Goal: Transaction & Acquisition: Purchase product/service

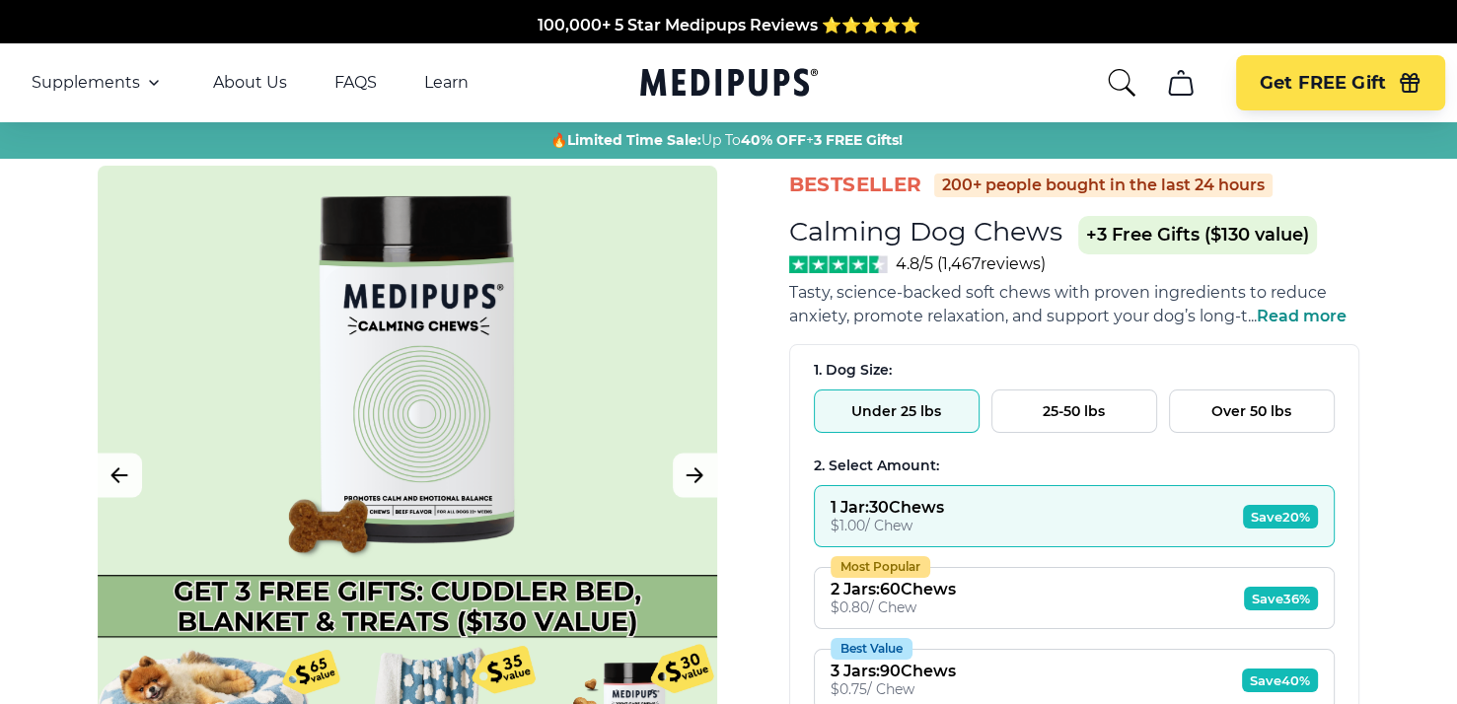
click at [1278, 318] on span "Read more" at bounding box center [1302, 316] width 90 height 19
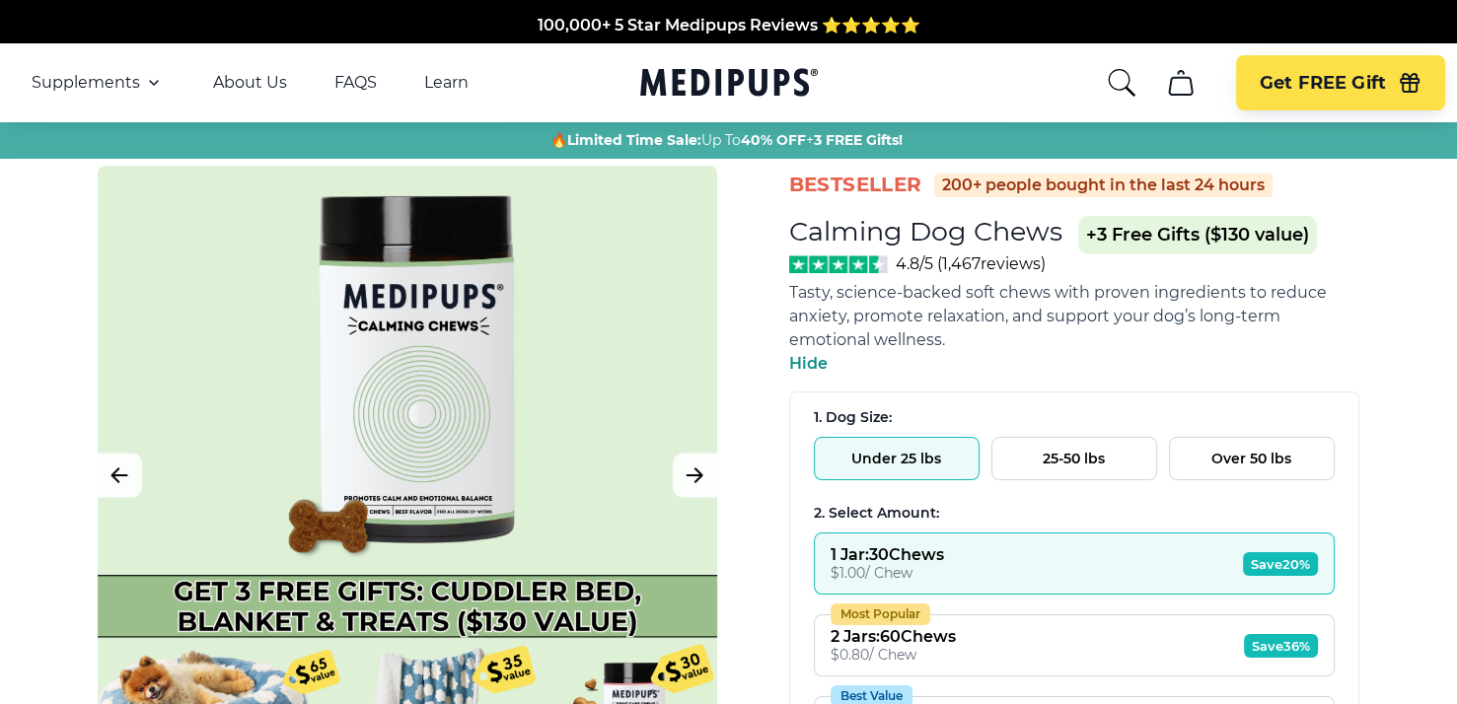
drag, startPoint x: 1291, startPoint y: 476, endPoint x: 1302, endPoint y: 464, distance: 16.8
click at [1293, 474] on button "Over 50 lbs" at bounding box center [1252, 458] width 166 height 43
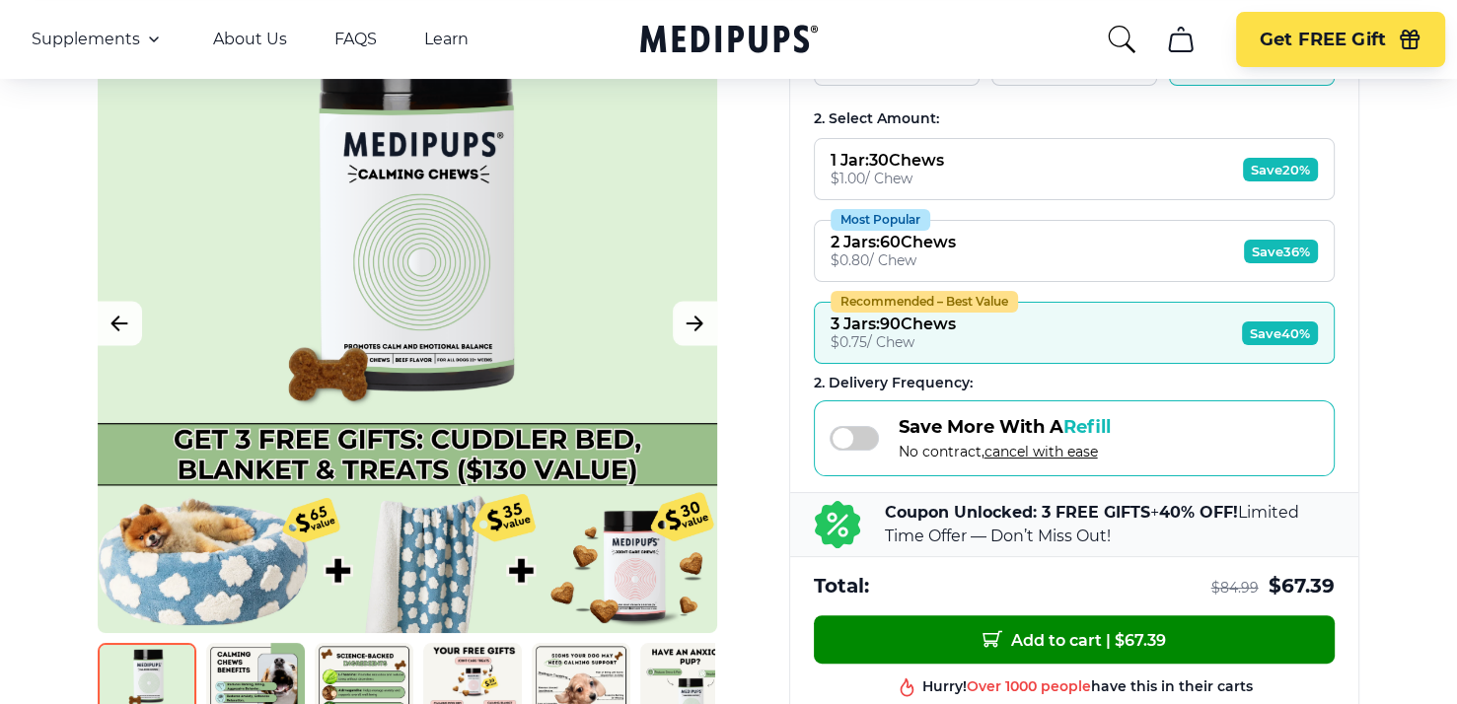
scroll to position [493, 0]
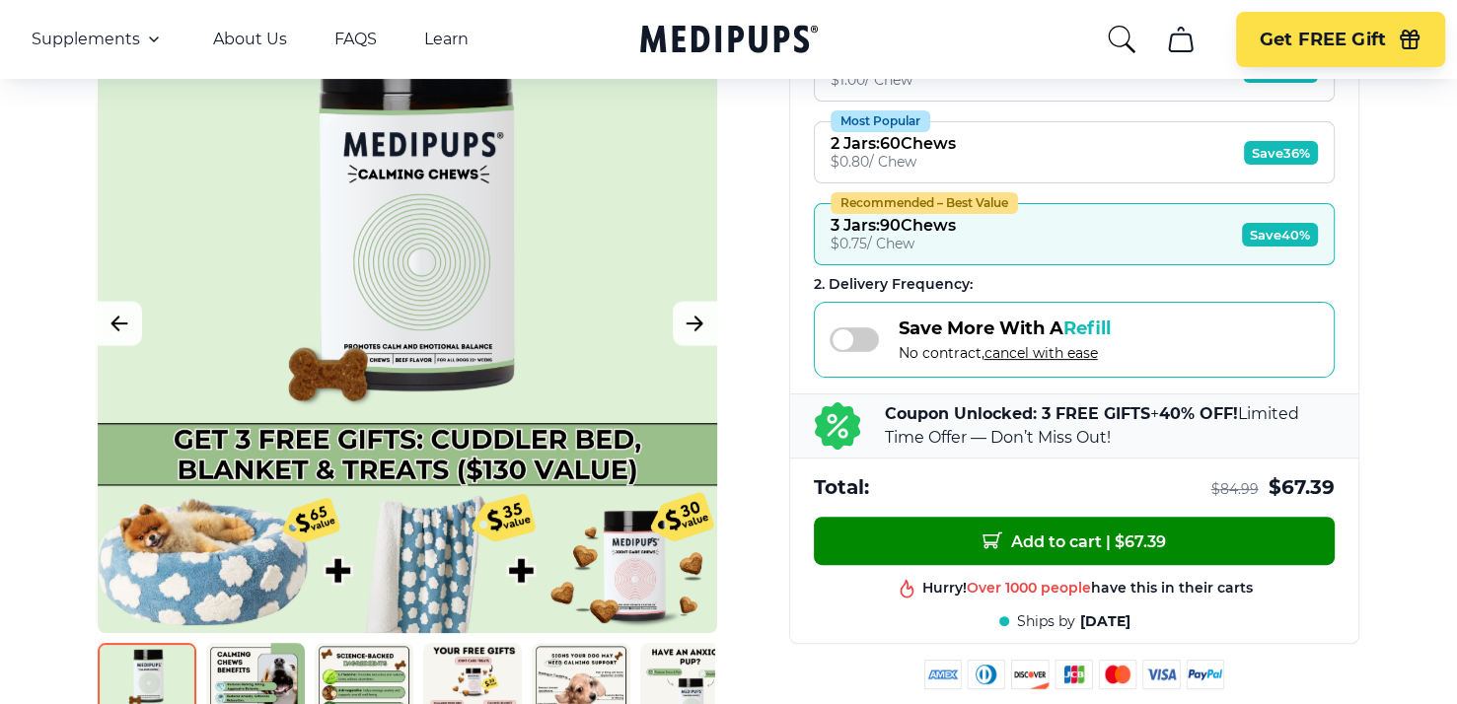
click at [219, 669] on img at bounding box center [255, 692] width 99 height 99
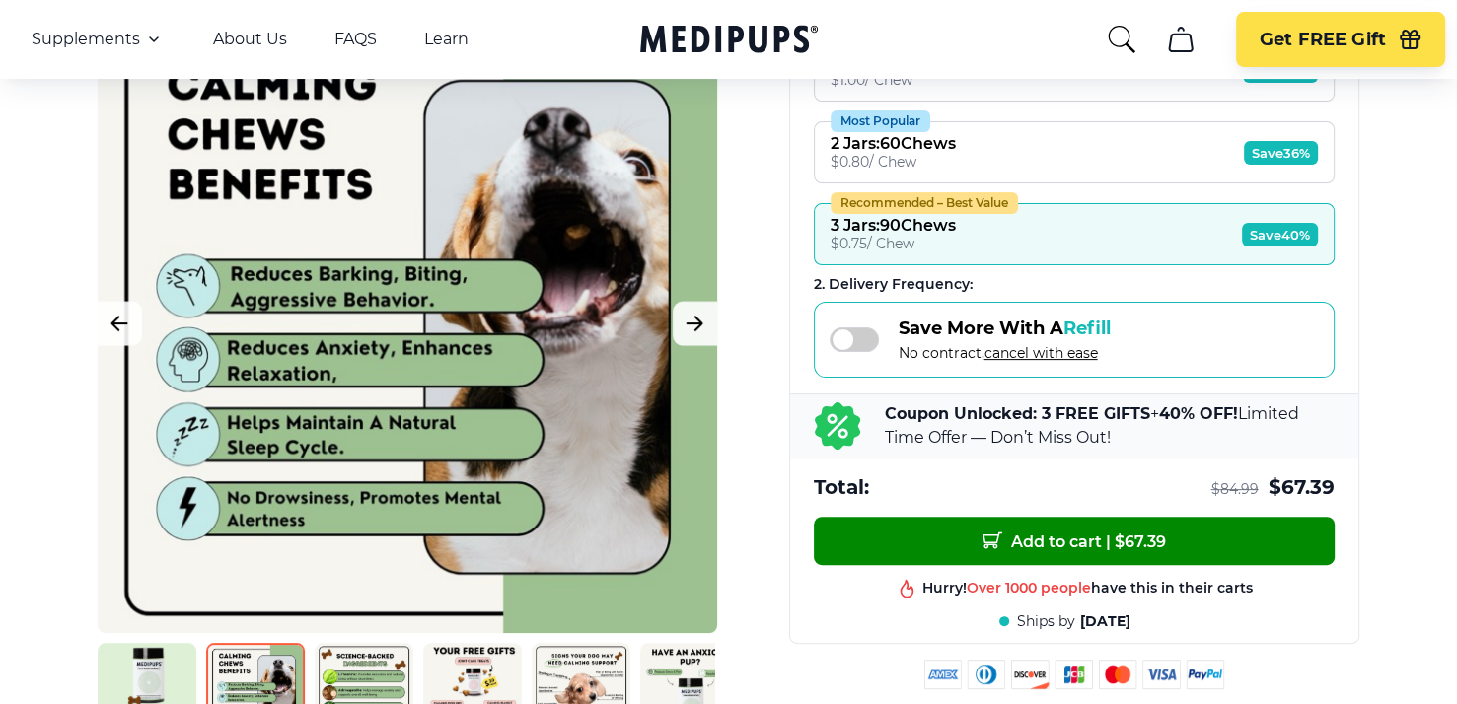
click at [377, 660] on img at bounding box center [364, 692] width 99 height 99
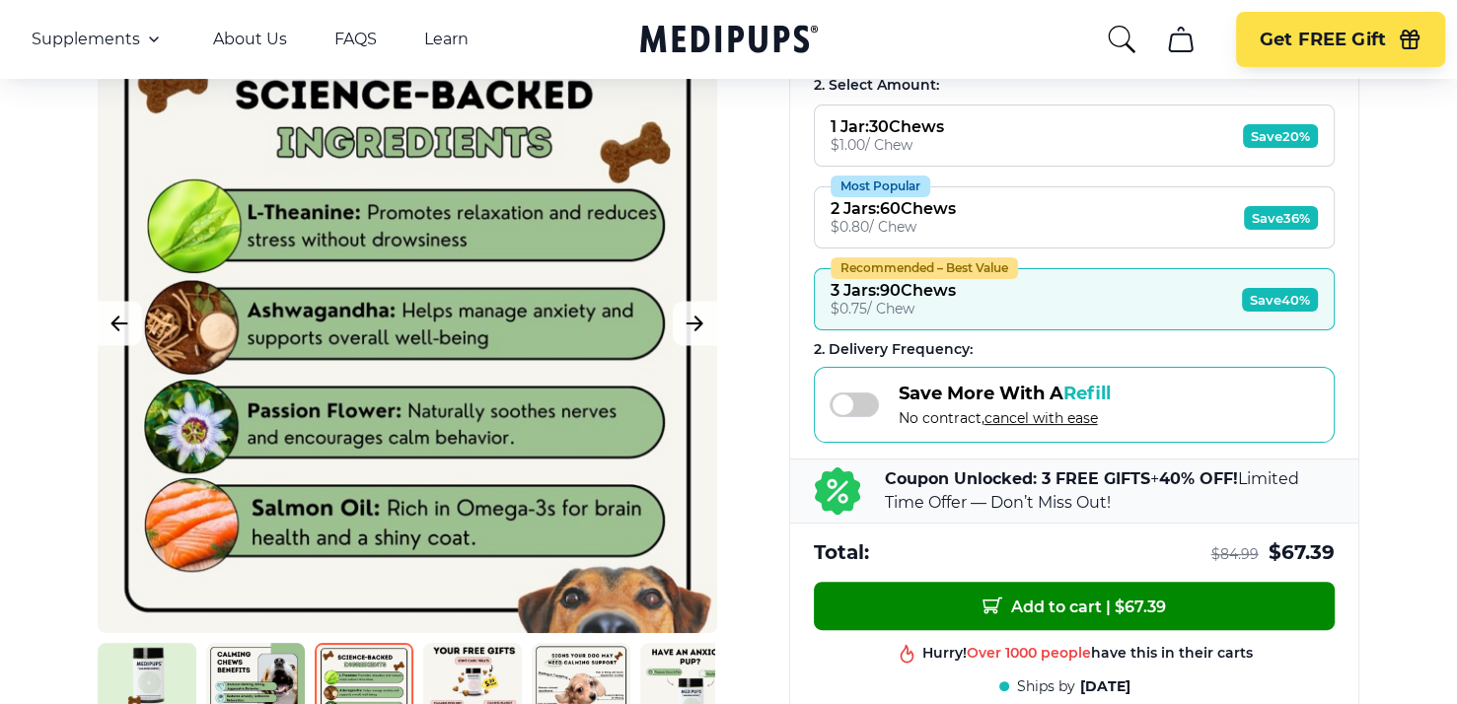
scroll to position [395, 0]
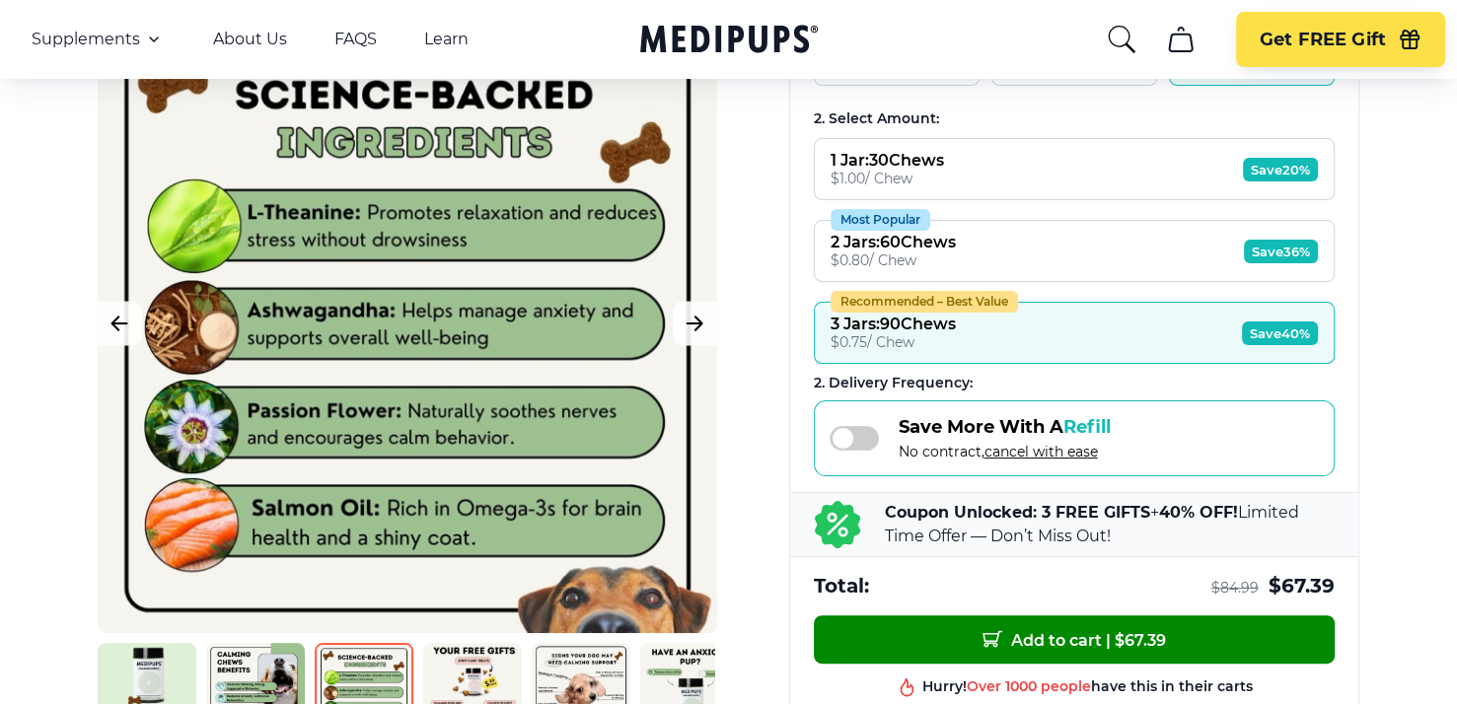
click at [453, 683] on img at bounding box center [472, 692] width 99 height 99
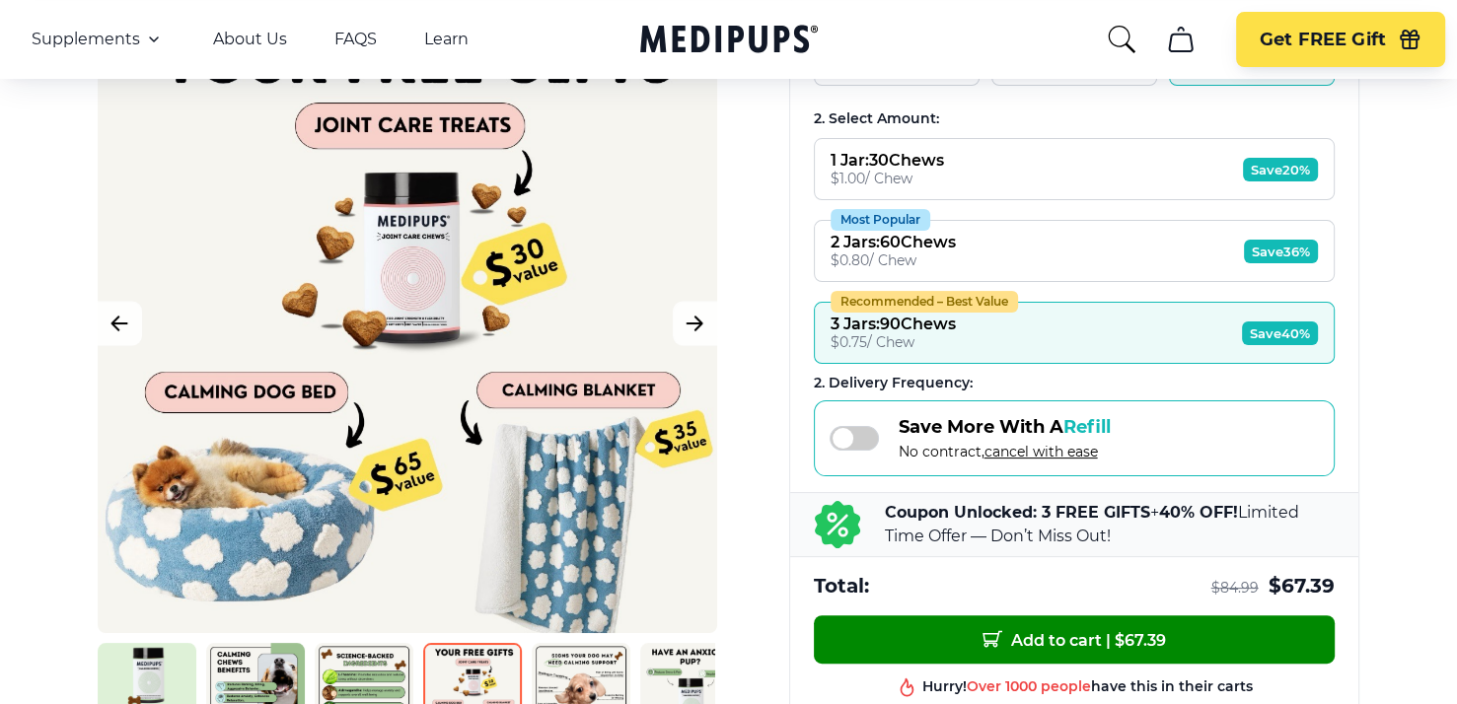
click at [587, 675] on img at bounding box center [581, 692] width 99 height 99
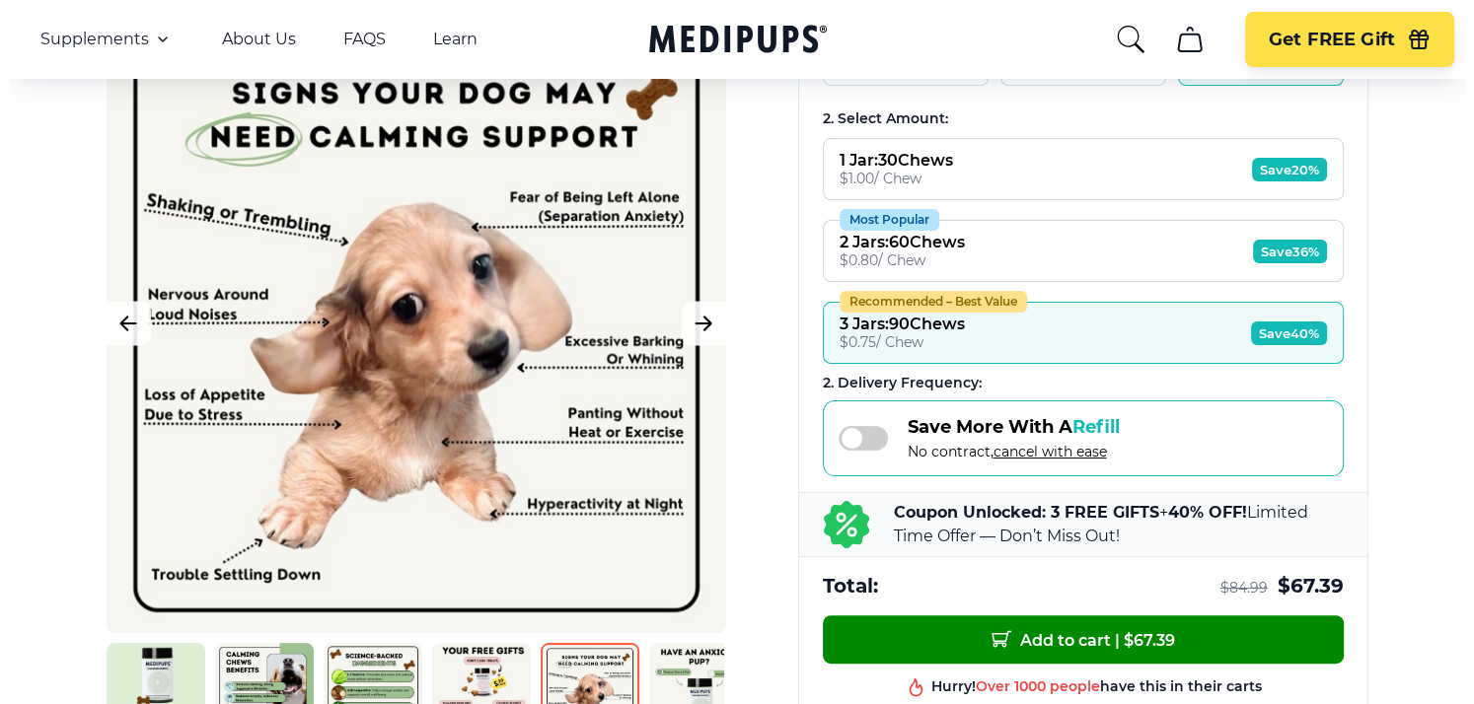
scroll to position [296, 0]
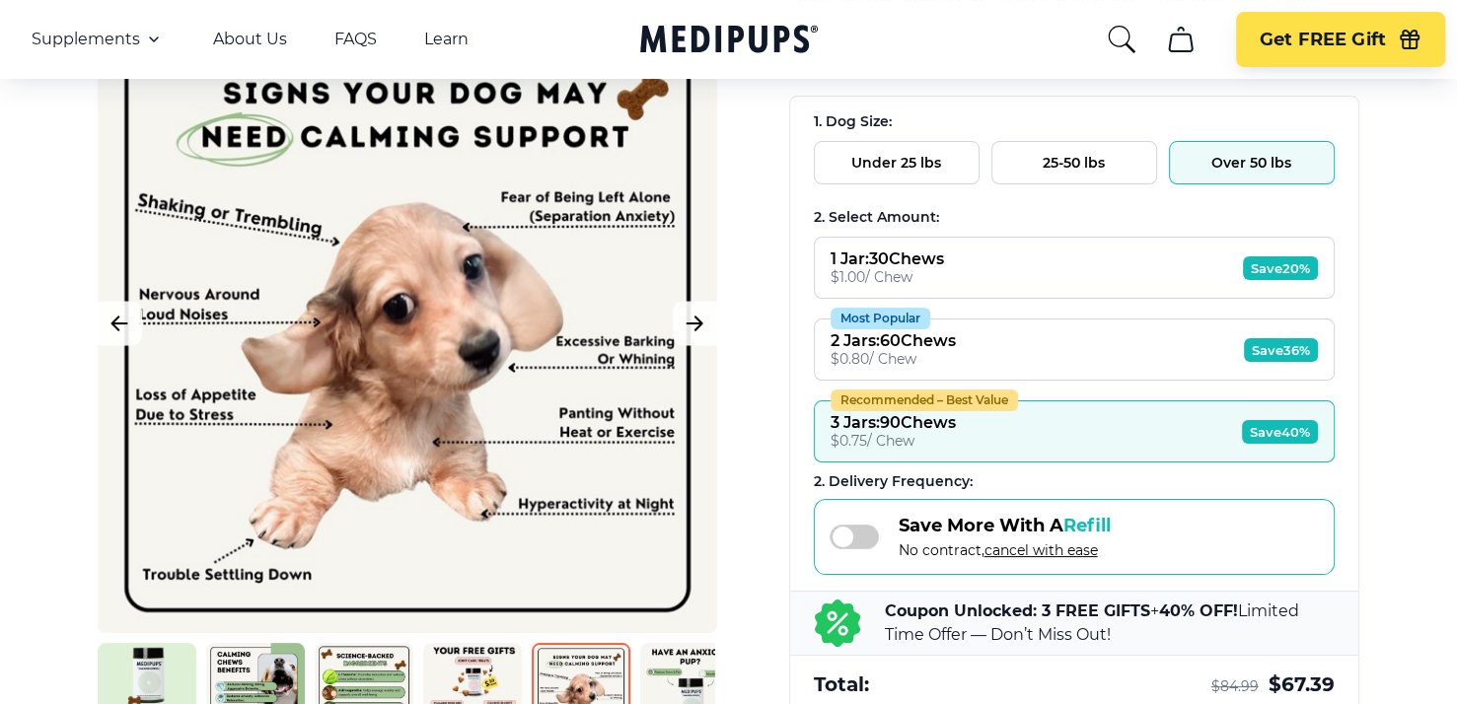
drag, startPoint x: 404, startPoint y: 538, endPoint x: 409, endPoint y: 622, distance: 85.0
click at [409, 625] on div at bounding box center [407, 323] width 619 height 619
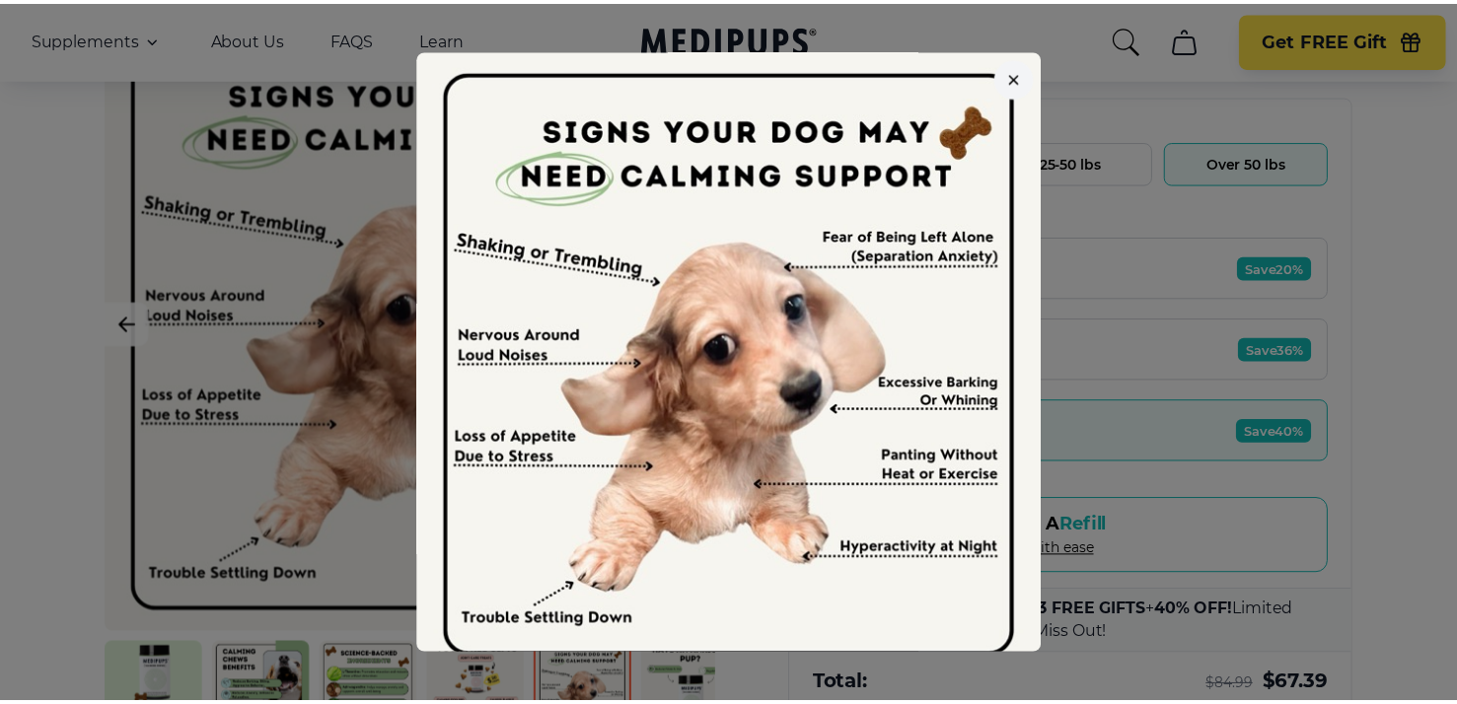
scroll to position [30, 0]
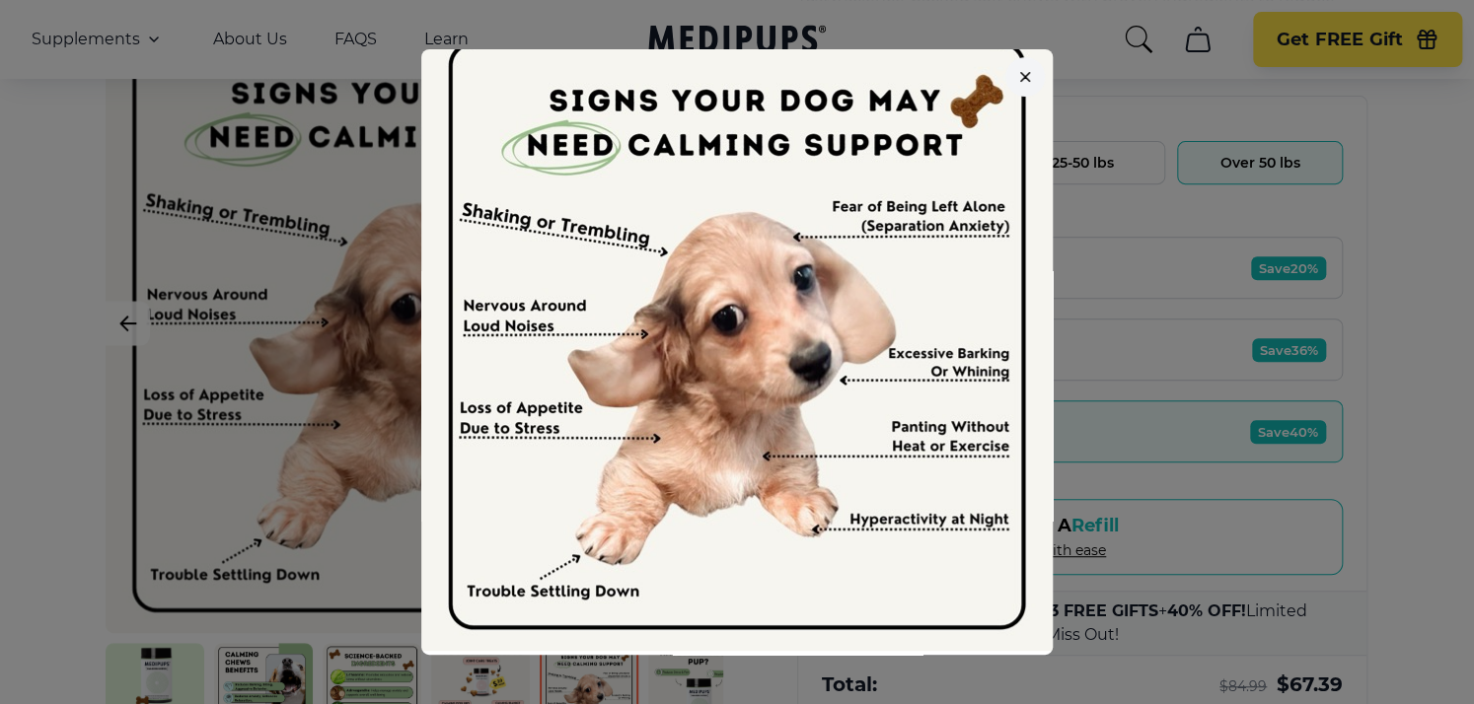
click at [1030, 73] on icon "button" at bounding box center [1025, 77] width 10 height 10
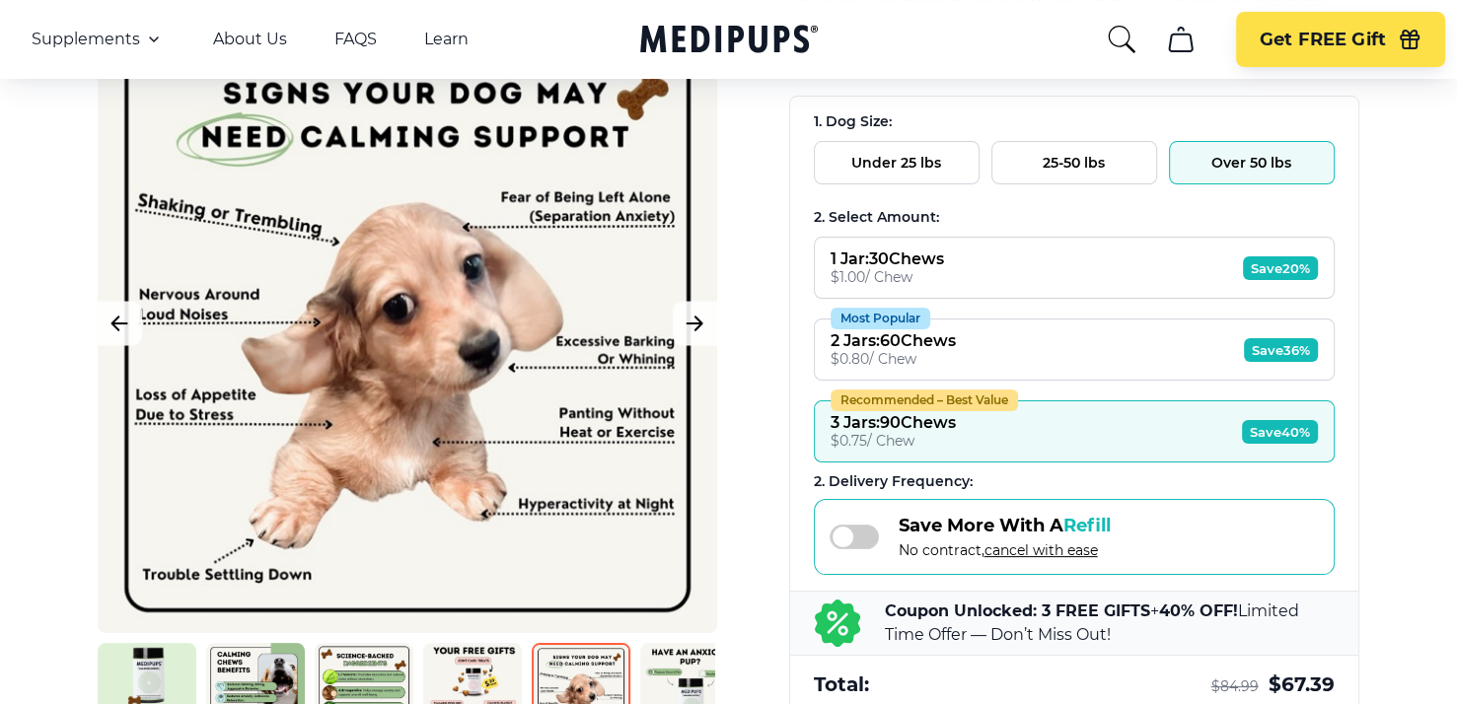
click at [650, 678] on img at bounding box center [689, 692] width 99 height 99
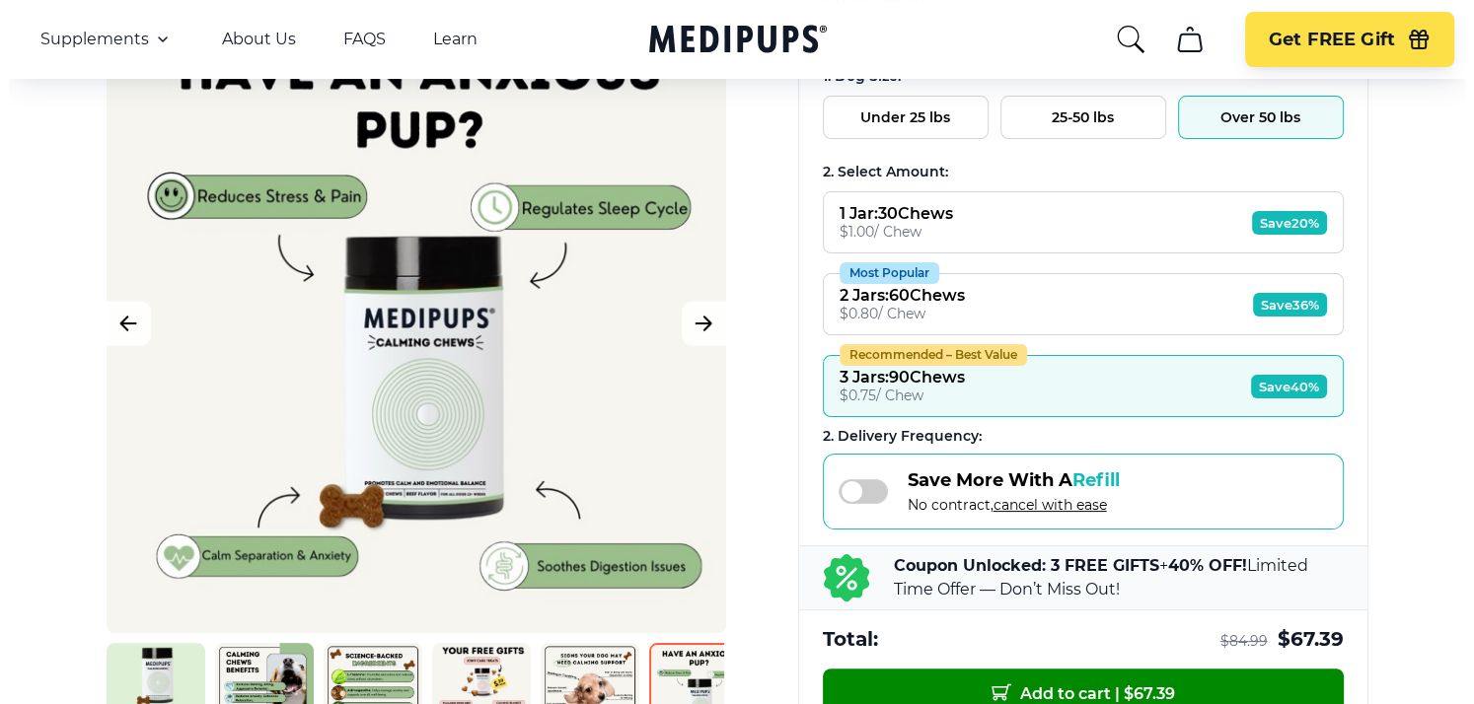
scroll to position [395, 0]
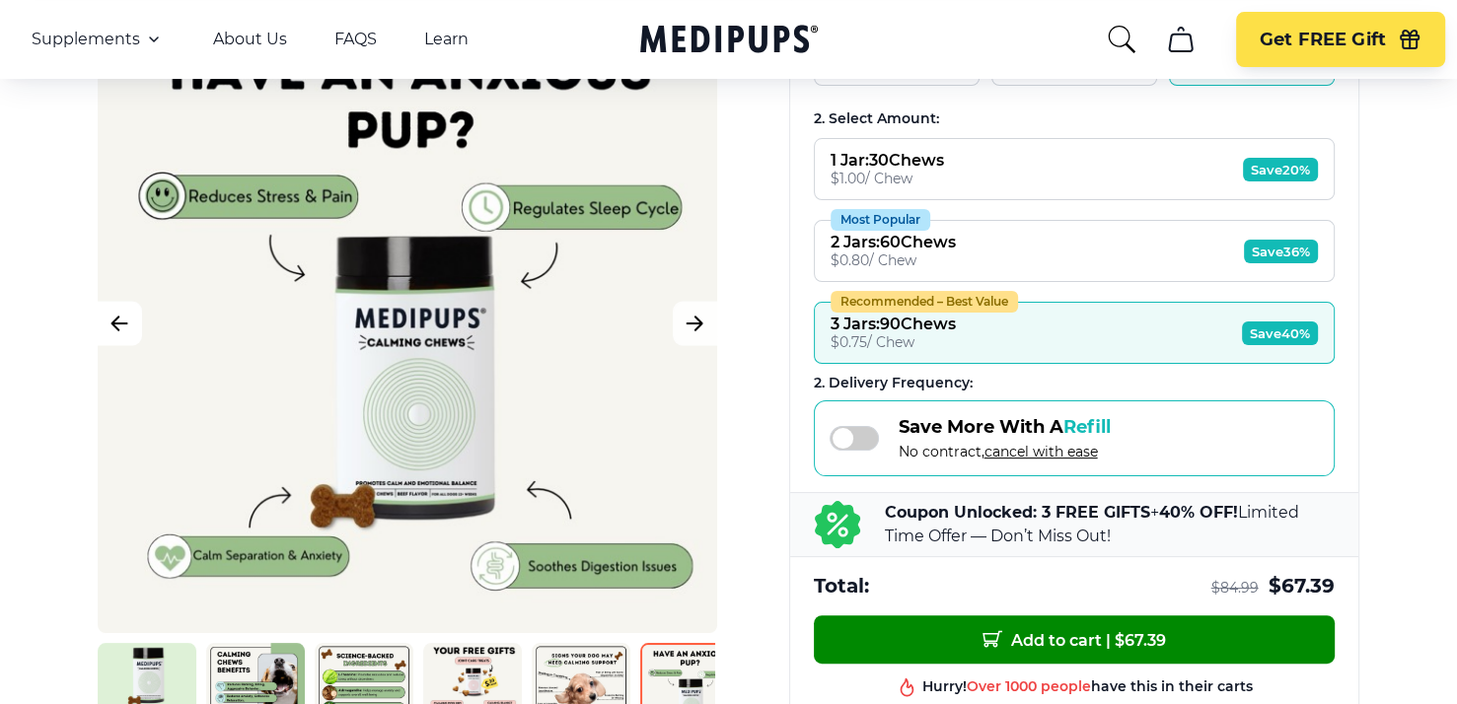
click at [127, 331] on icon "Previous Image" at bounding box center [120, 324] width 24 height 25
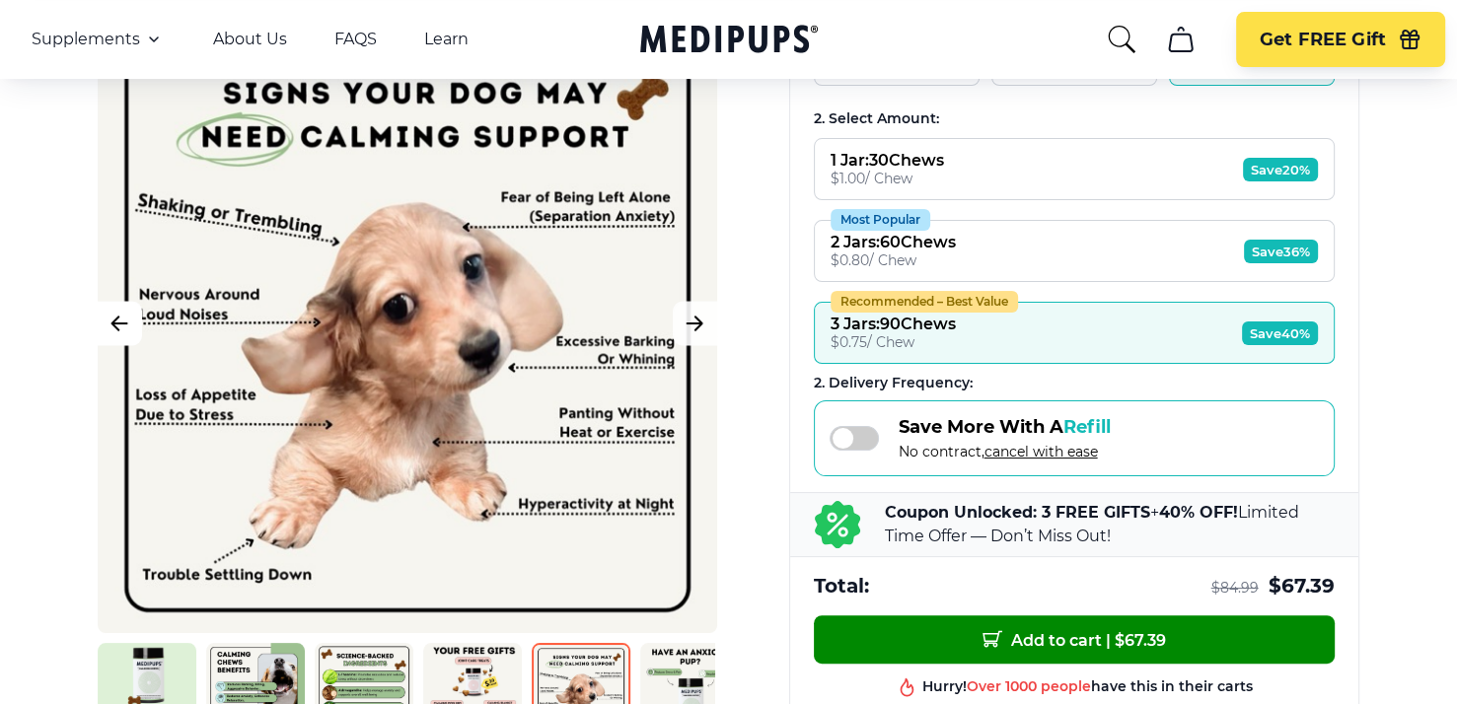
click at [122, 328] on icon "Previous Image" at bounding box center [120, 324] width 24 height 25
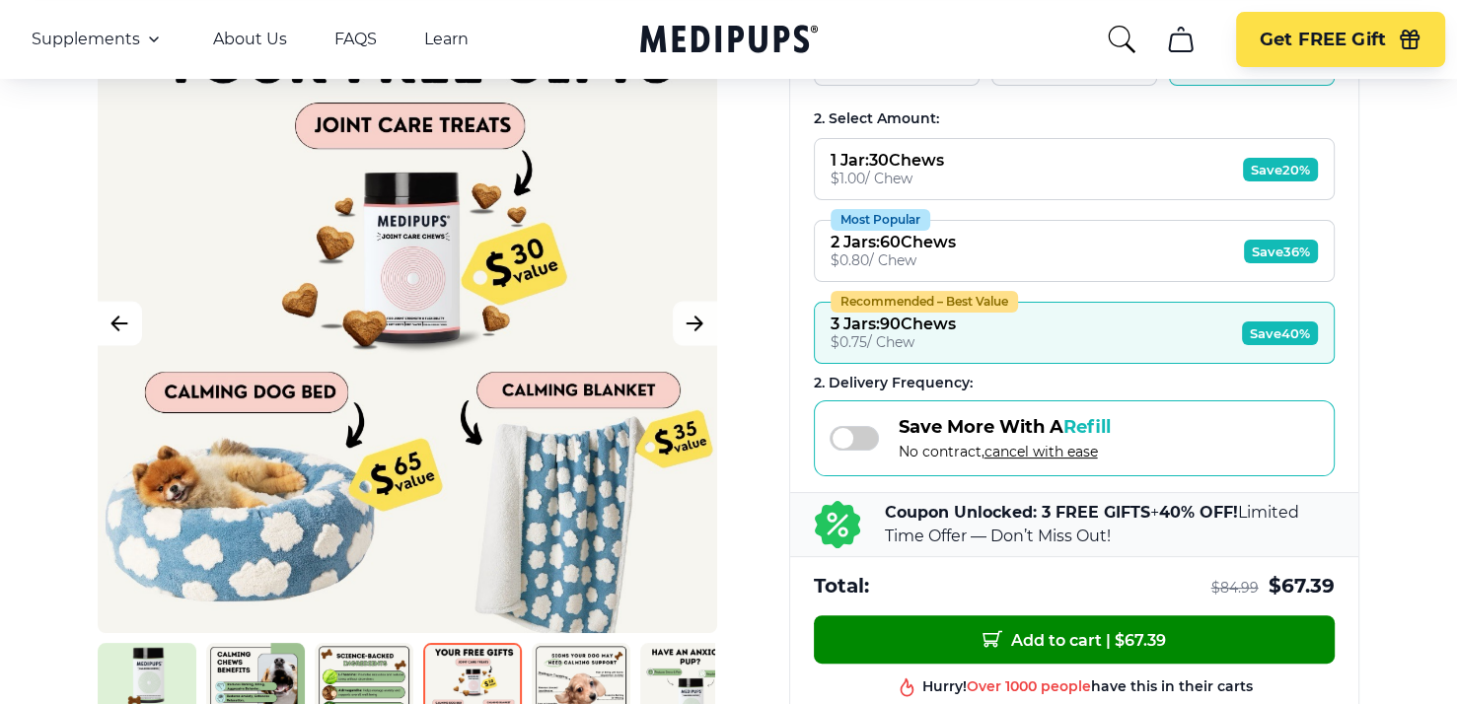
click at [122, 328] on icon "Previous Image" at bounding box center [120, 324] width 24 height 25
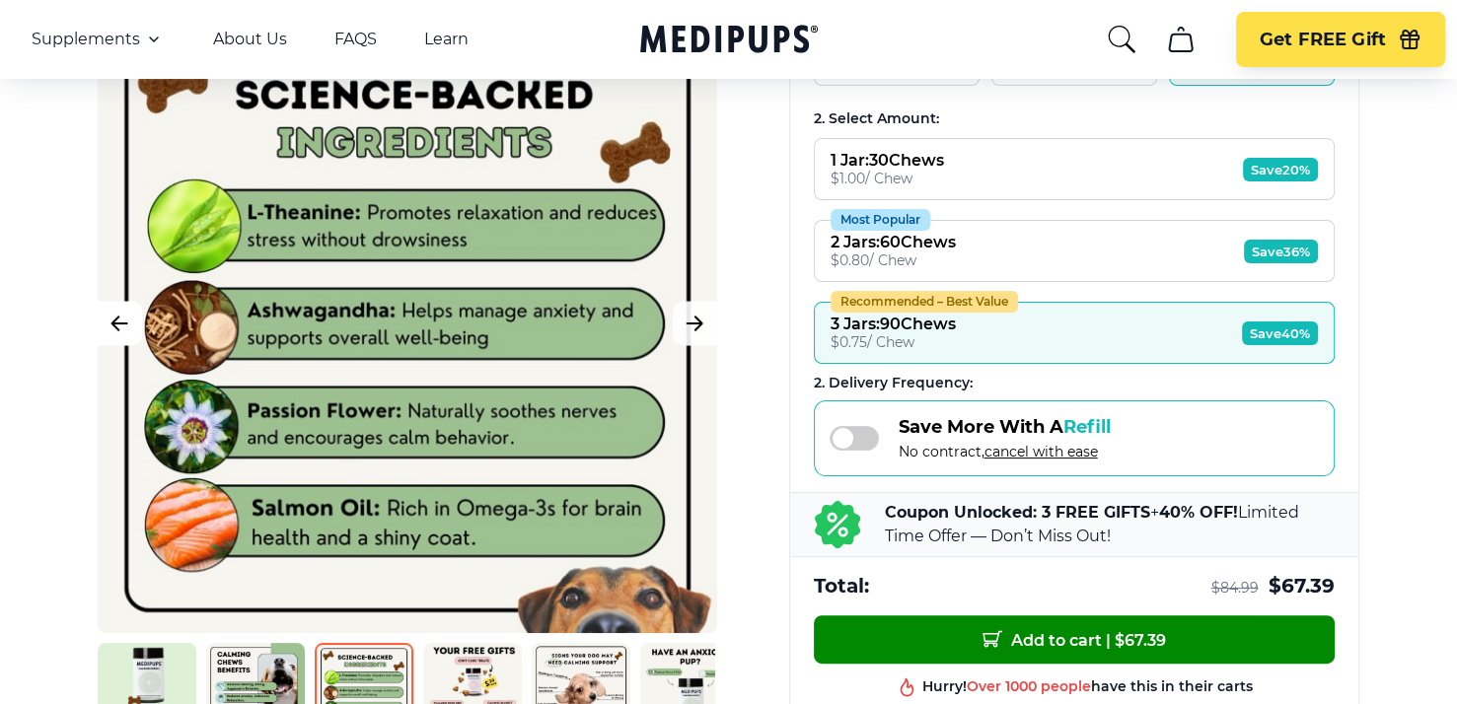
click at [122, 328] on icon "Previous Image" at bounding box center [120, 324] width 24 height 25
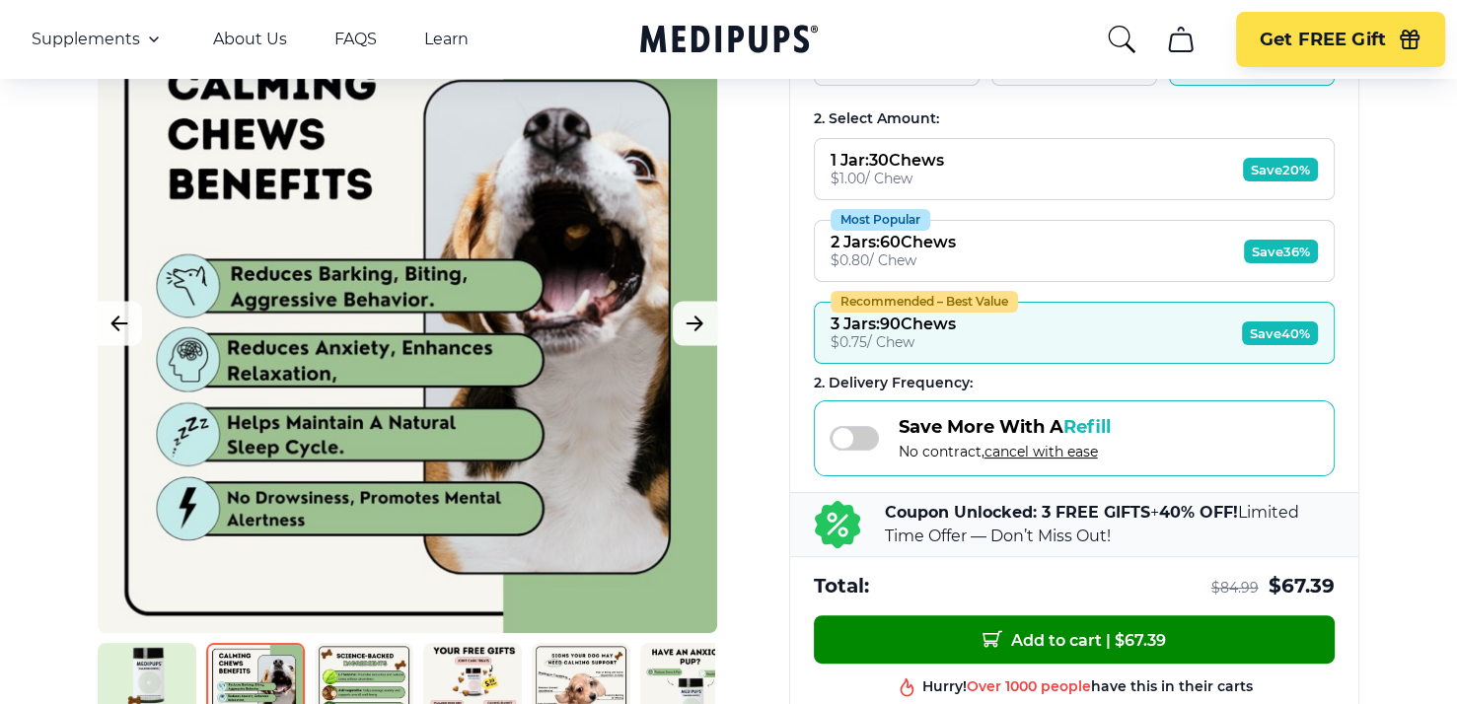
click at [414, 288] on div at bounding box center [407, 323] width 619 height 619
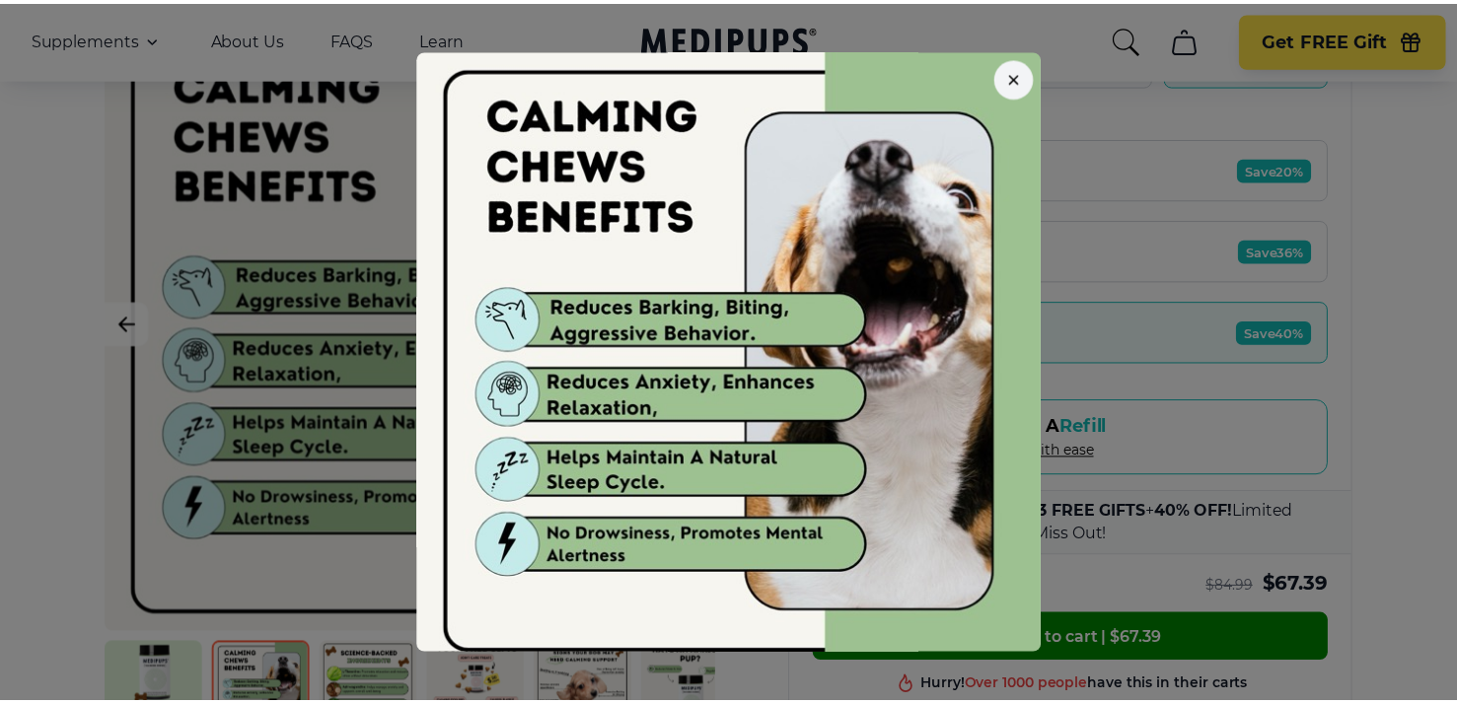
scroll to position [0, 0]
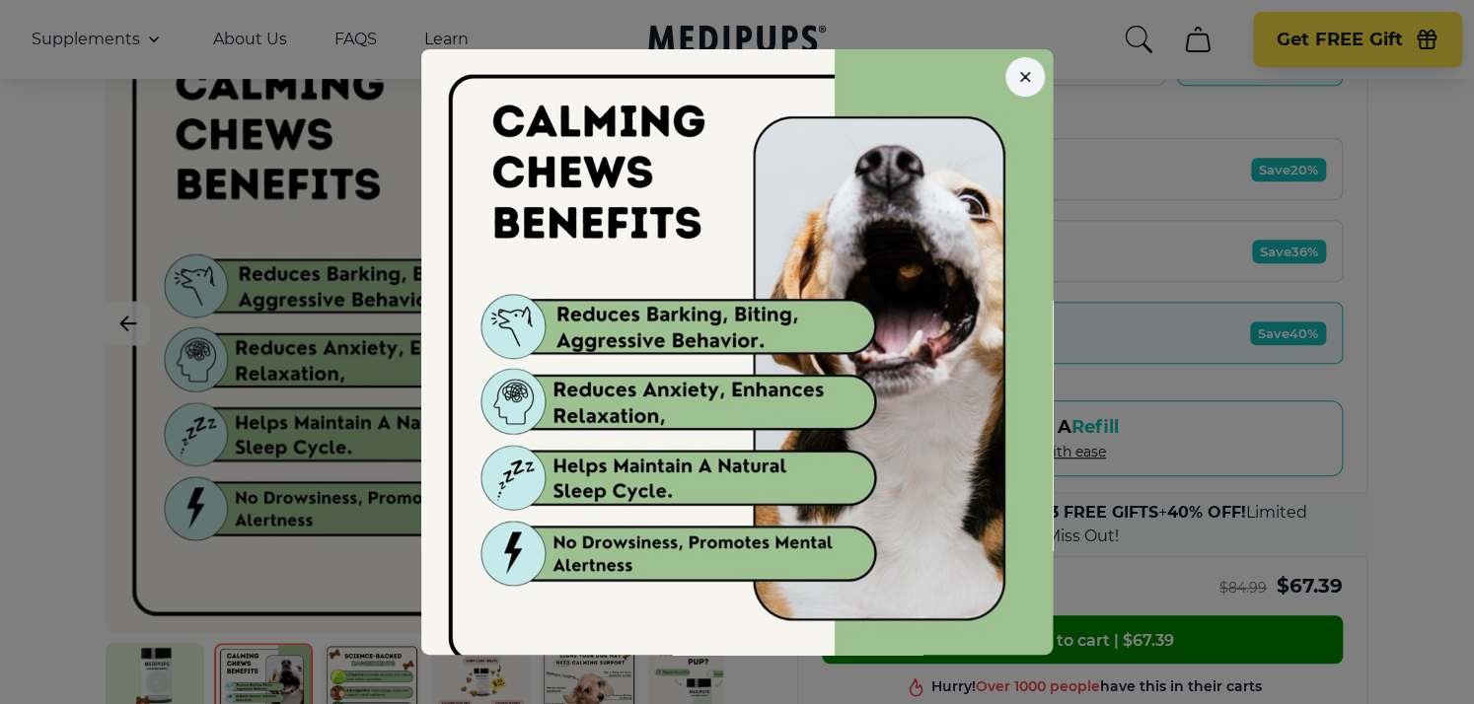
click at [1038, 76] on button "button" at bounding box center [1024, 76] width 39 height 39
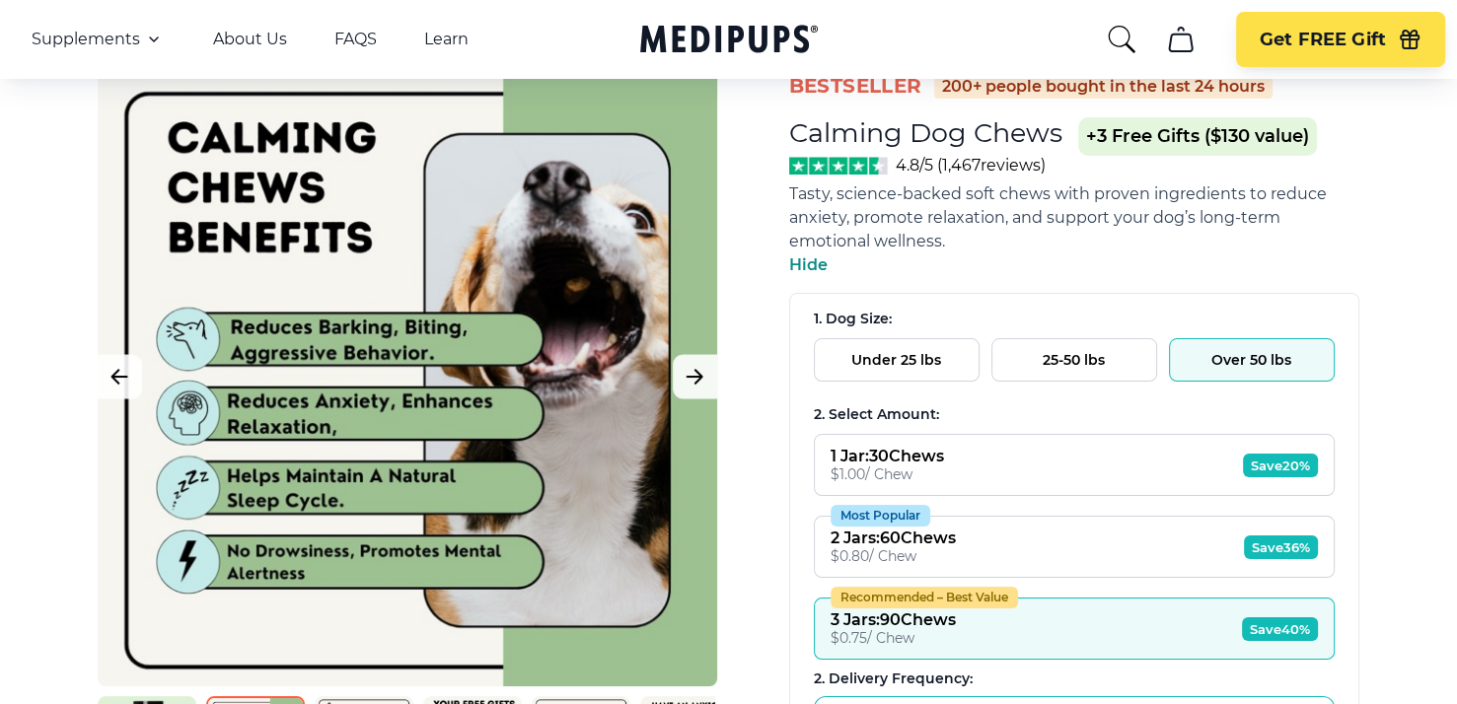
scroll to position [197, 0]
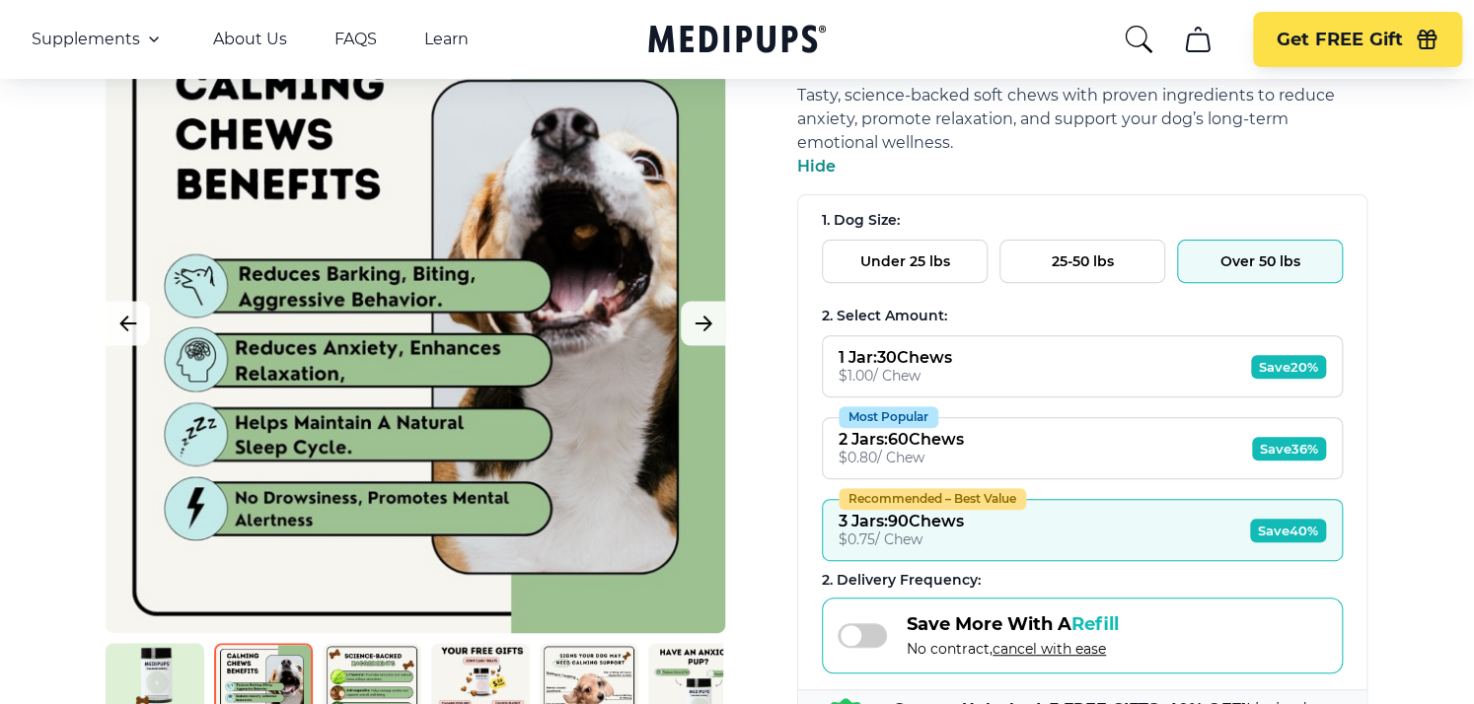
click at [269, 668] on div "Close dialog ONE-TIME DISCOUNT EXTRA 5% OFF Get an extra 5% off our #1 selling,…" at bounding box center [737, 352] width 1474 height 704
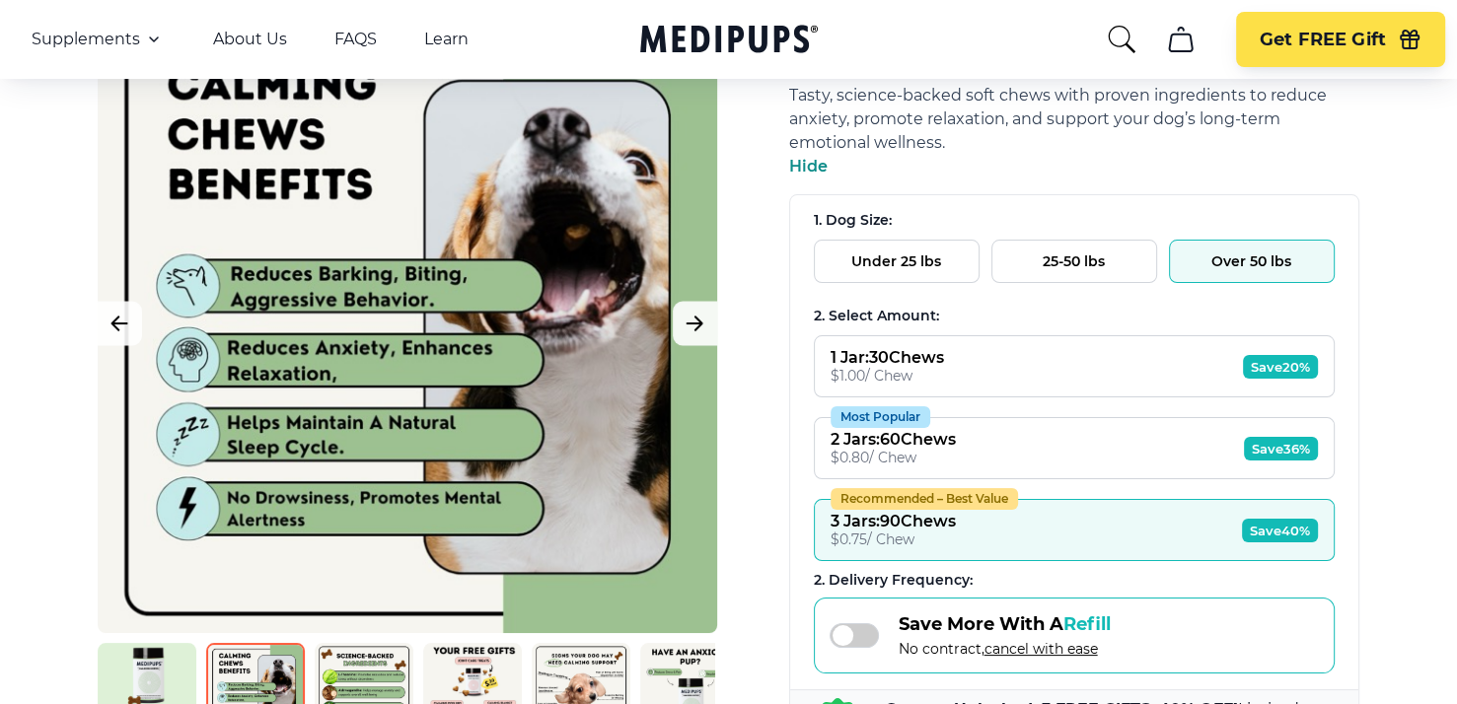
click at [269, 668] on img at bounding box center [255, 692] width 99 height 99
click at [368, 665] on img at bounding box center [364, 692] width 99 height 99
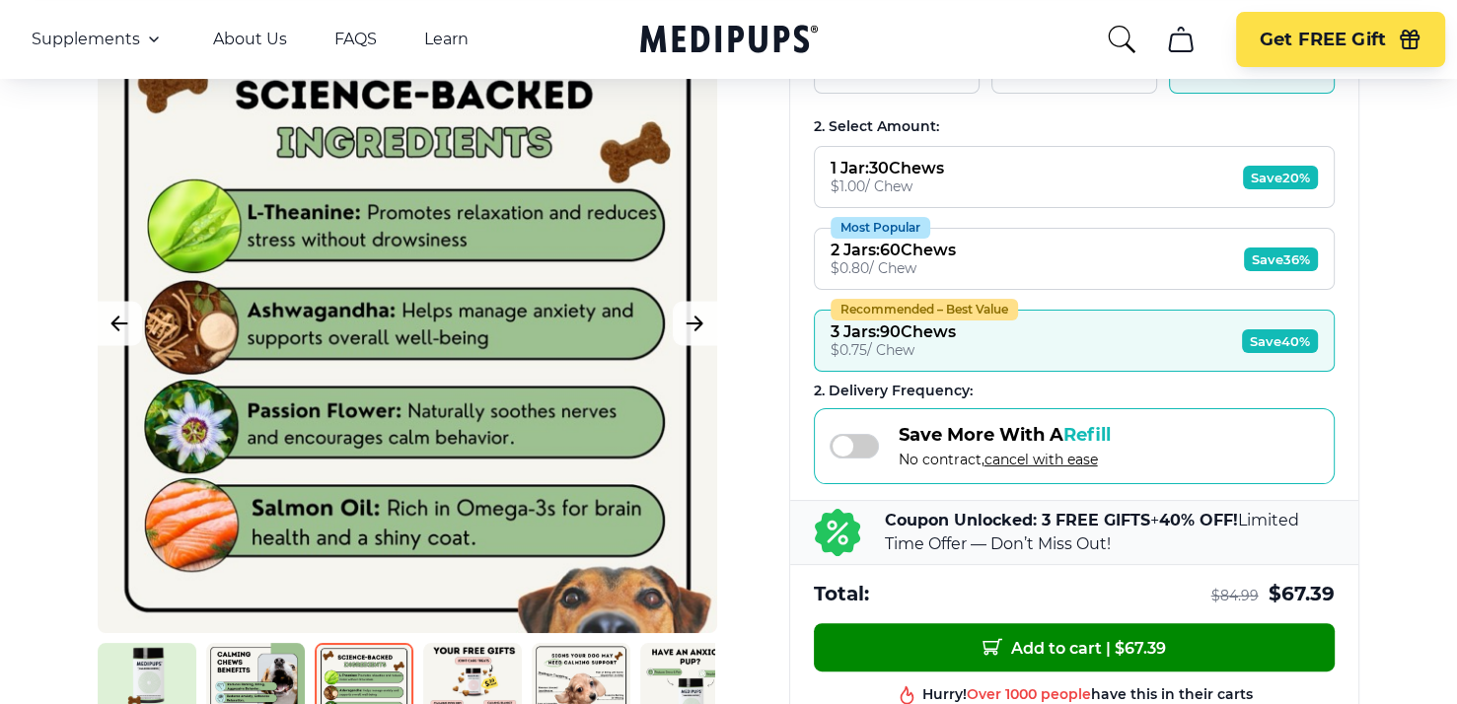
scroll to position [395, 0]
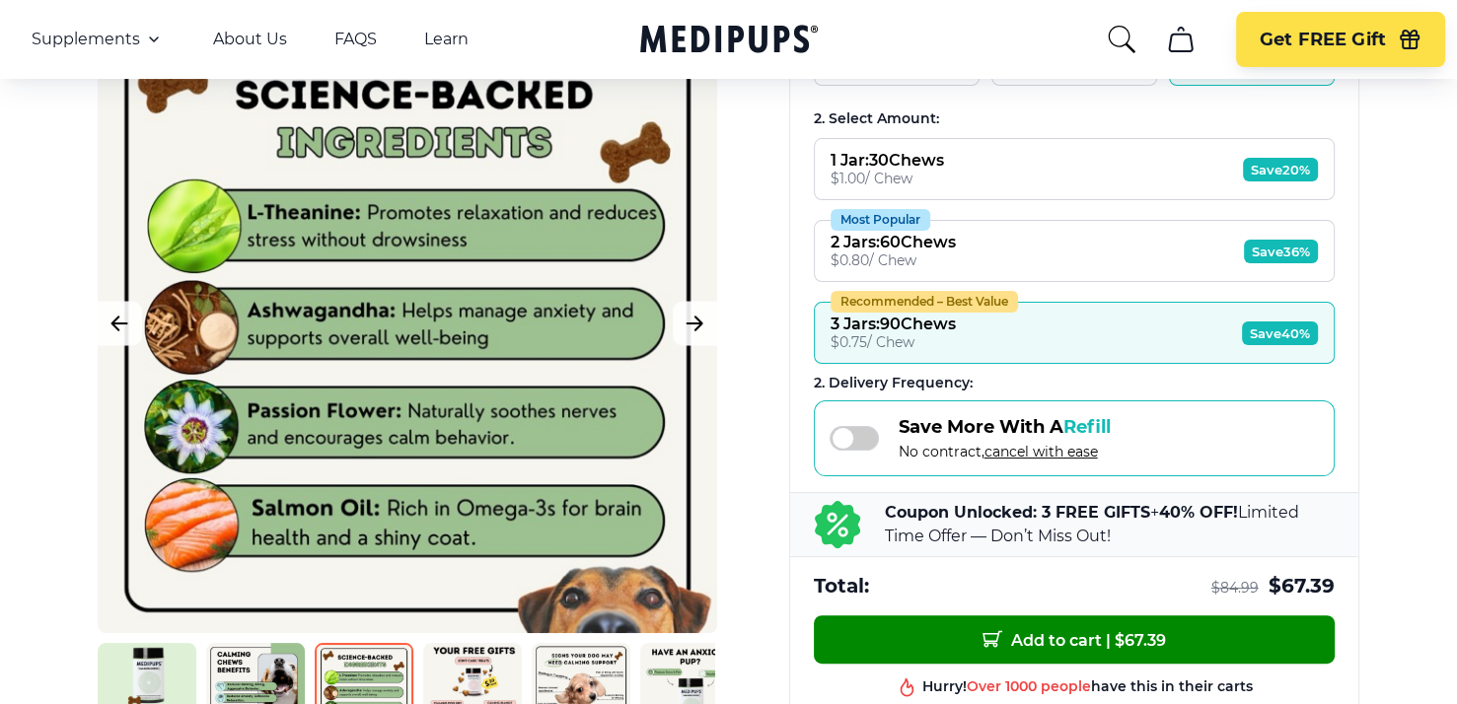
click at [351, 679] on img at bounding box center [364, 692] width 99 height 99
click at [265, 672] on img at bounding box center [255, 692] width 99 height 99
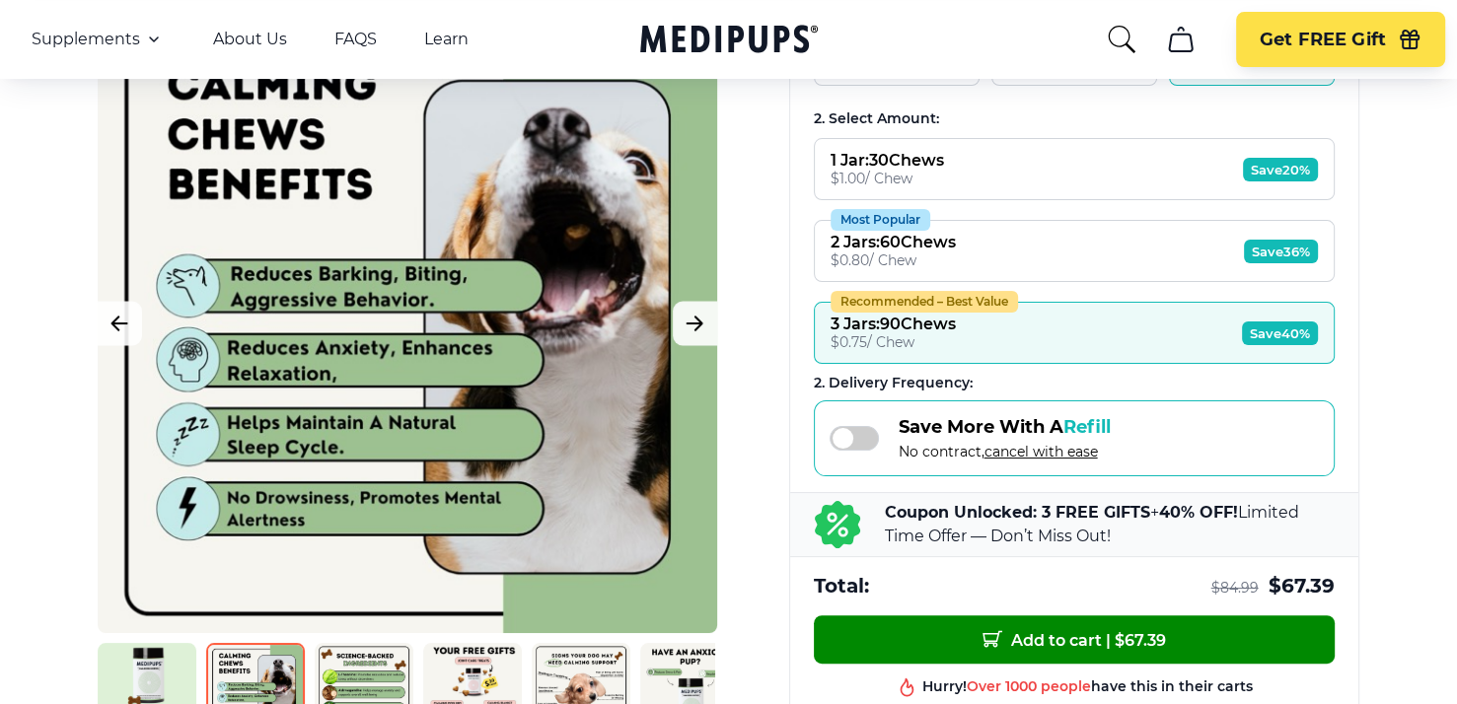
click at [177, 683] on img at bounding box center [147, 692] width 99 height 99
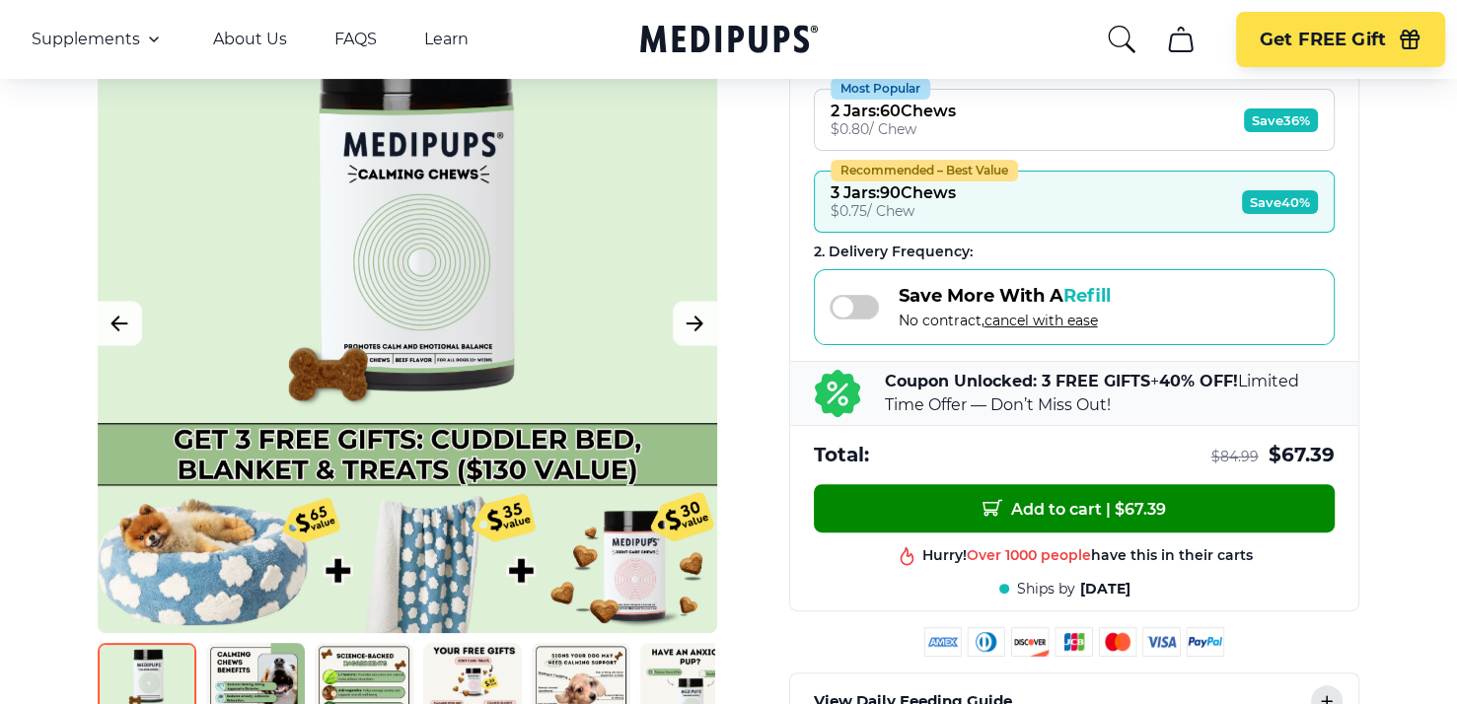
scroll to position [493, 0]
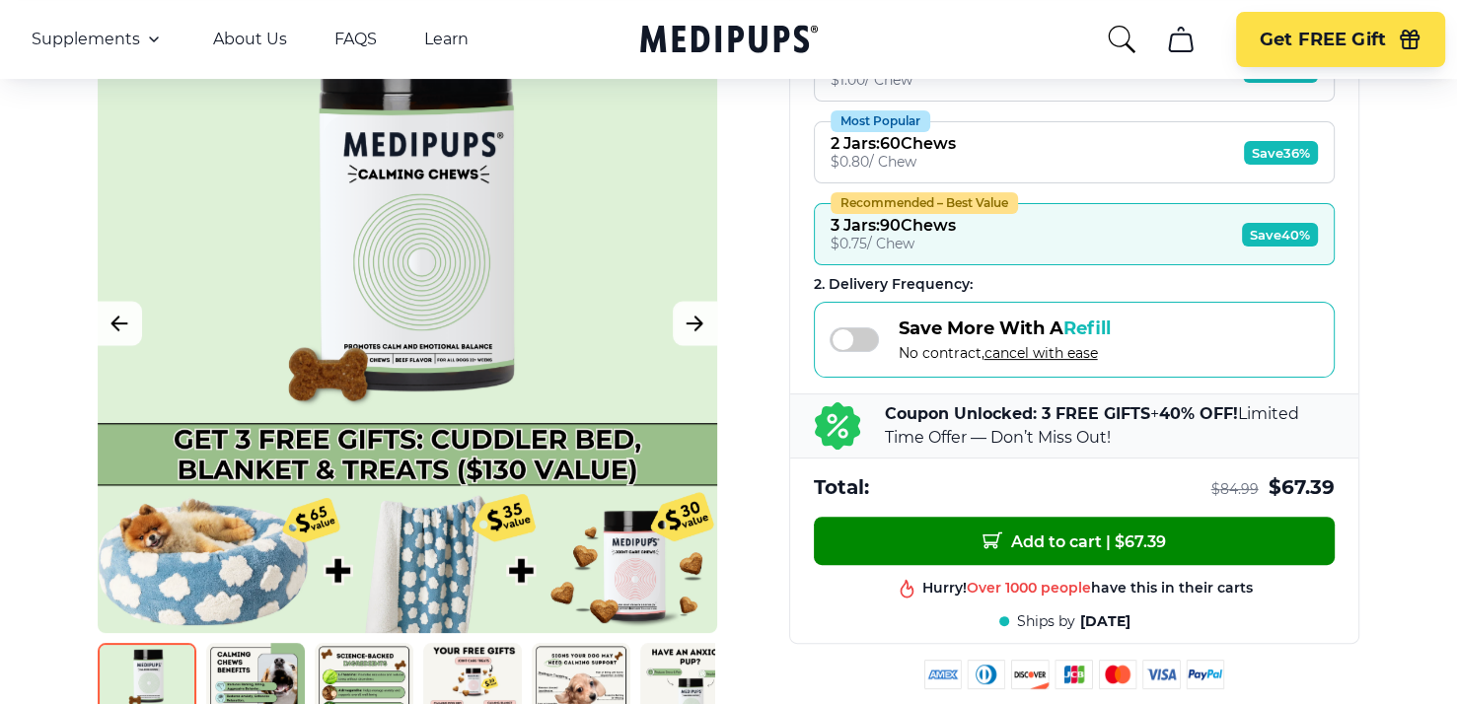
click at [1094, 237] on button "Recommended – Best Value 3 Jars : 90 Chews $ 0.75 / Chew Save 40%" at bounding box center [1074, 234] width 521 height 62
click at [1034, 234] on button "Recommended – Best Value 3 Jars : 90 Chews $ 0.75 / Chew Save 40%" at bounding box center [1074, 234] width 521 height 62
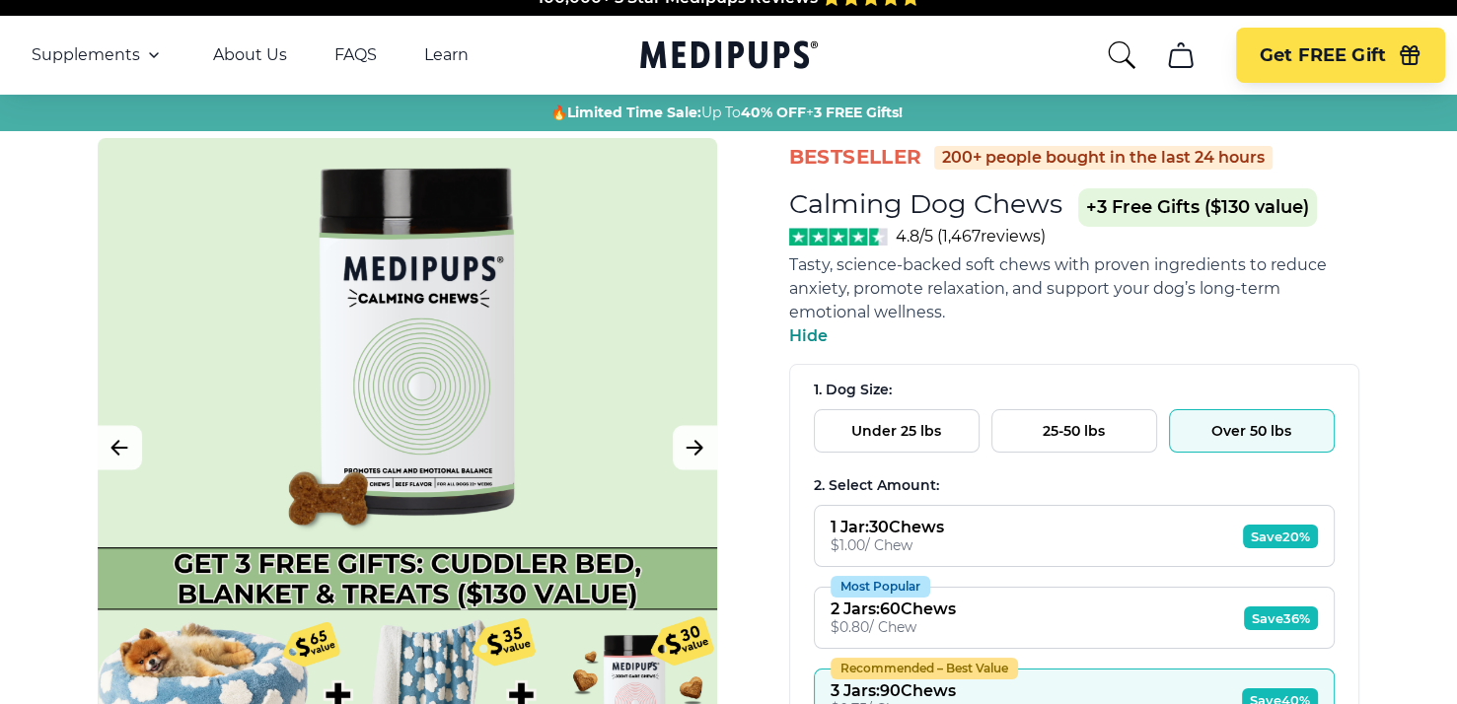
scroll to position [0, 0]
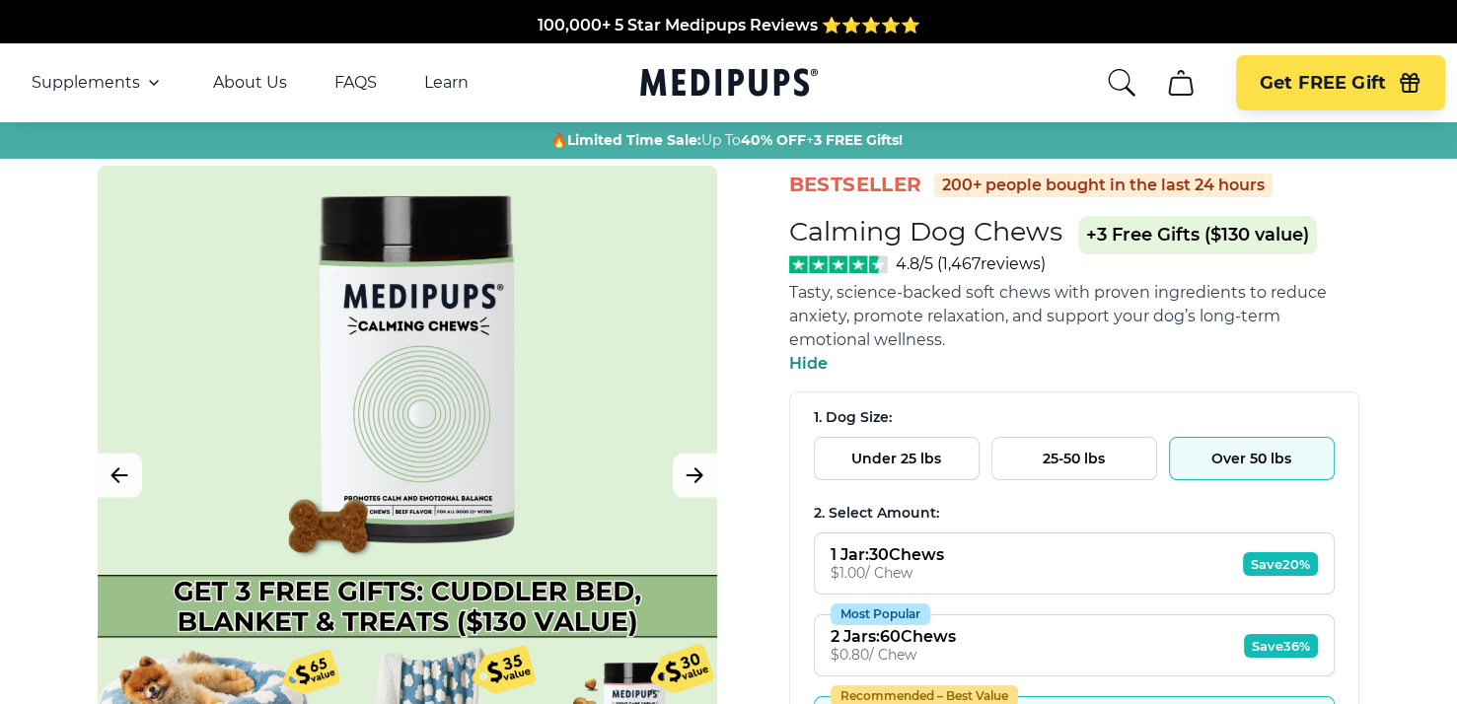
click at [876, 322] on span "Tasty, science-backed soft chews with proven ingredients to reduce anxiety, pro…" at bounding box center [1058, 316] width 538 height 66
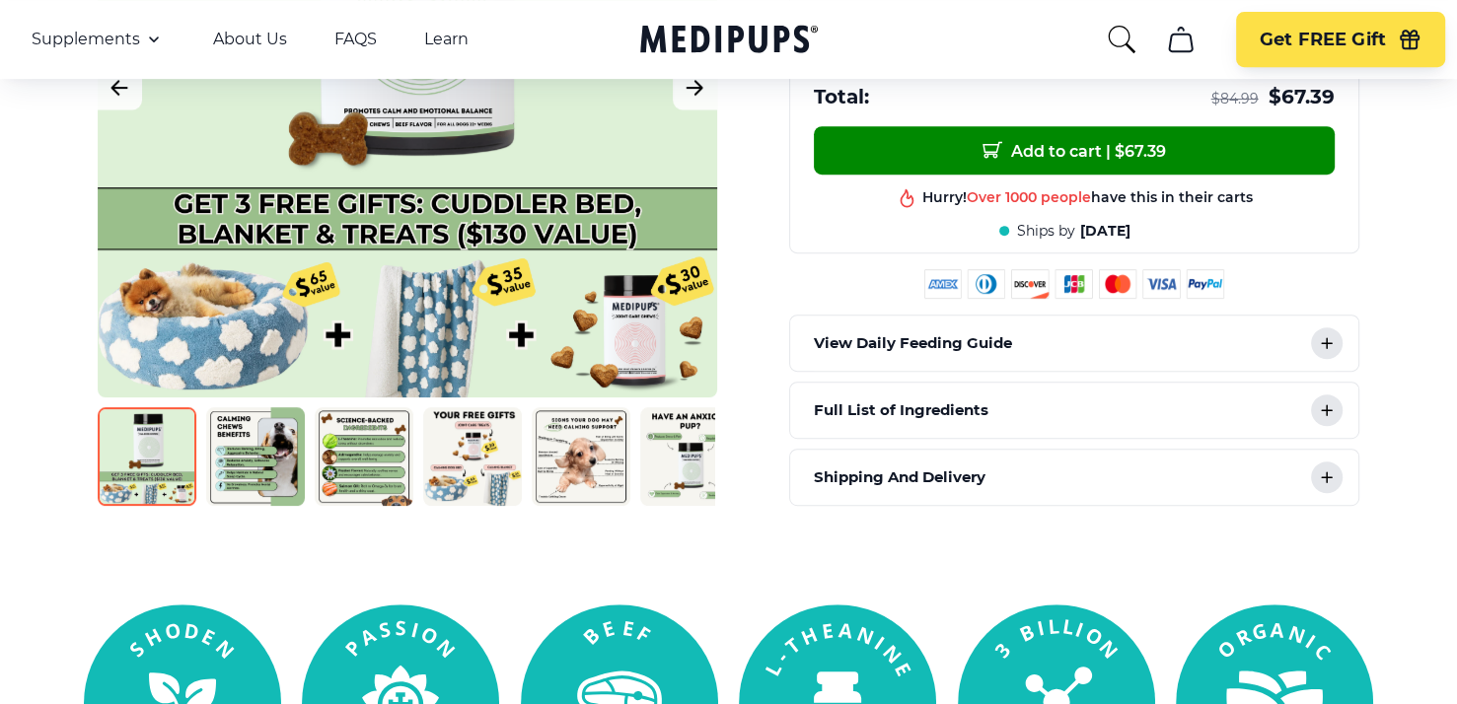
scroll to position [888, 0]
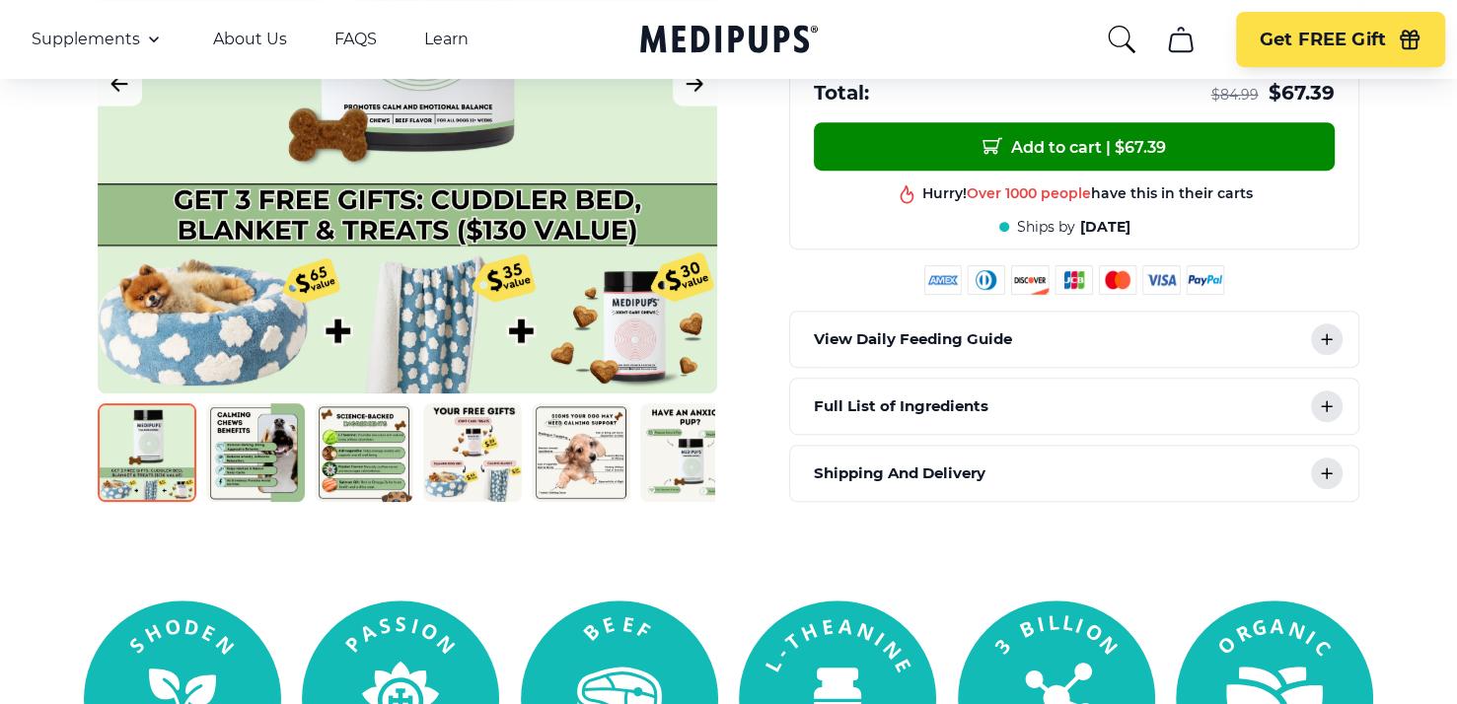
click at [990, 336] on p "View Daily Feeding Guide" at bounding box center [913, 339] width 198 height 24
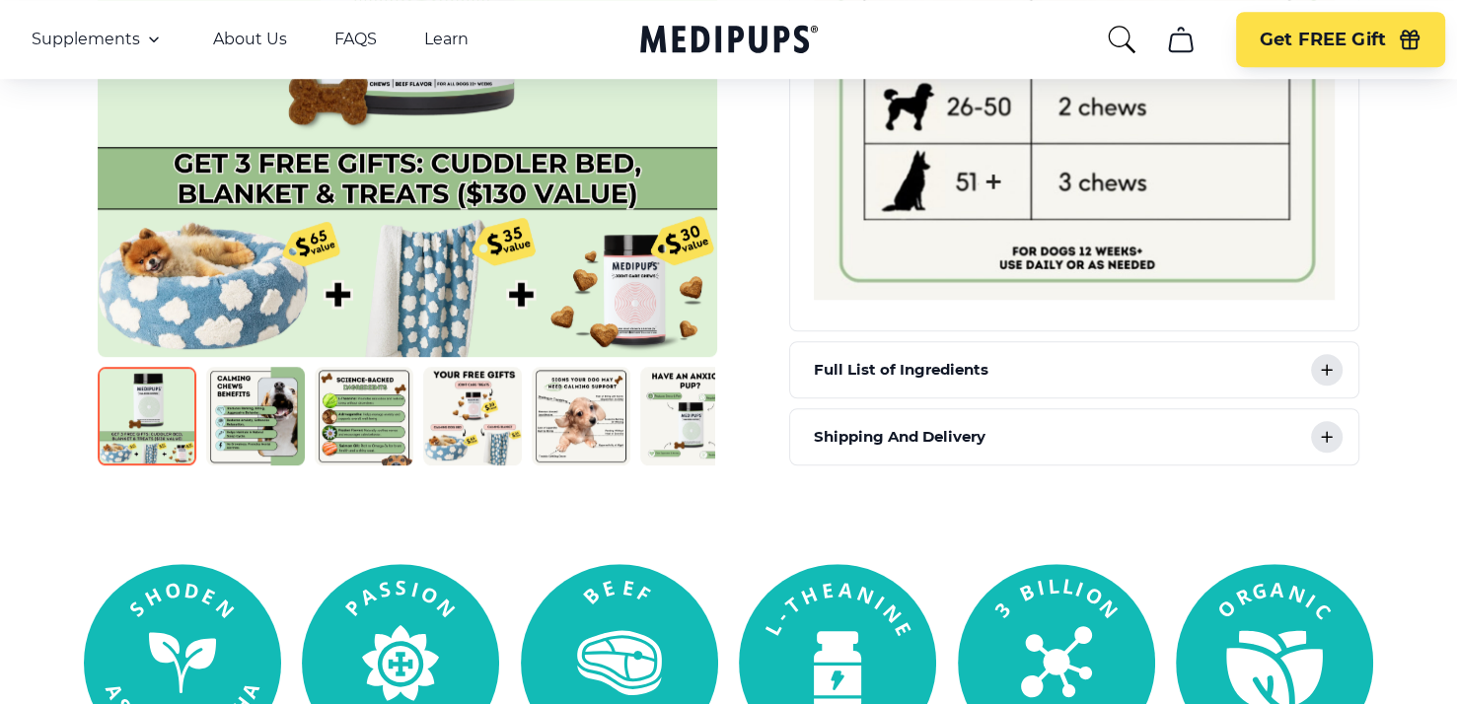
scroll to position [1480, 0]
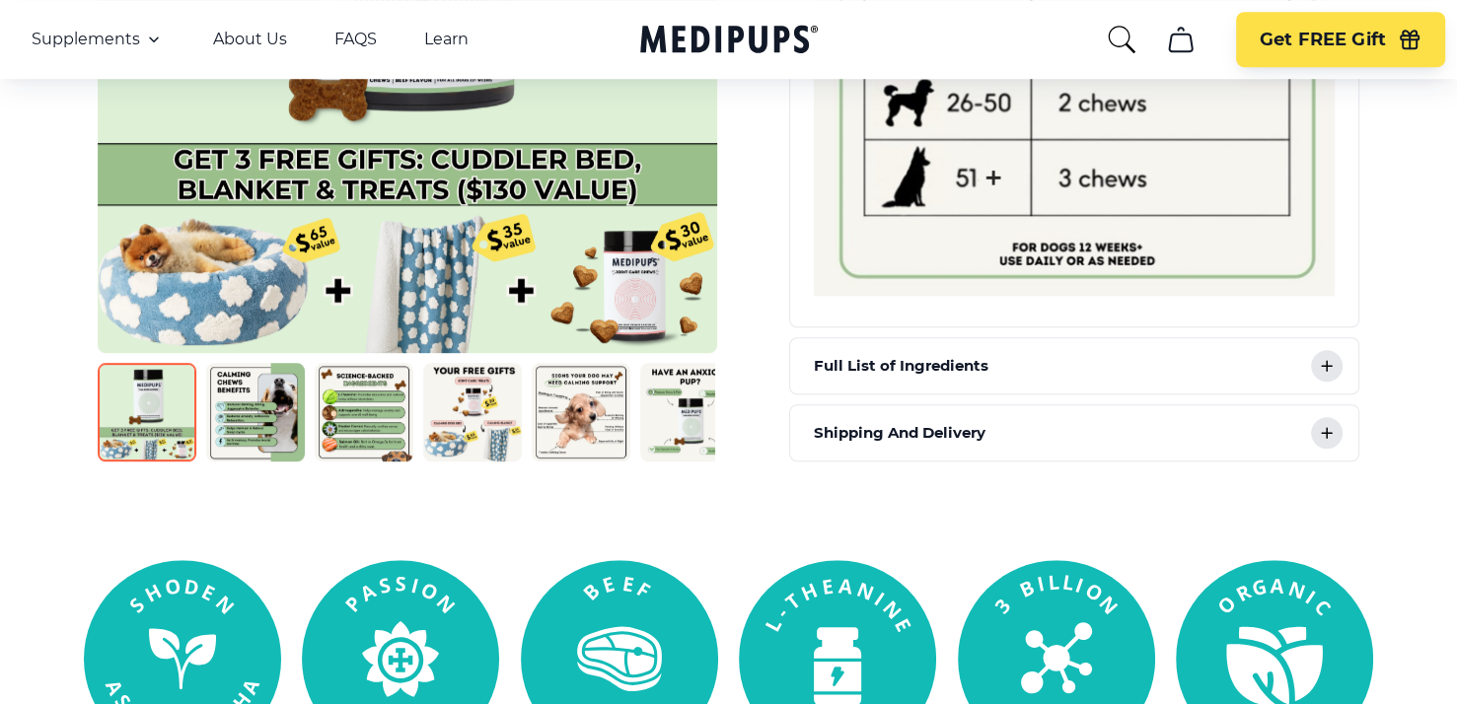
click at [1334, 354] on icon at bounding box center [1327, 366] width 24 height 24
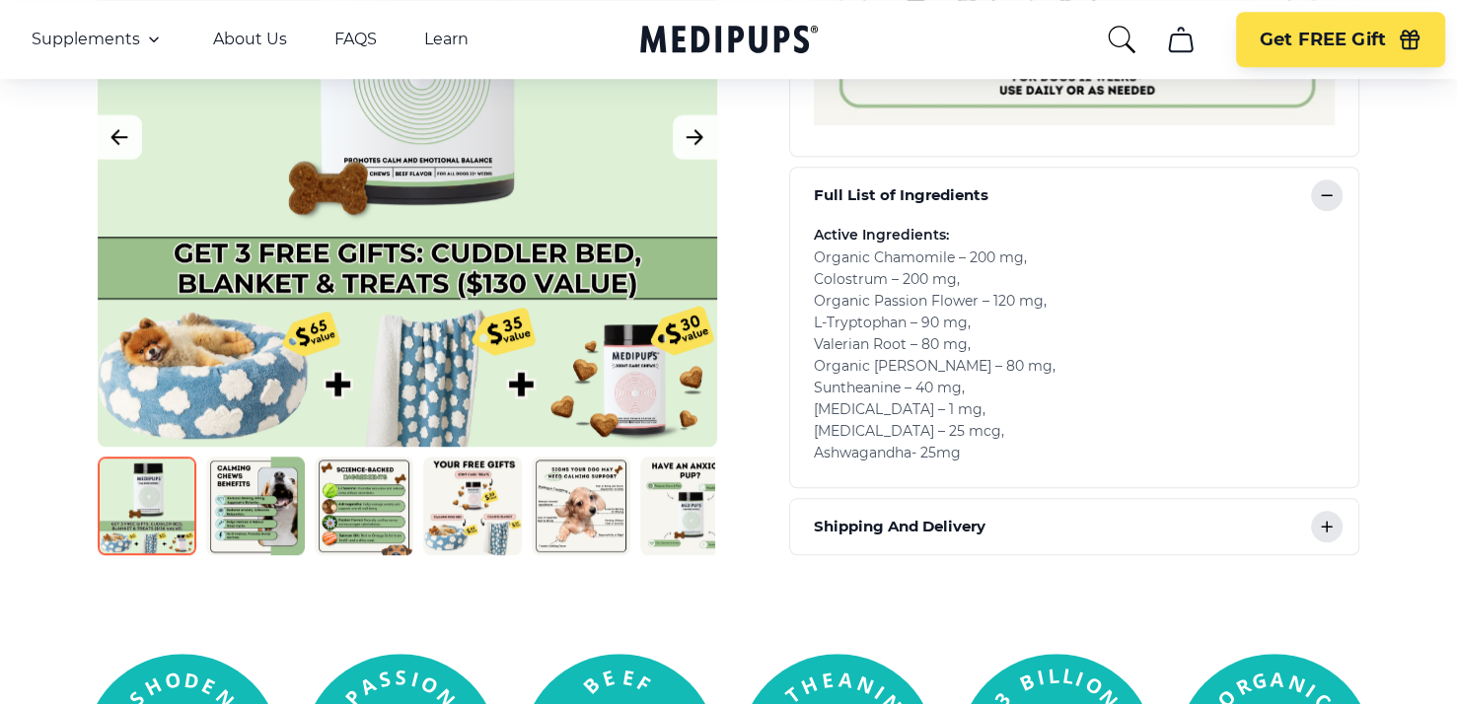
scroll to position [1776, 0]
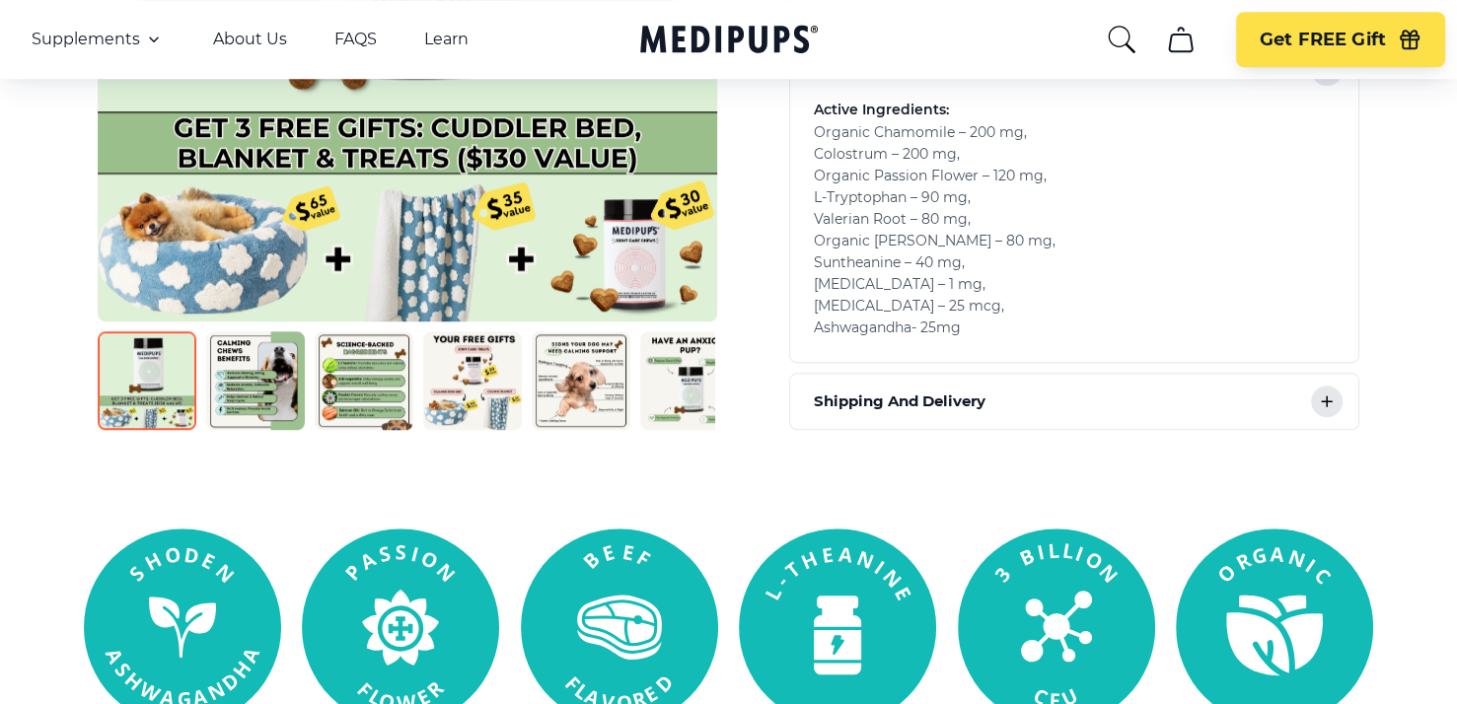
click at [1241, 395] on div "Shipping And Delivery" at bounding box center [1074, 401] width 568 height 55
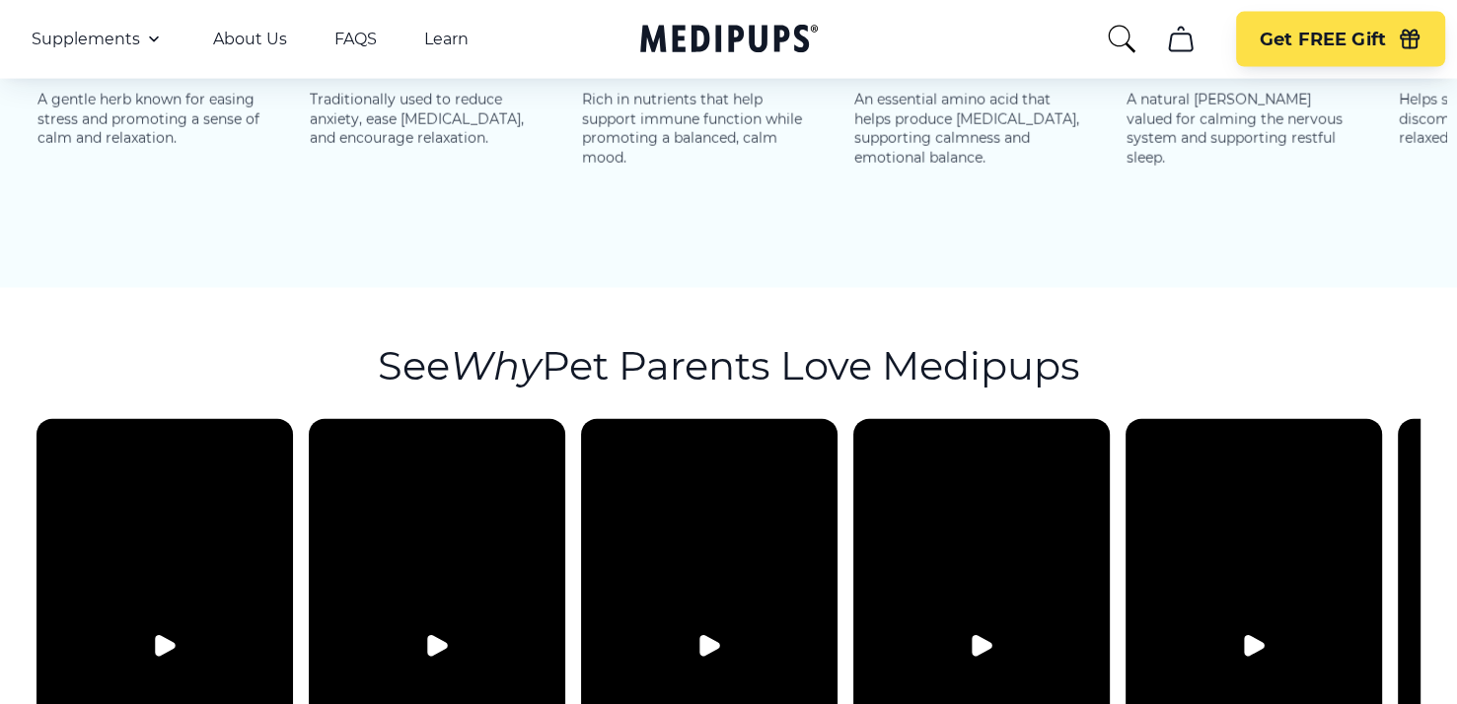
scroll to position [4636, 0]
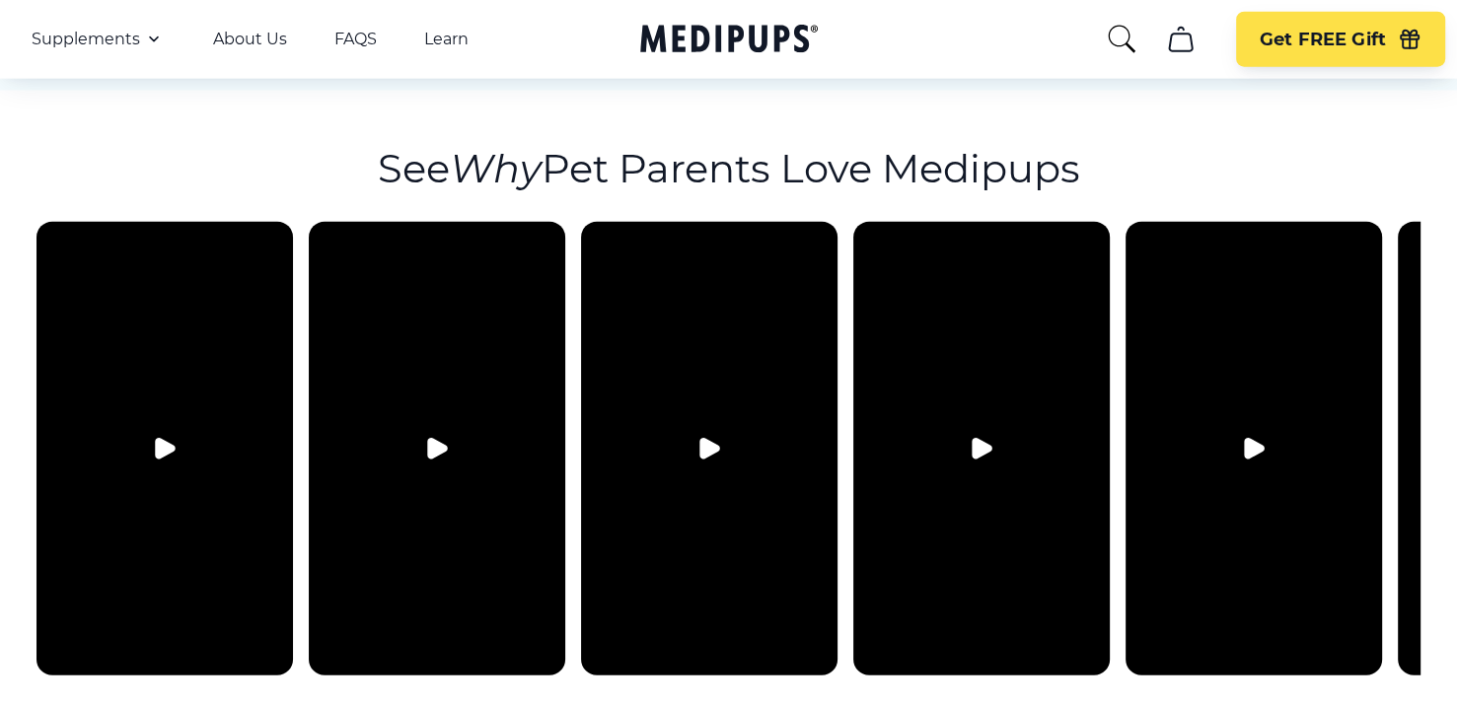
click at [1080, 604] on video at bounding box center [981, 449] width 256 height 454
click at [354, 43] on link "FAQS" at bounding box center [355, 40] width 42 height 20
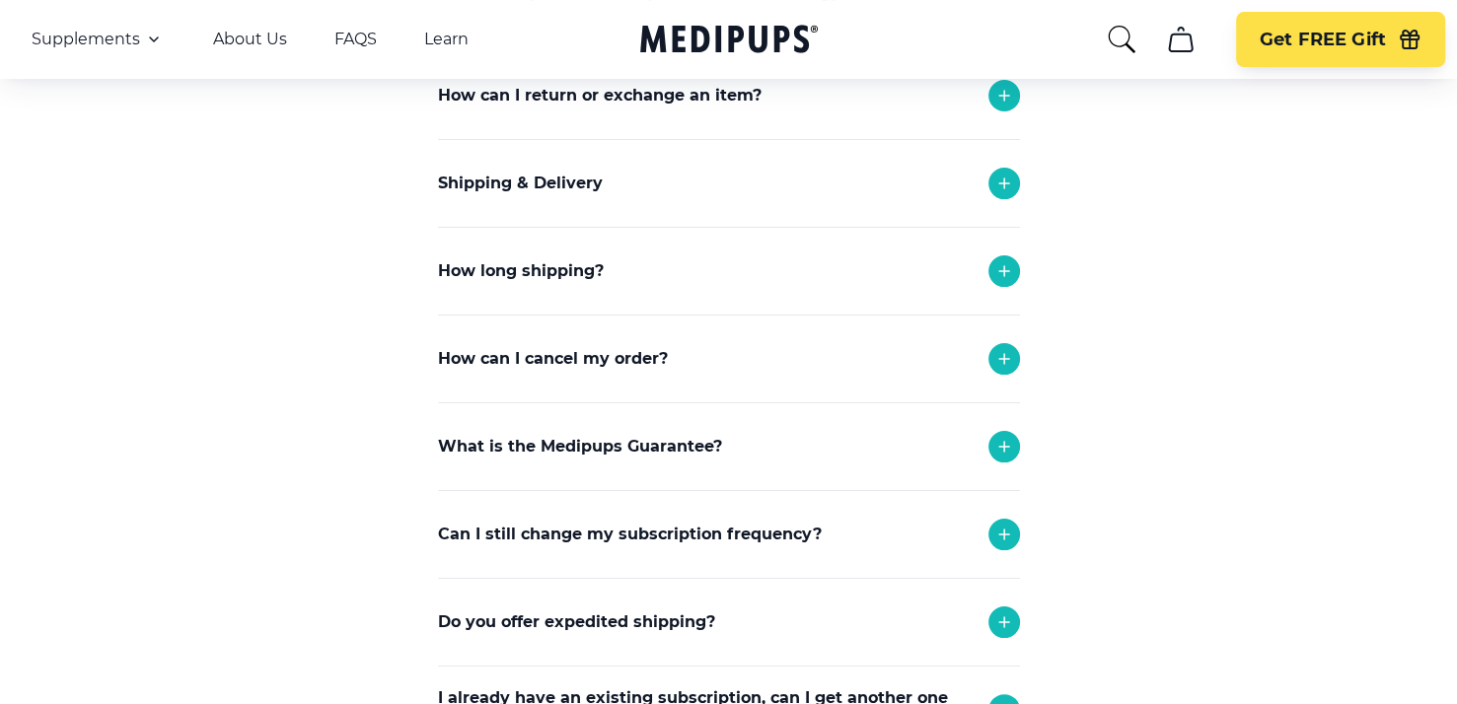
scroll to position [296, 0]
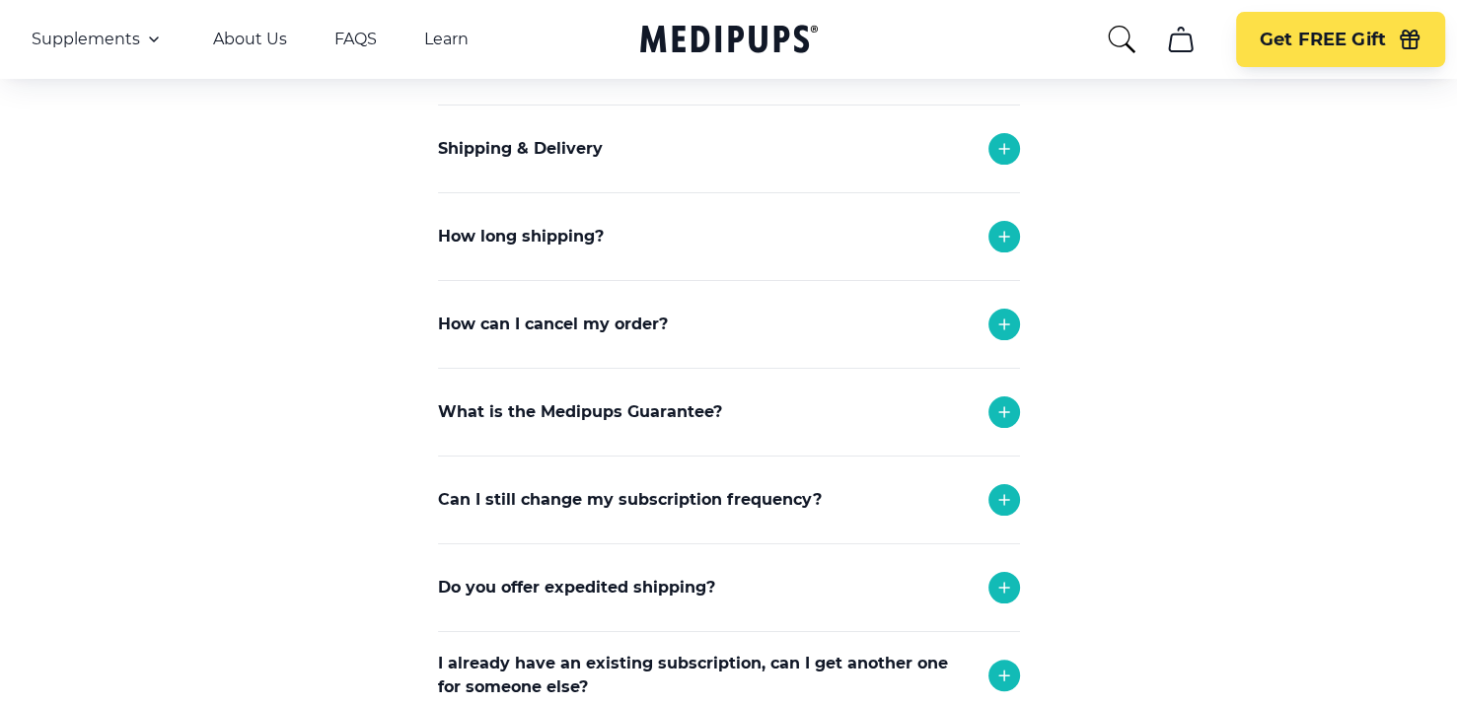
click at [999, 415] on icon at bounding box center [1004, 412] width 24 height 24
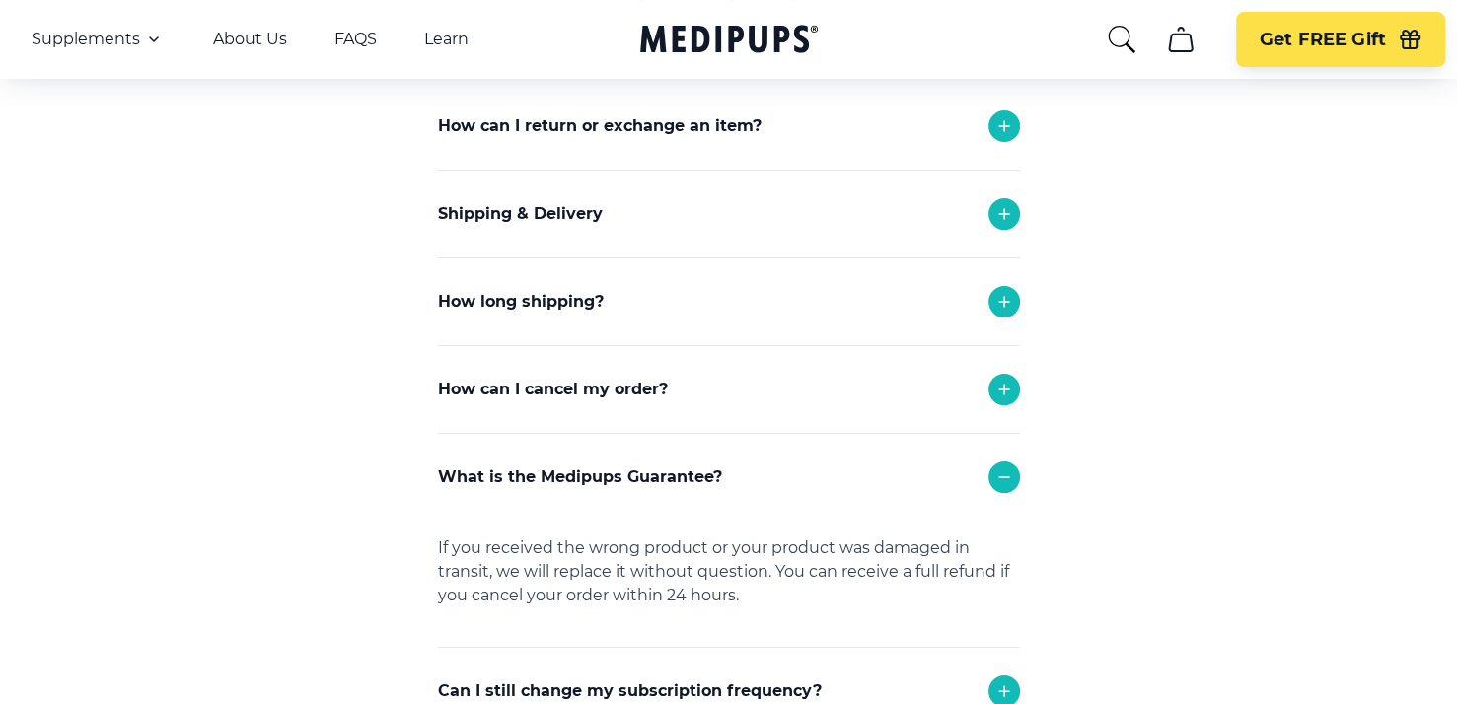
scroll to position [197, 0]
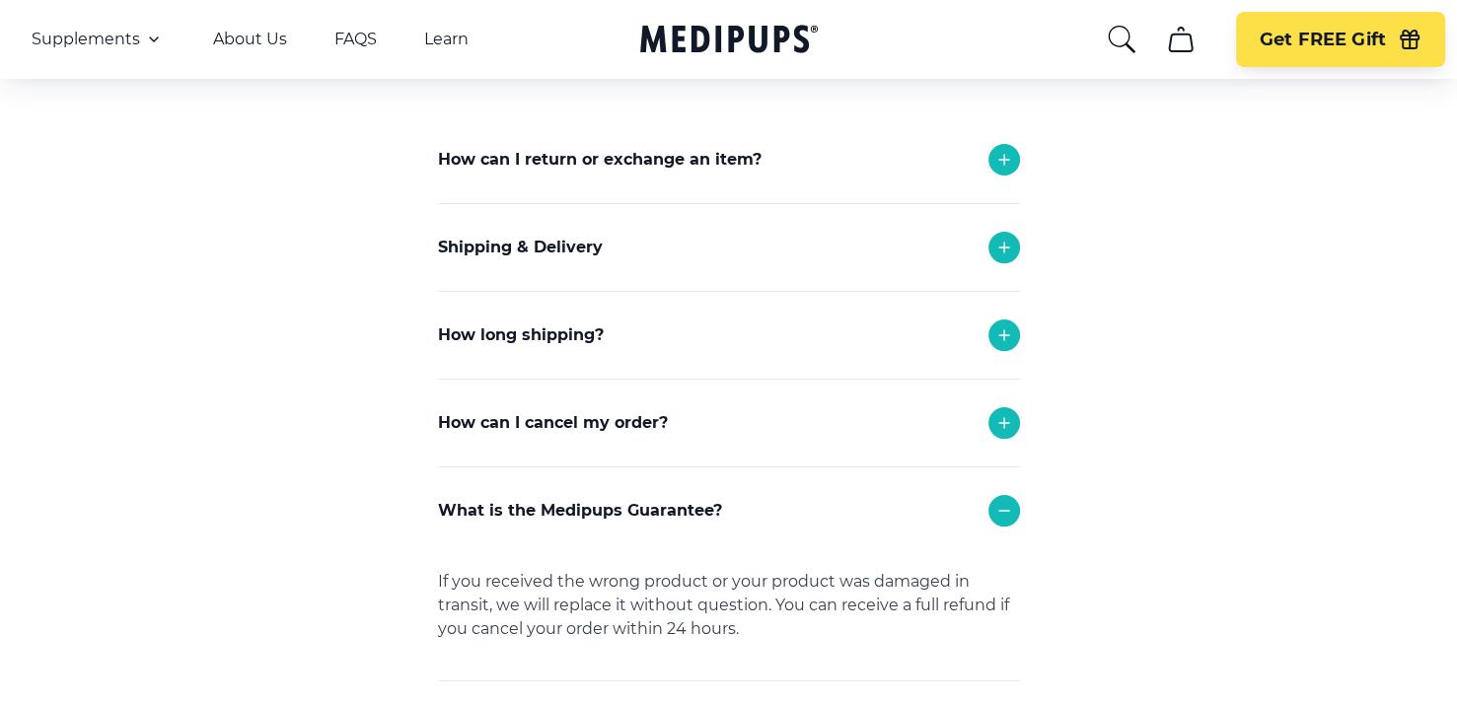
click at [841, 167] on div "How can I return or exchange an item?" at bounding box center [729, 159] width 582 height 87
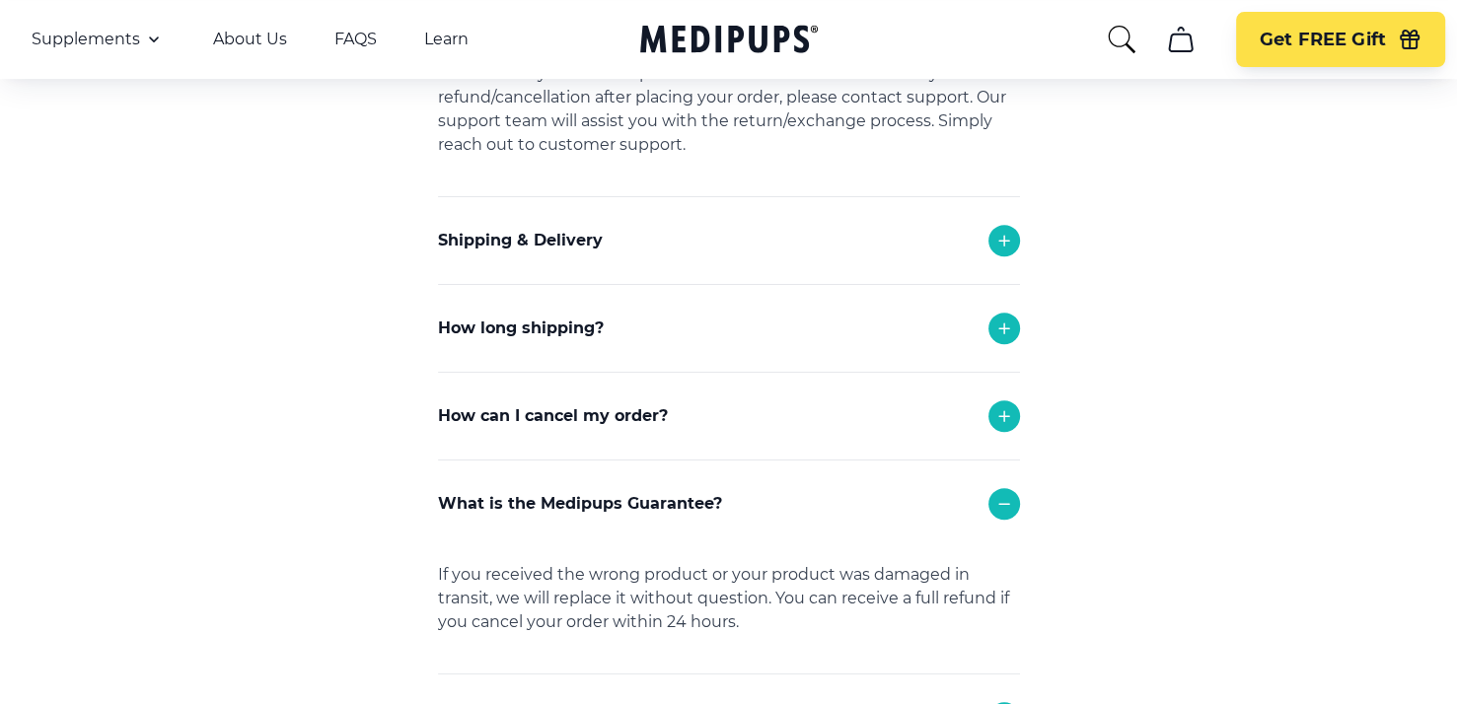
scroll to position [789, 0]
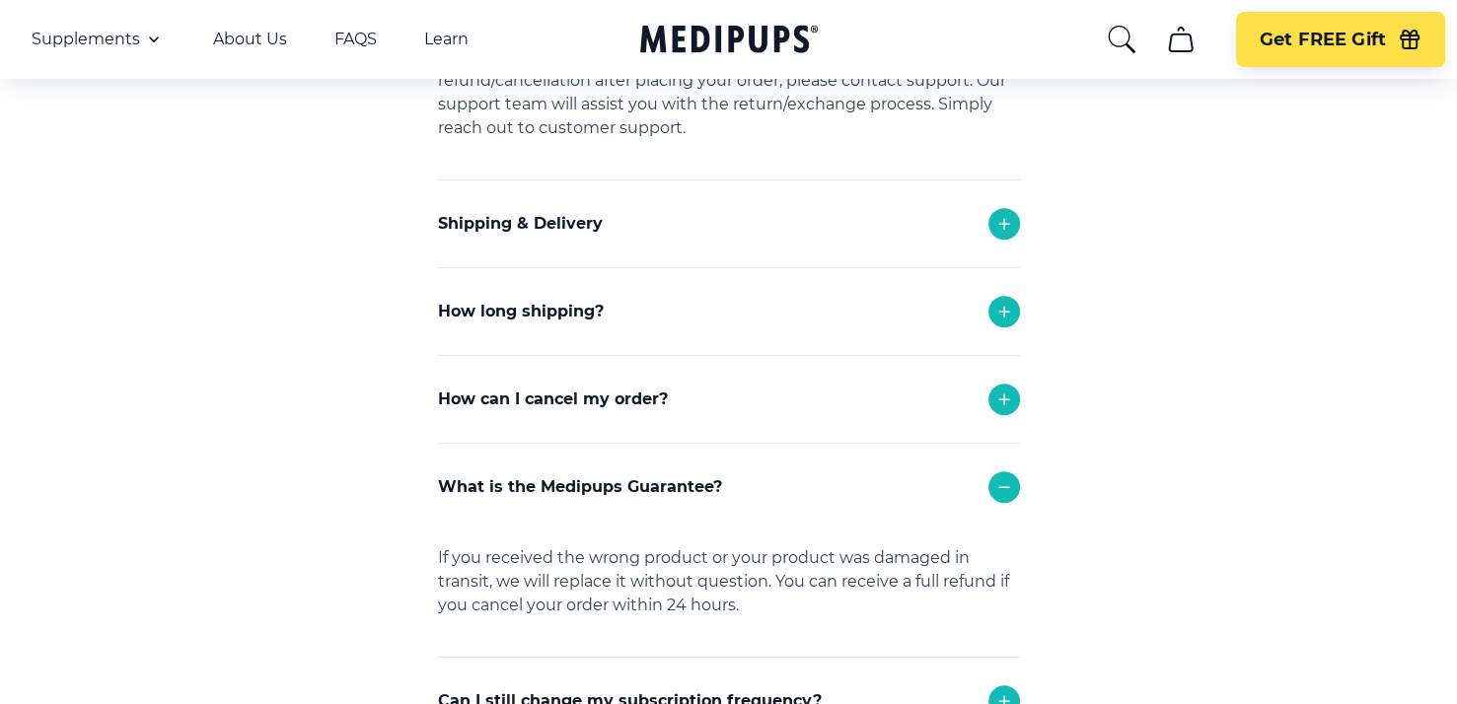
click at [876, 320] on div "How long shipping?" at bounding box center [729, 311] width 582 height 87
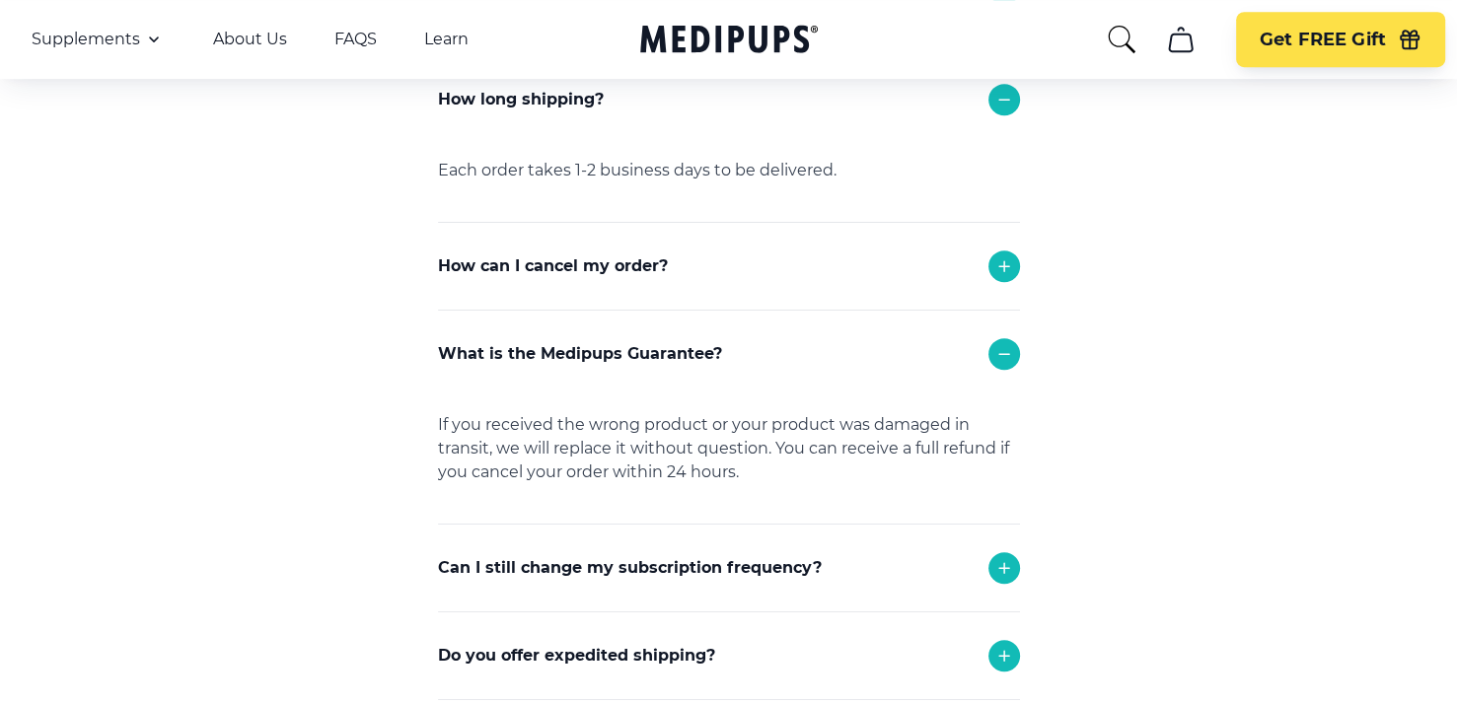
scroll to position [1085, 0]
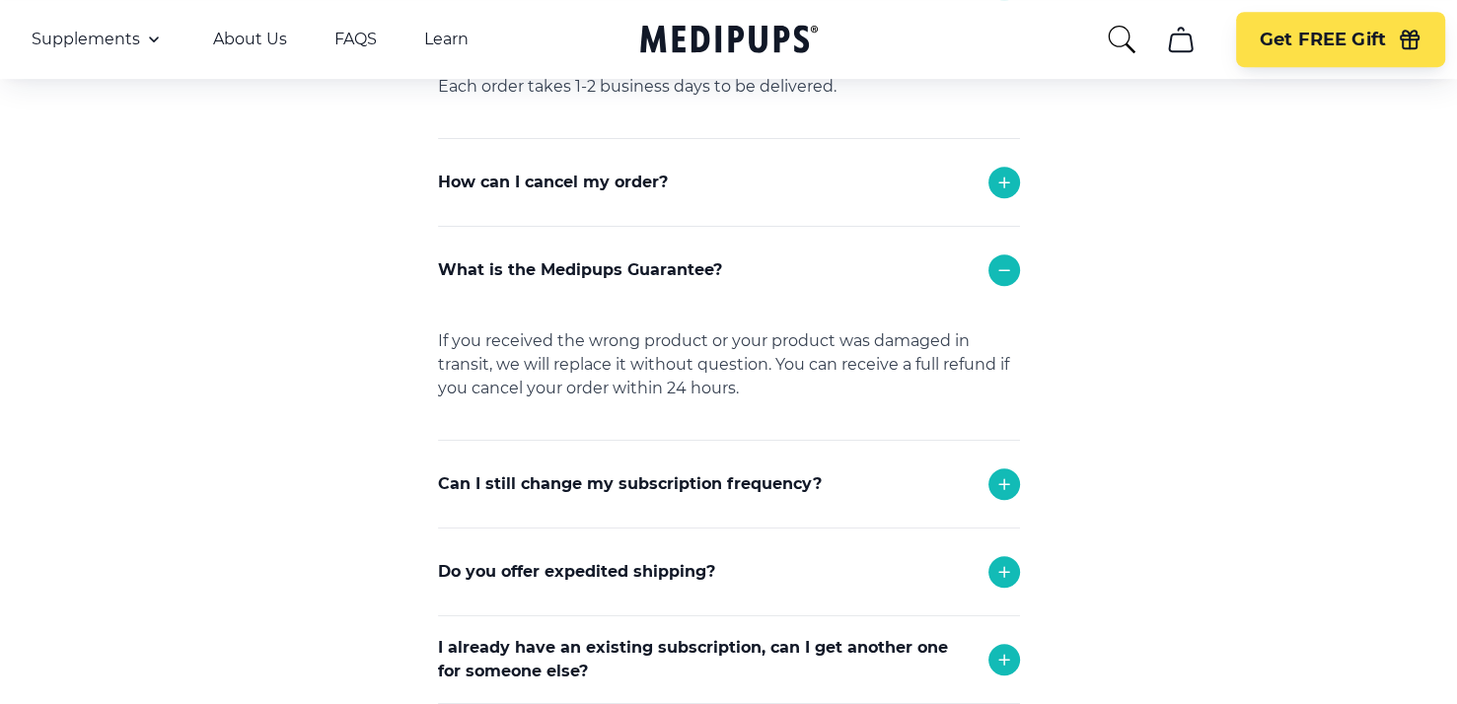
click at [959, 194] on div "How can I cancel my order?" at bounding box center [729, 182] width 582 height 87
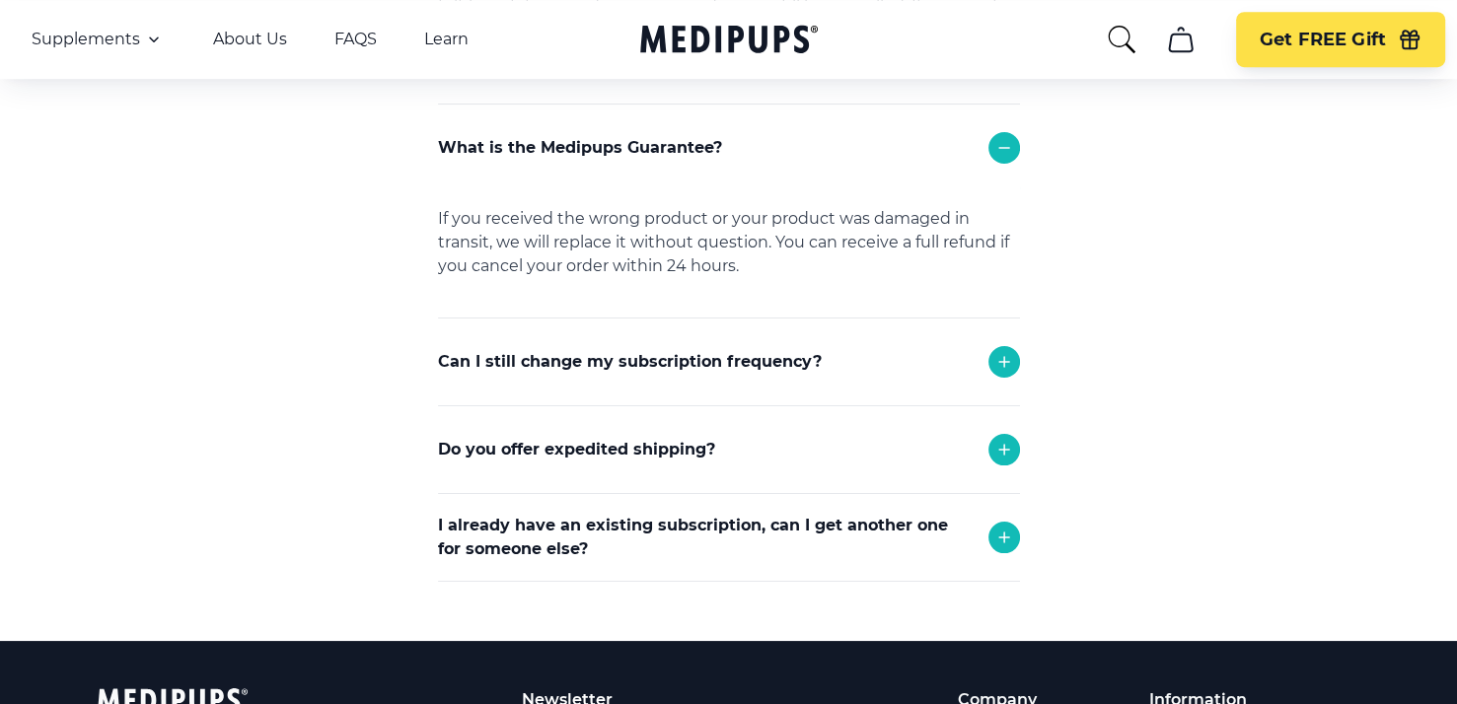
scroll to position [1578, 0]
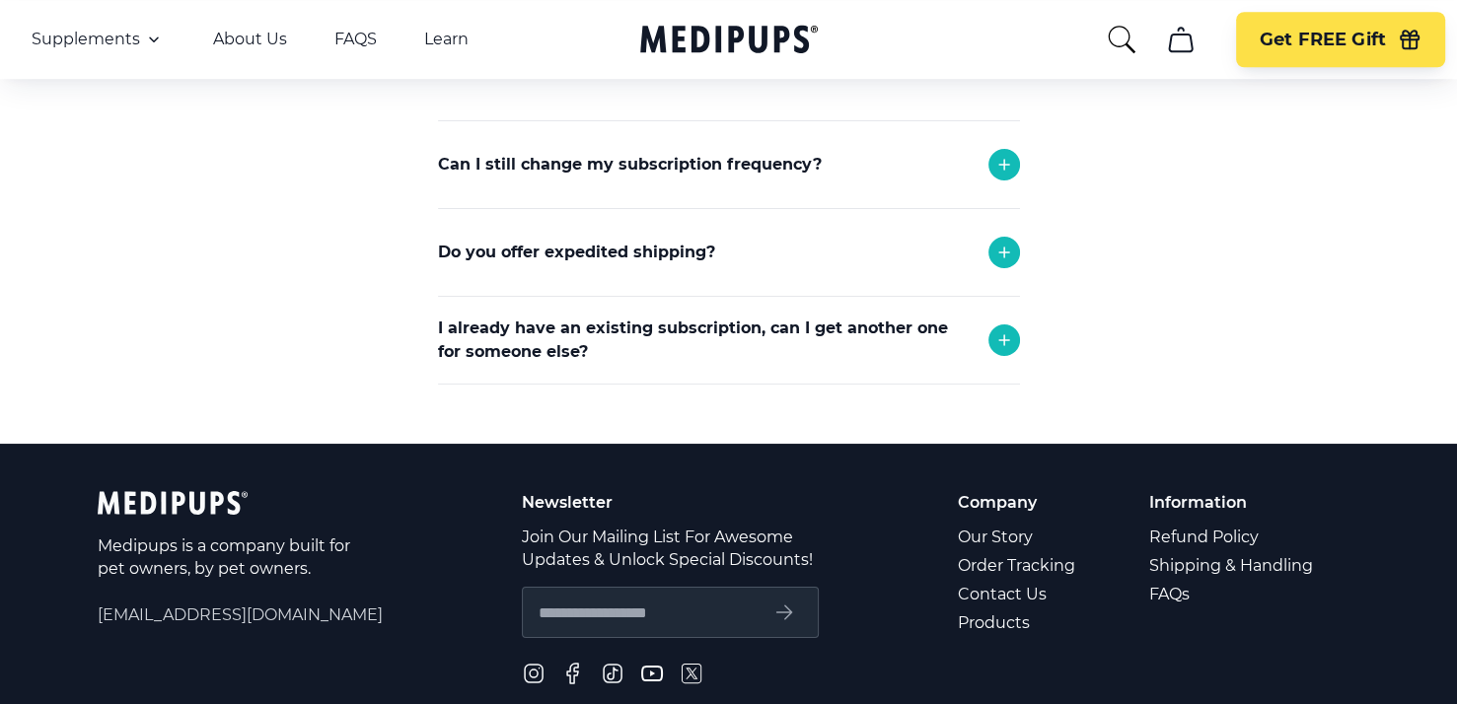
click at [914, 350] on p "I already have an existing subscription, can I get another one for someone else?" at bounding box center [703, 340] width 531 height 47
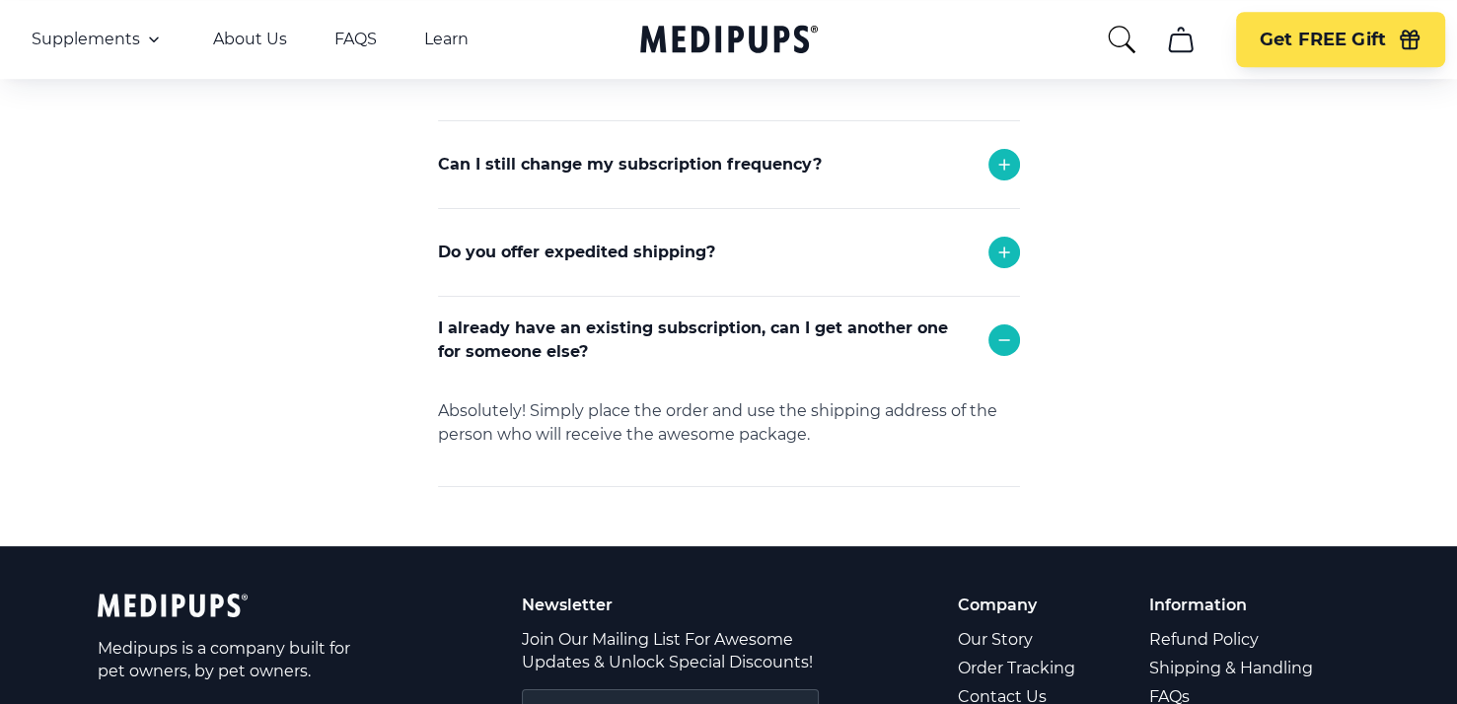
scroll to position [1480, 0]
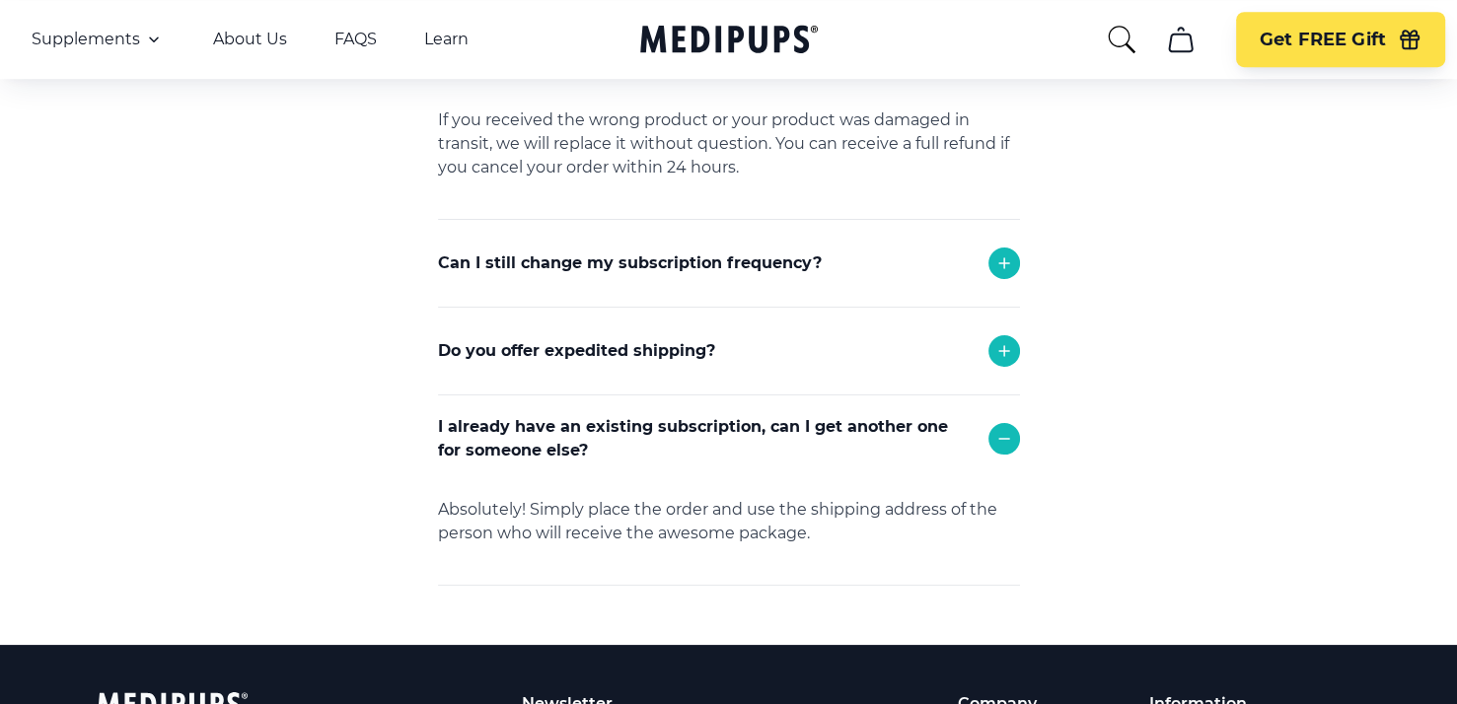
click at [866, 279] on div "Can I still change my subscription frequency?" at bounding box center [729, 263] width 582 height 87
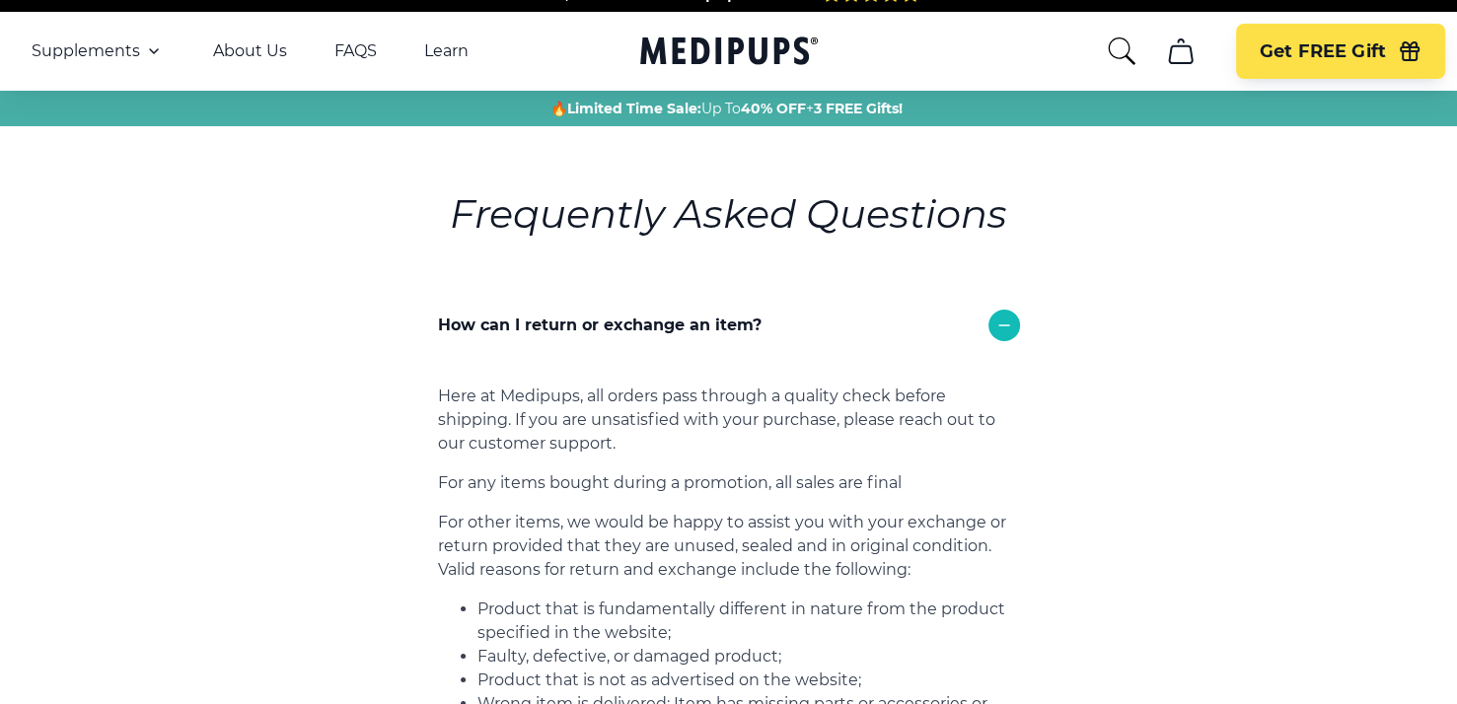
scroll to position [0, 0]
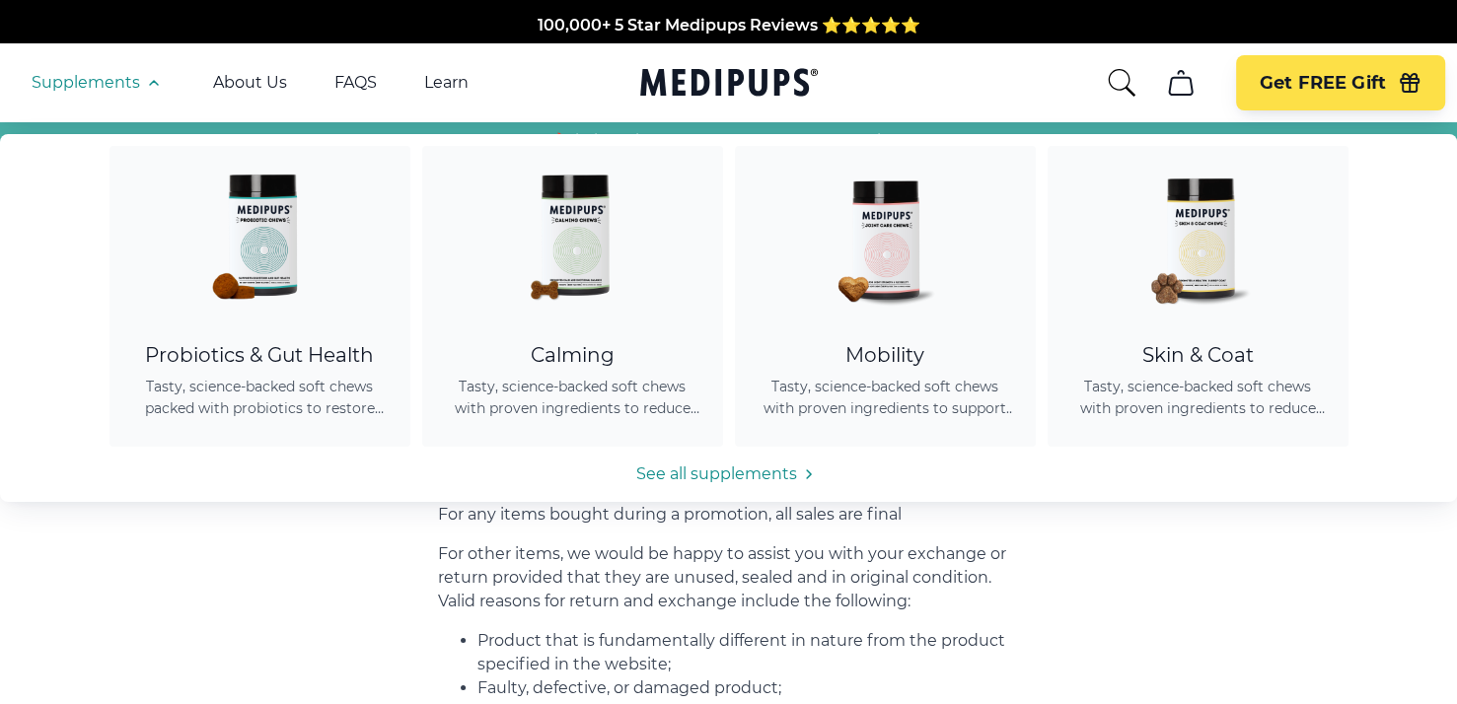
click at [127, 84] on span "Supplements" at bounding box center [86, 83] width 109 height 20
click at [627, 400] on span "Tasty, science-backed soft chews with proven ingredients to reduce anxiety, pro…" at bounding box center [573, 397] width 254 height 43
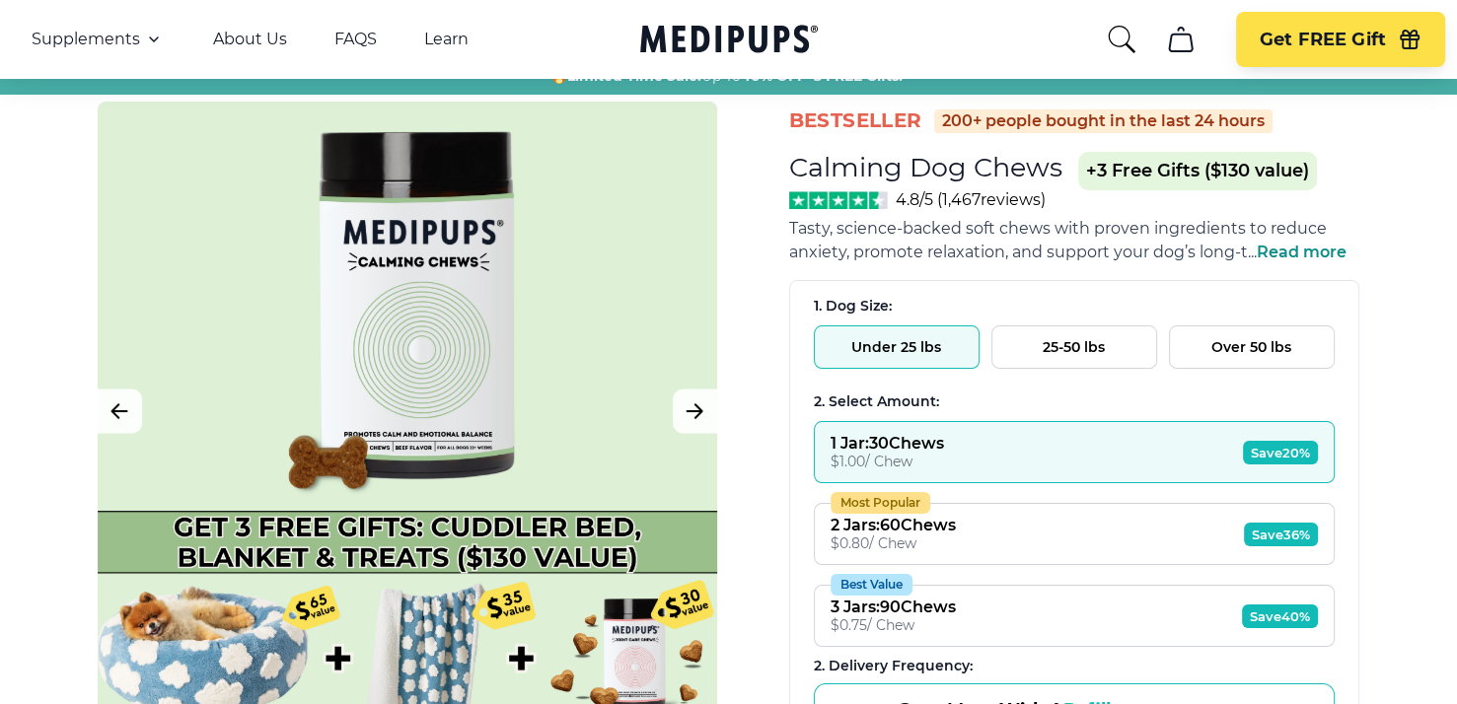
scroll to position [99, 0]
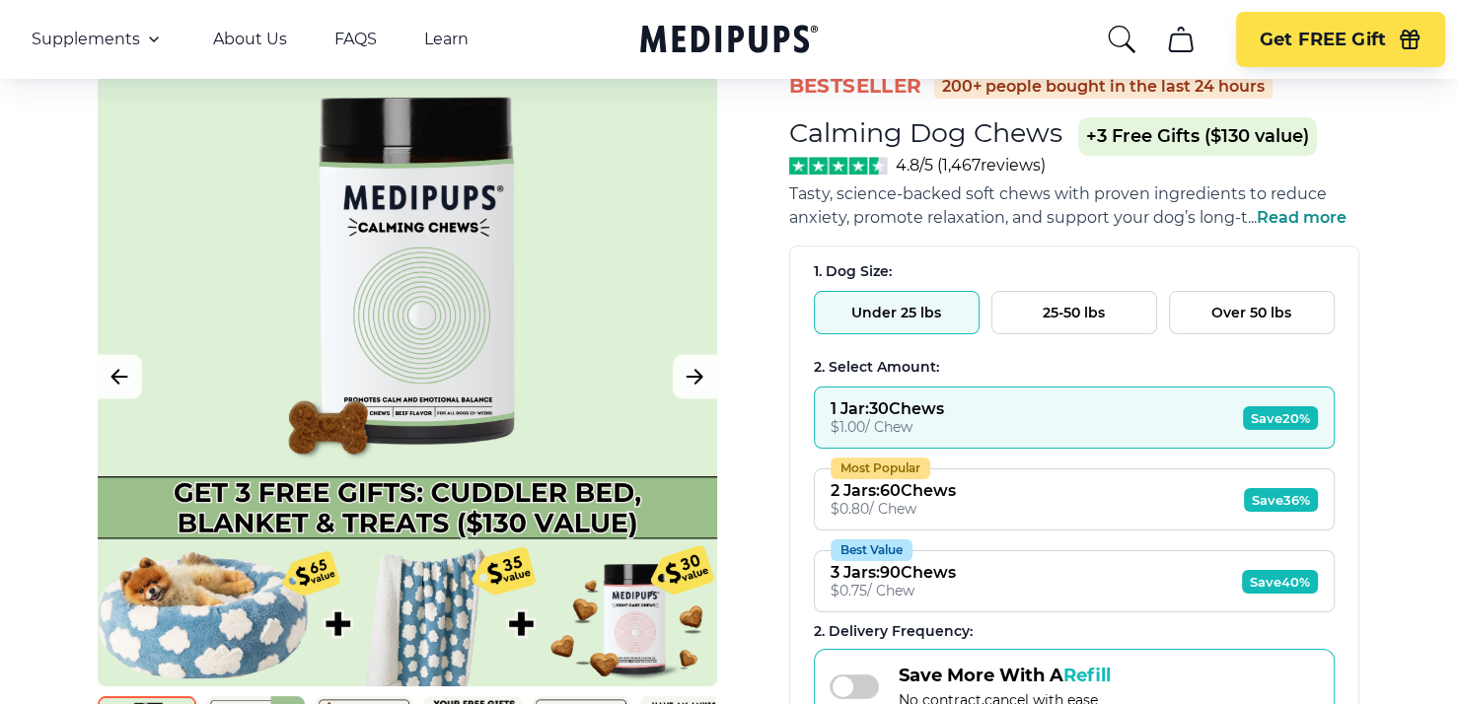
click at [1302, 313] on button "Over 50 lbs" at bounding box center [1252, 312] width 166 height 43
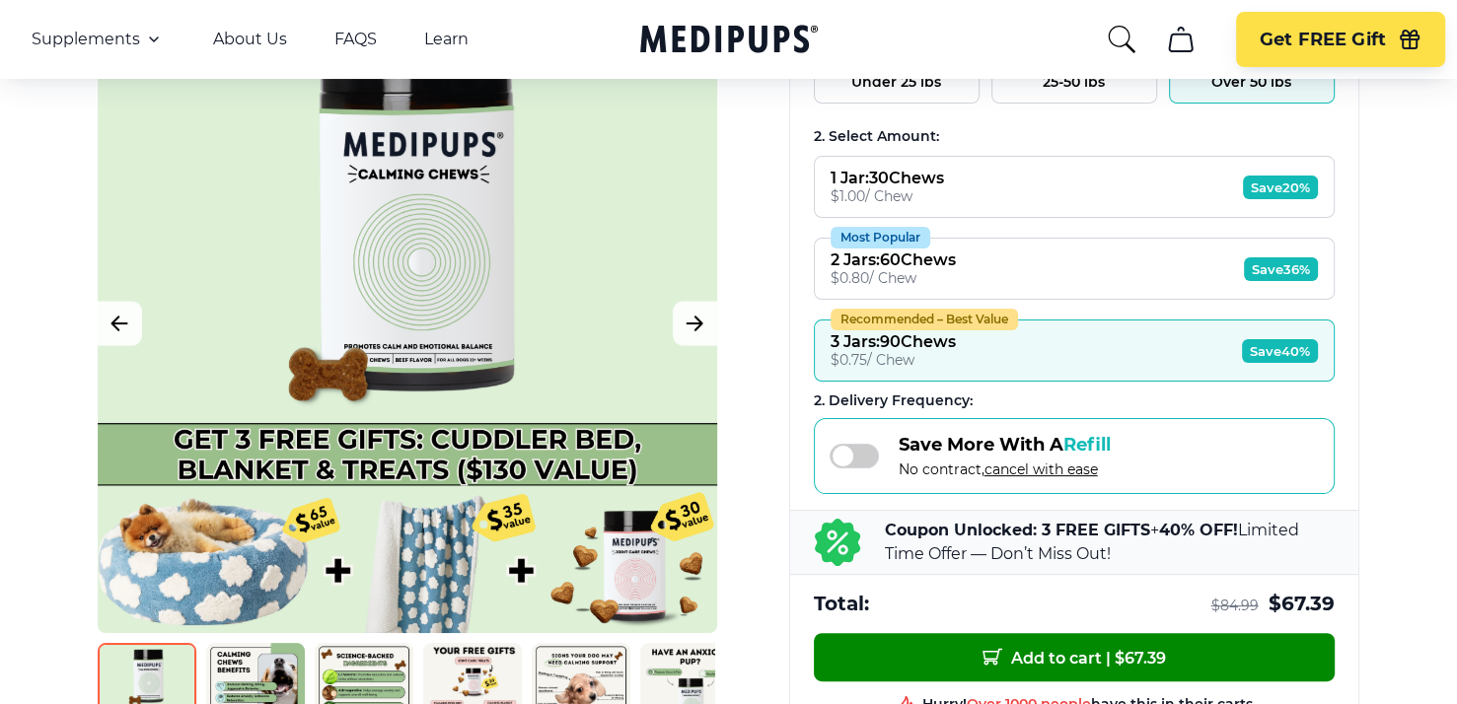
scroll to position [296, 0]
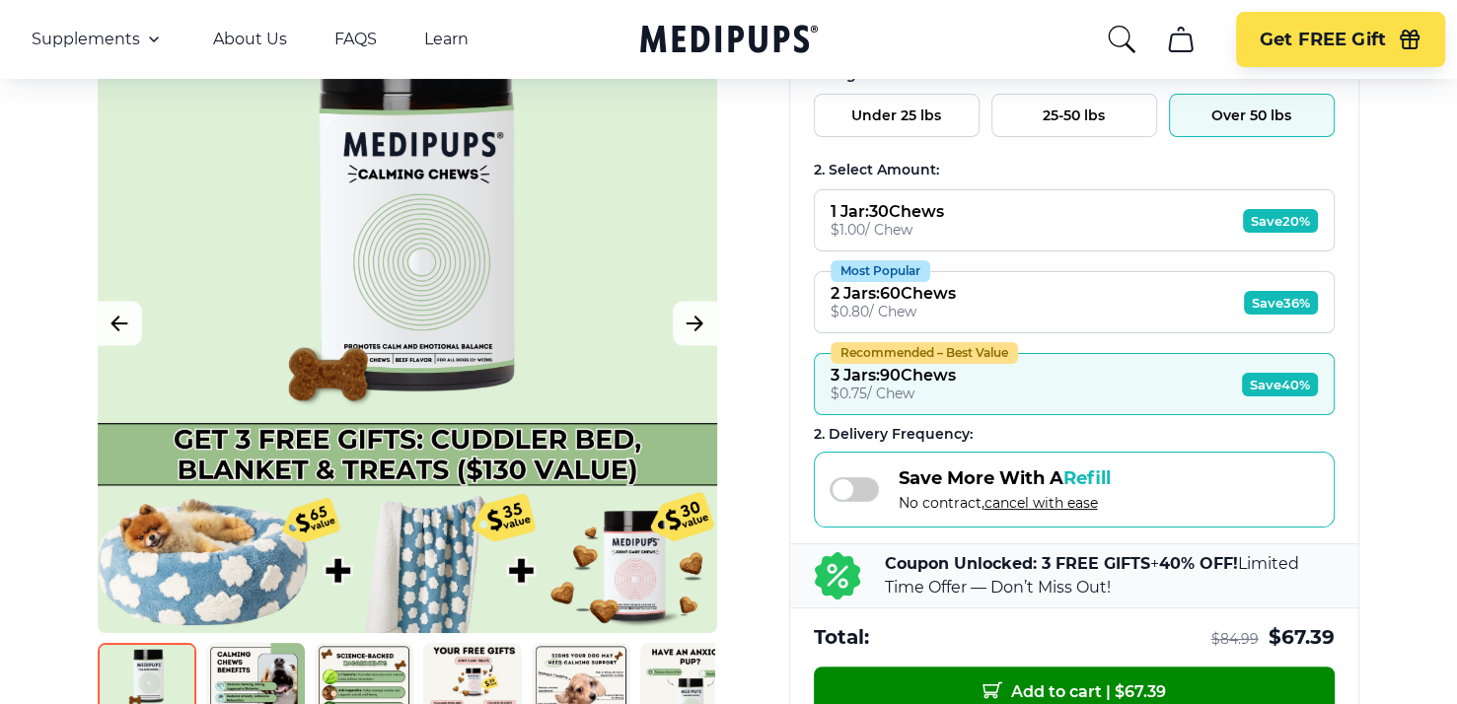
click at [1292, 380] on span "Save 40%" at bounding box center [1280, 385] width 76 height 24
click at [907, 370] on div "3 Jars : 90 Chews" at bounding box center [893, 375] width 125 height 19
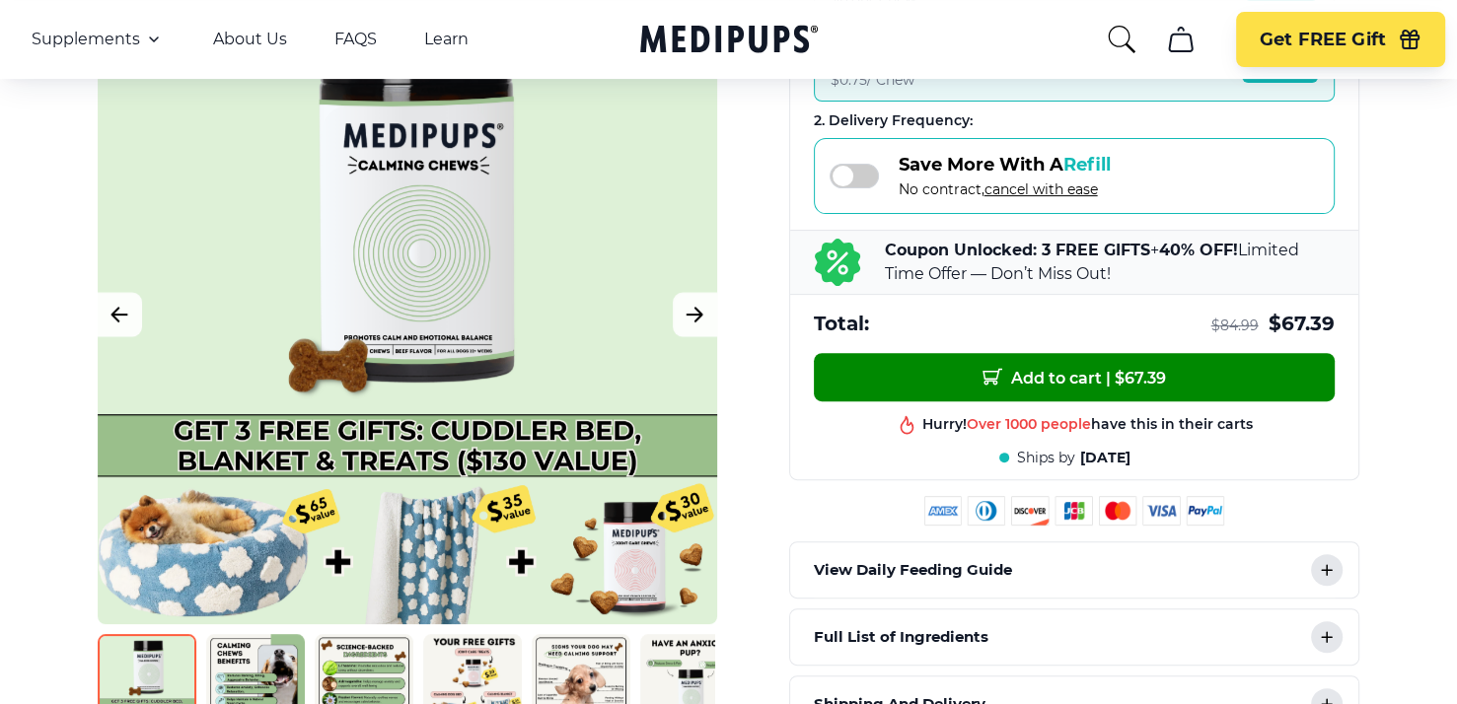
scroll to position [691, 0]
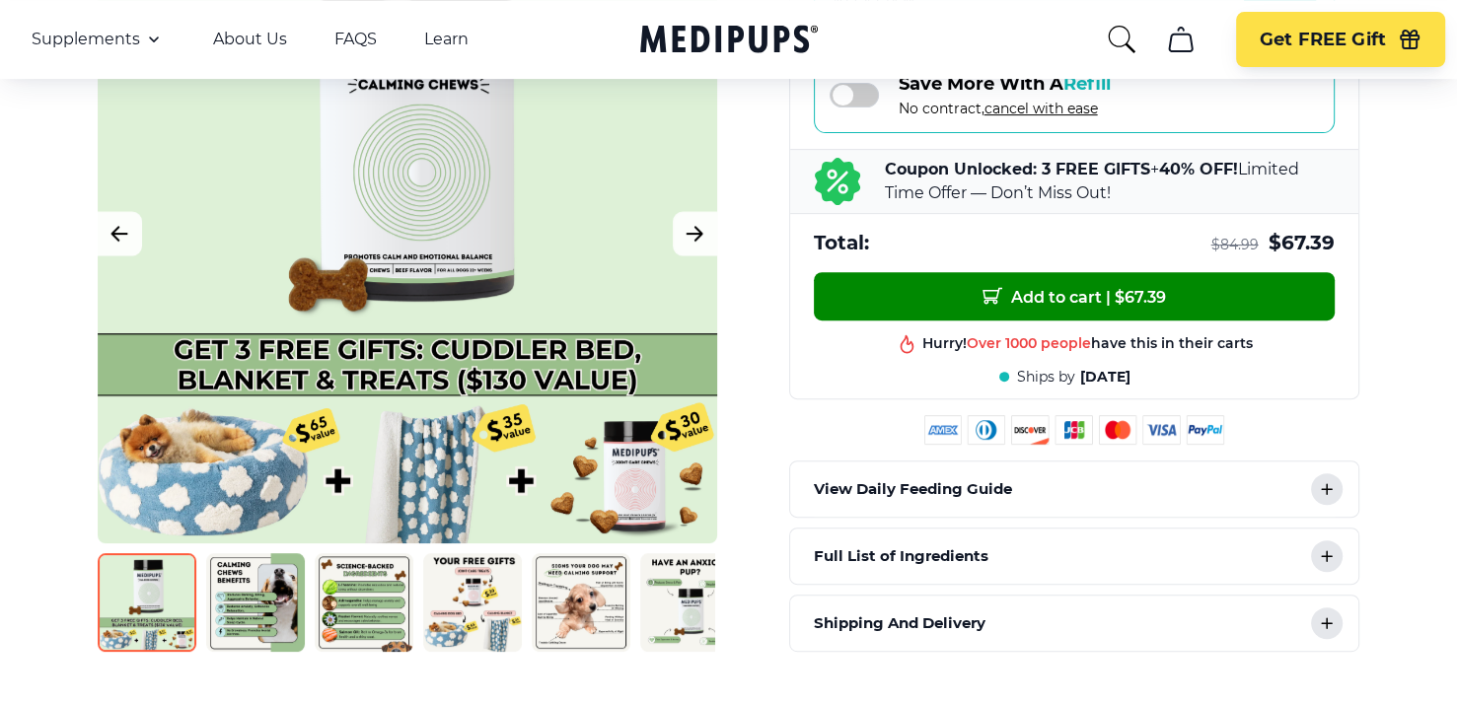
click at [911, 477] on p "View Daily Feeding Guide" at bounding box center [913, 489] width 198 height 24
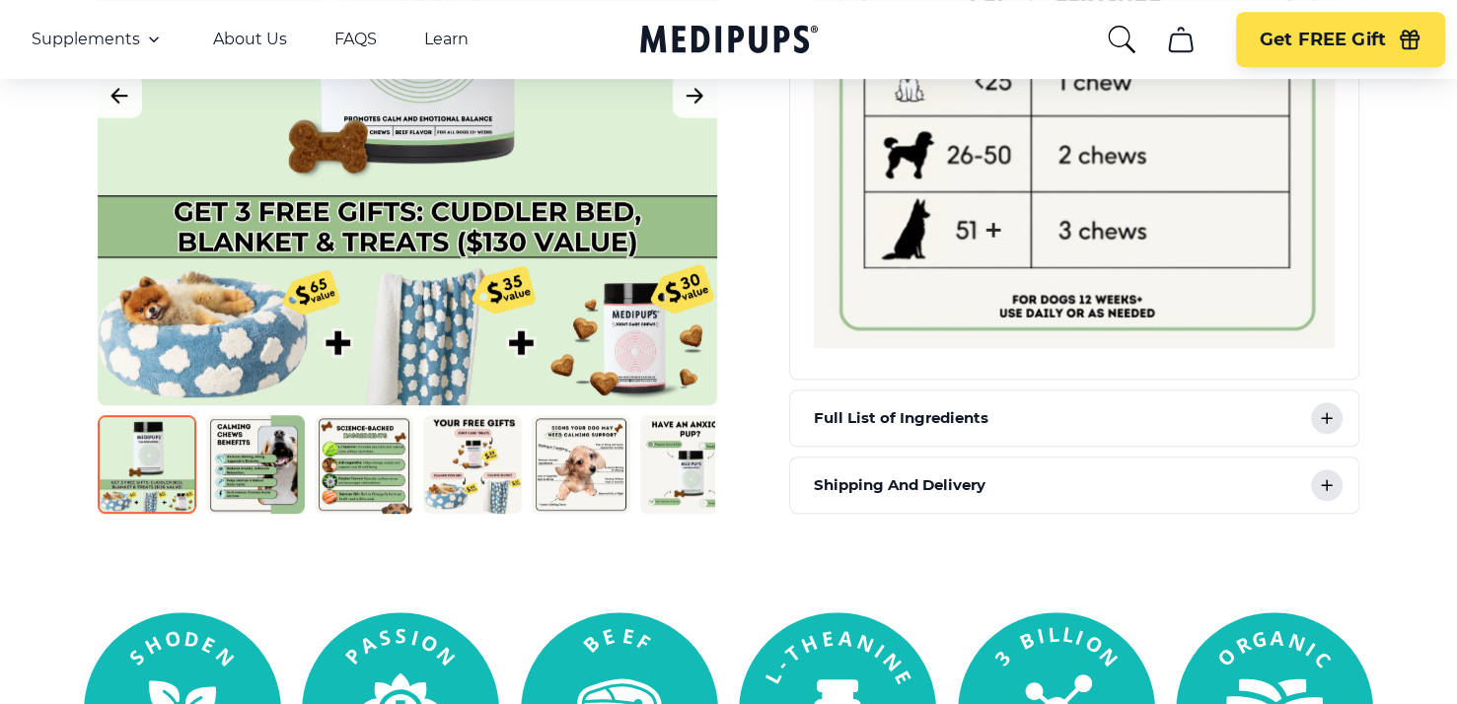
scroll to position [1381, 0]
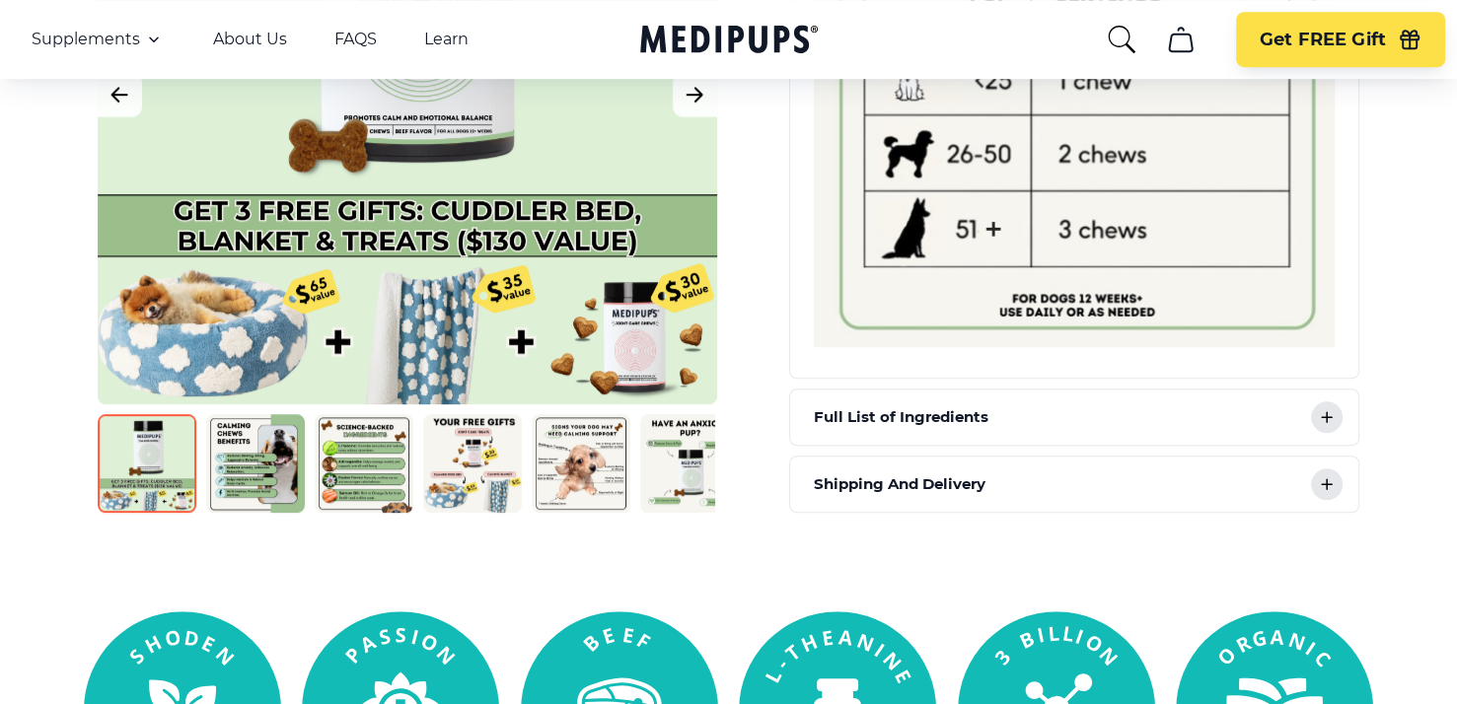
click at [1081, 415] on div "Full List of Ingredients" at bounding box center [1074, 417] width 568 height 55
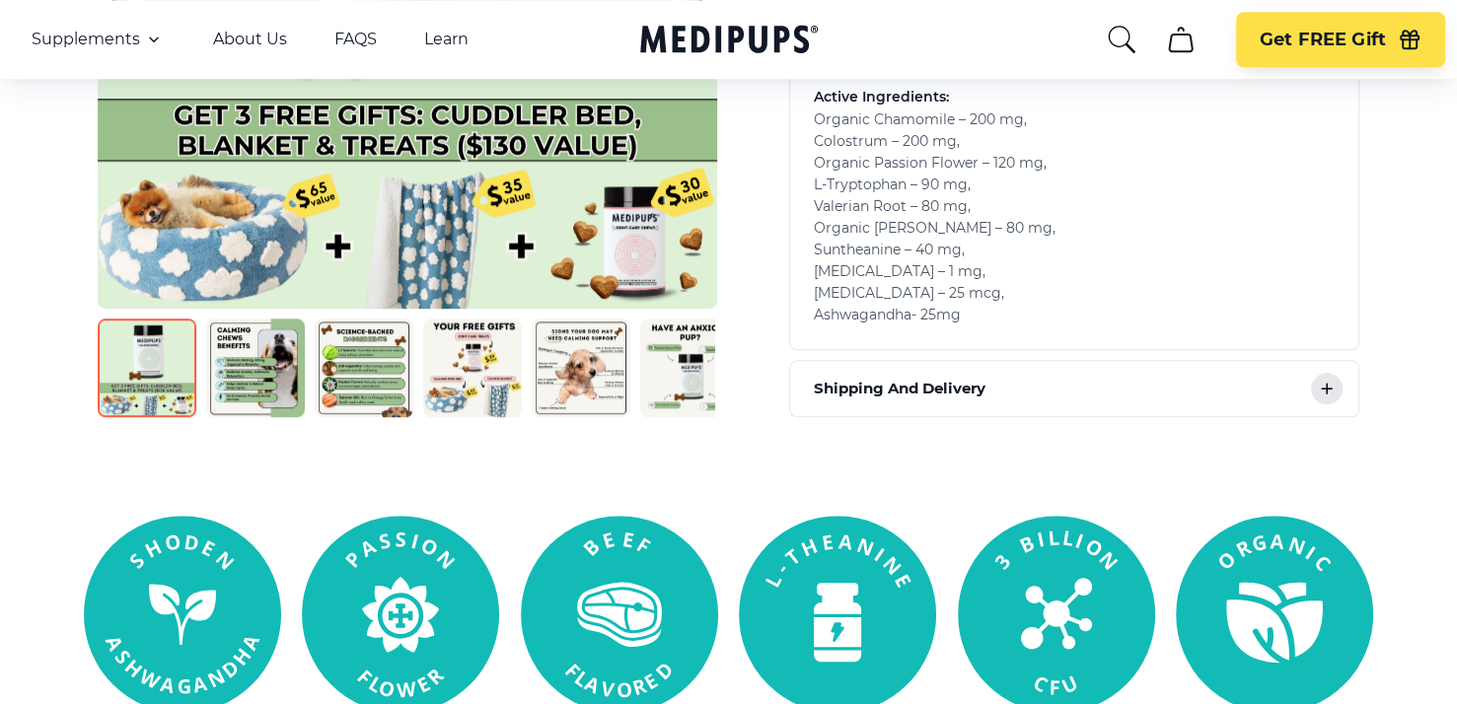
scroll to position [1776, 0]
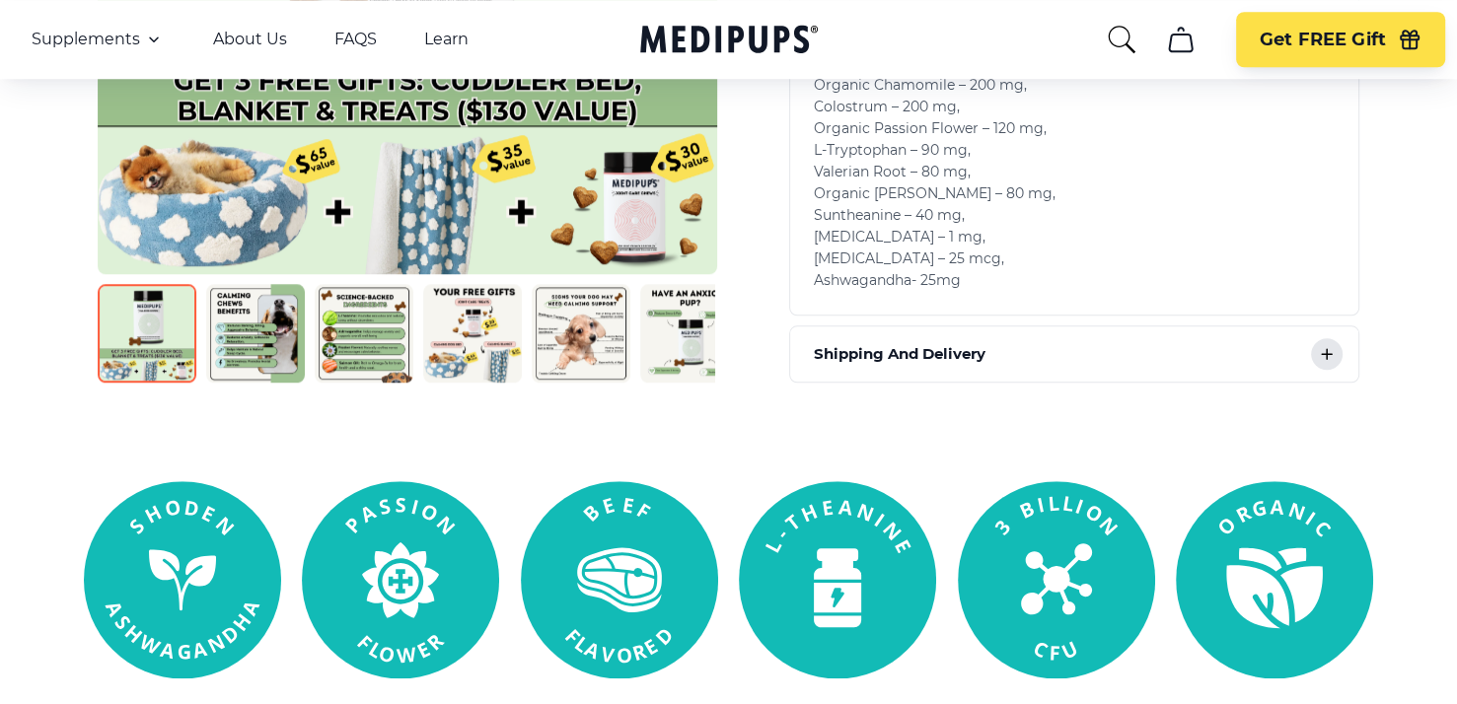
click at [1131, 353] on div "Shipping And Delivery" at bounding box center [1074, 354] width 568 height 55
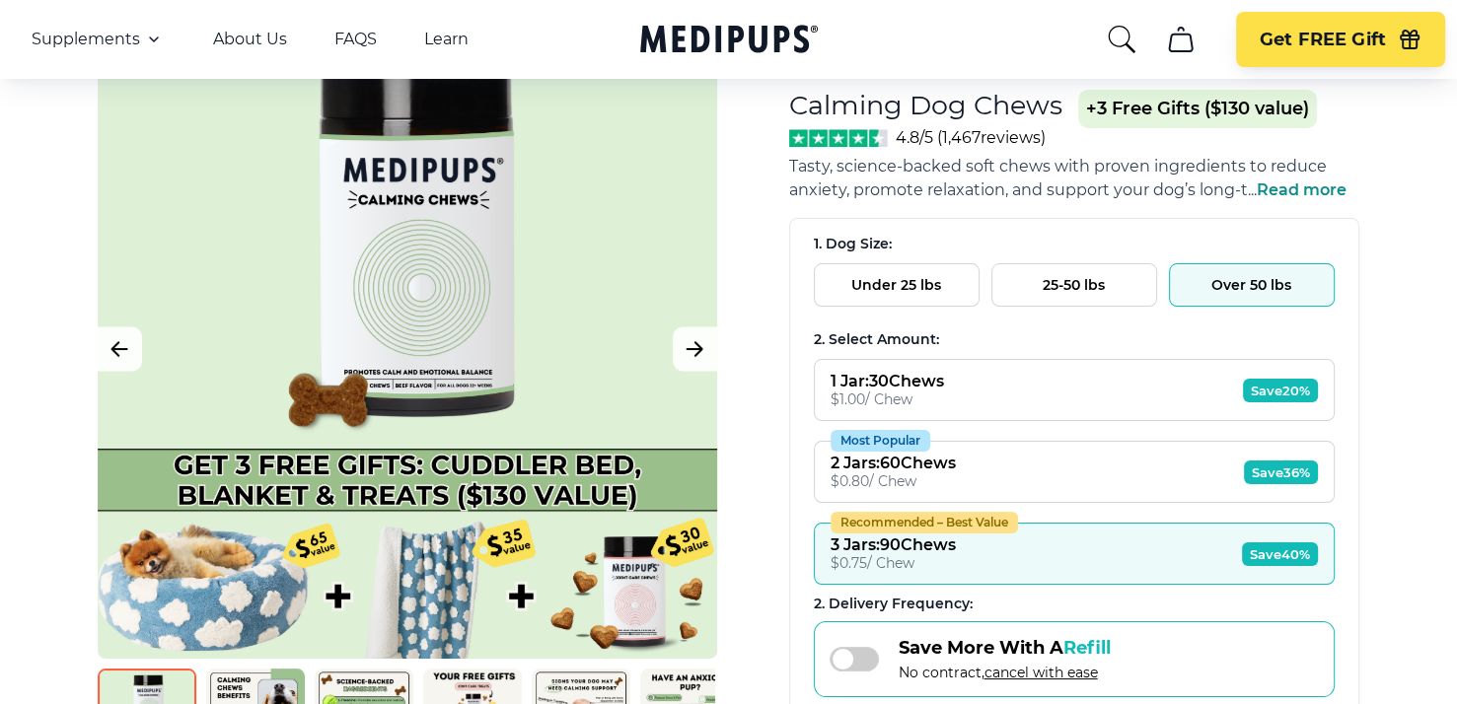
scroll to position [99, 0]
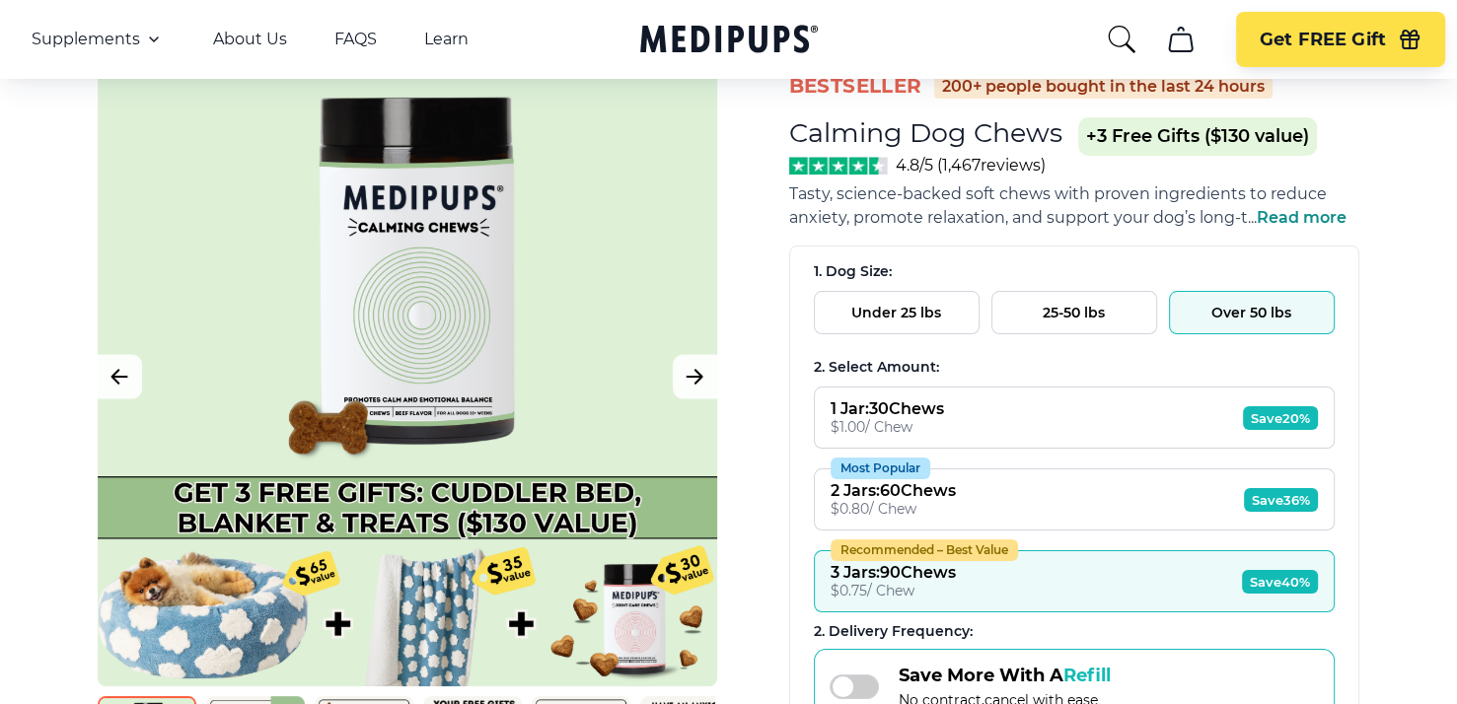
click at [1163, 573] on button "Recommended – Best Value 3 Jars : 90 Chews $ 0.75 / Chew Save 40%" at bounding box center [1074, 581] width 521 height 62
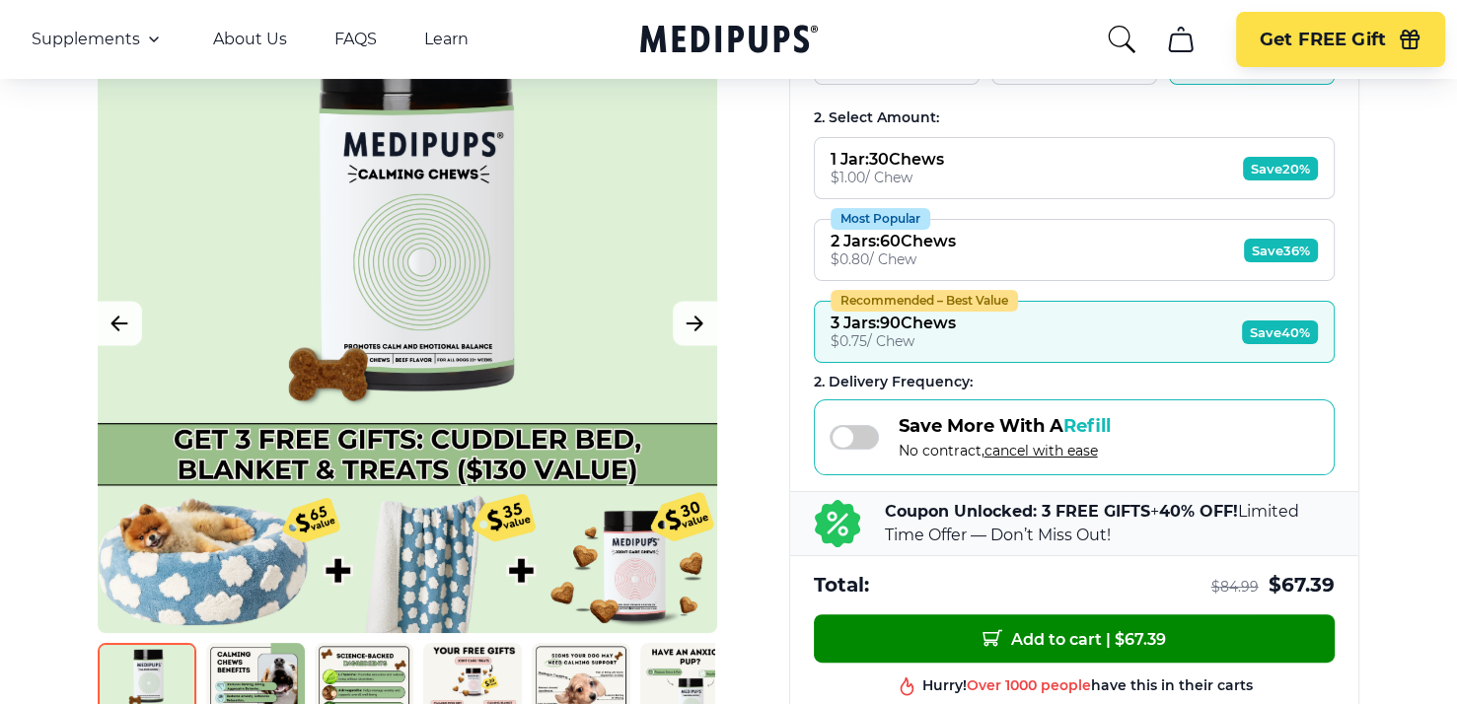
scroll to position [395, 0]
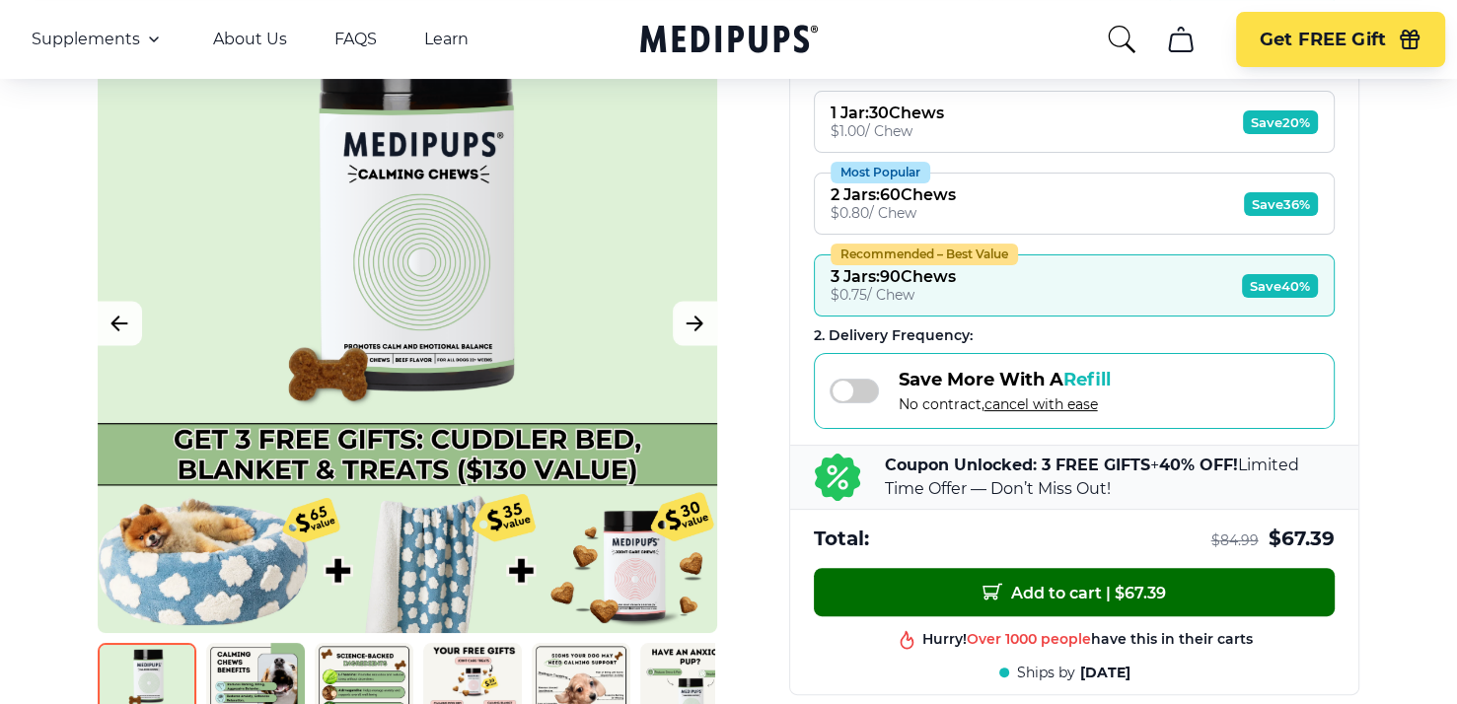
click at [1133, 582] on span "Add to cart | $ 67.39" at bounding box center [1073, 592] width 183 height 21
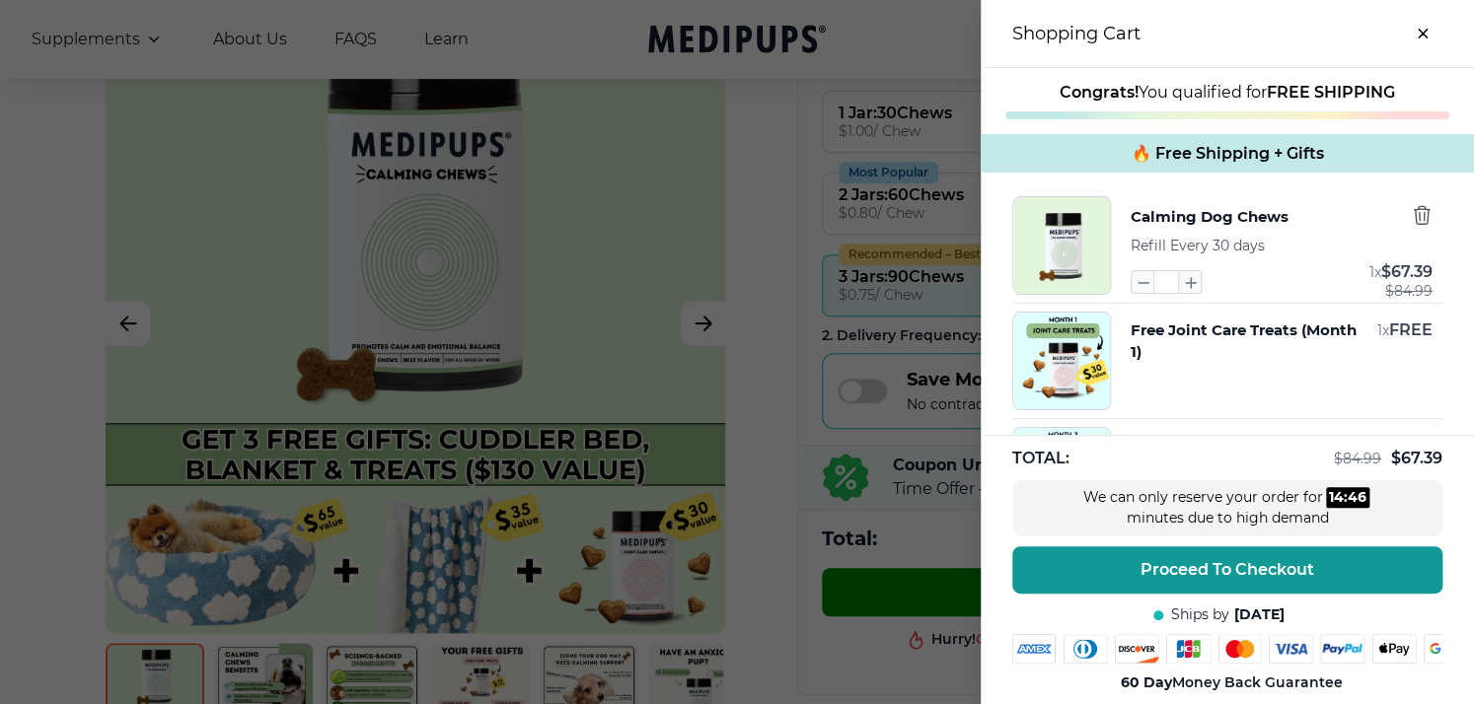
click at [1420, 33] on icon "close-cart" at bounding box center [1422, 34] width 10 height 10
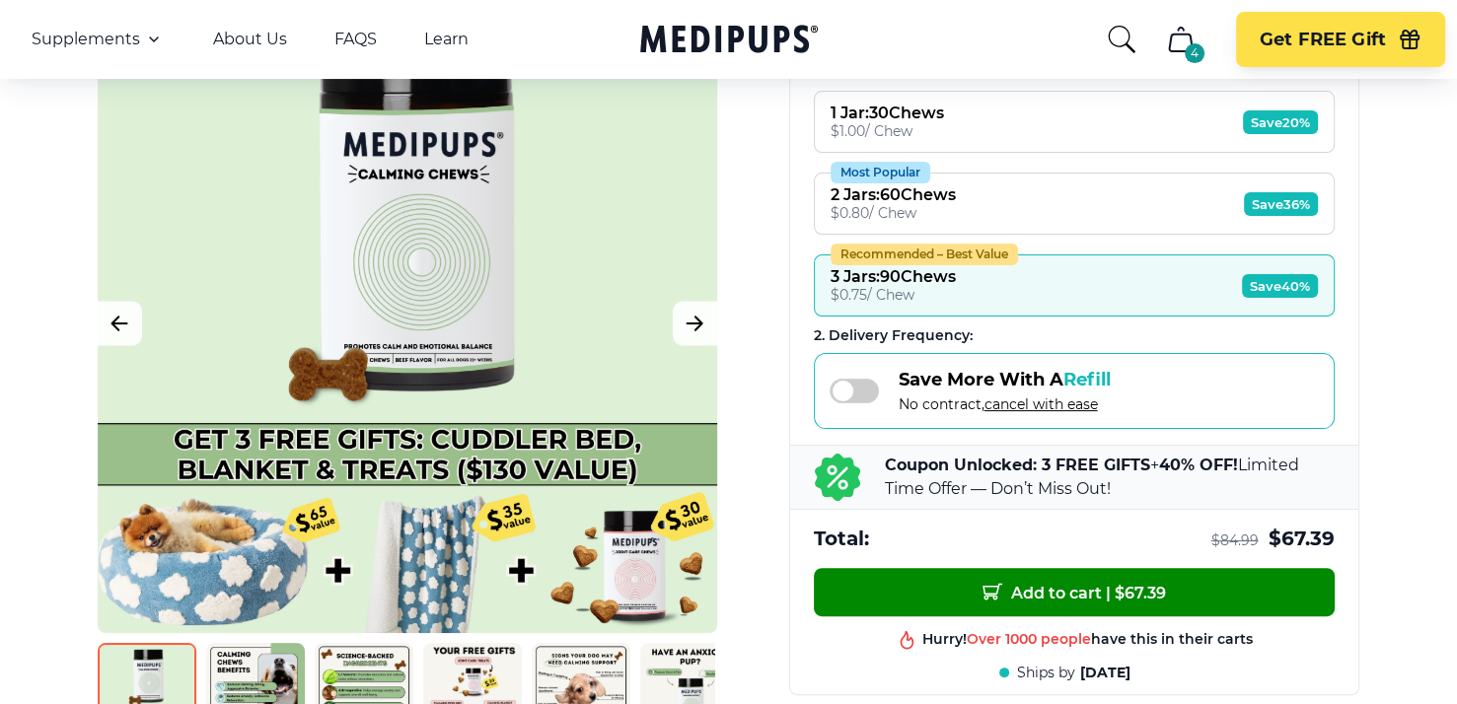
click at [836, 267] on div "3 Jars : 90 Chews" at bounding box center [893, 276] width 125 height 19
click at [1263, 282] on span "Save 40%" at bounding box center [1280, 286] width 76 height 24
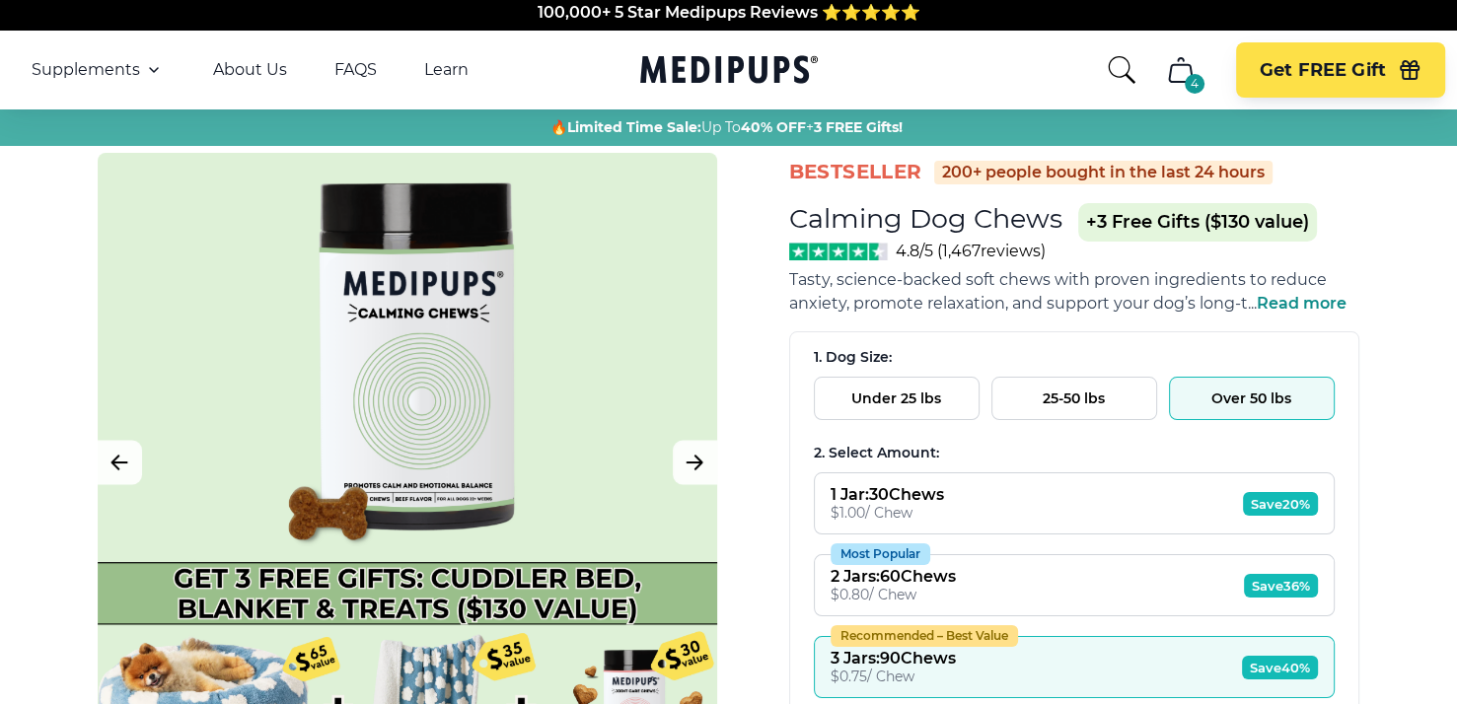
scroll to position [0, 0]
